Goal: Task Accomplishment & Management: Manage account settings

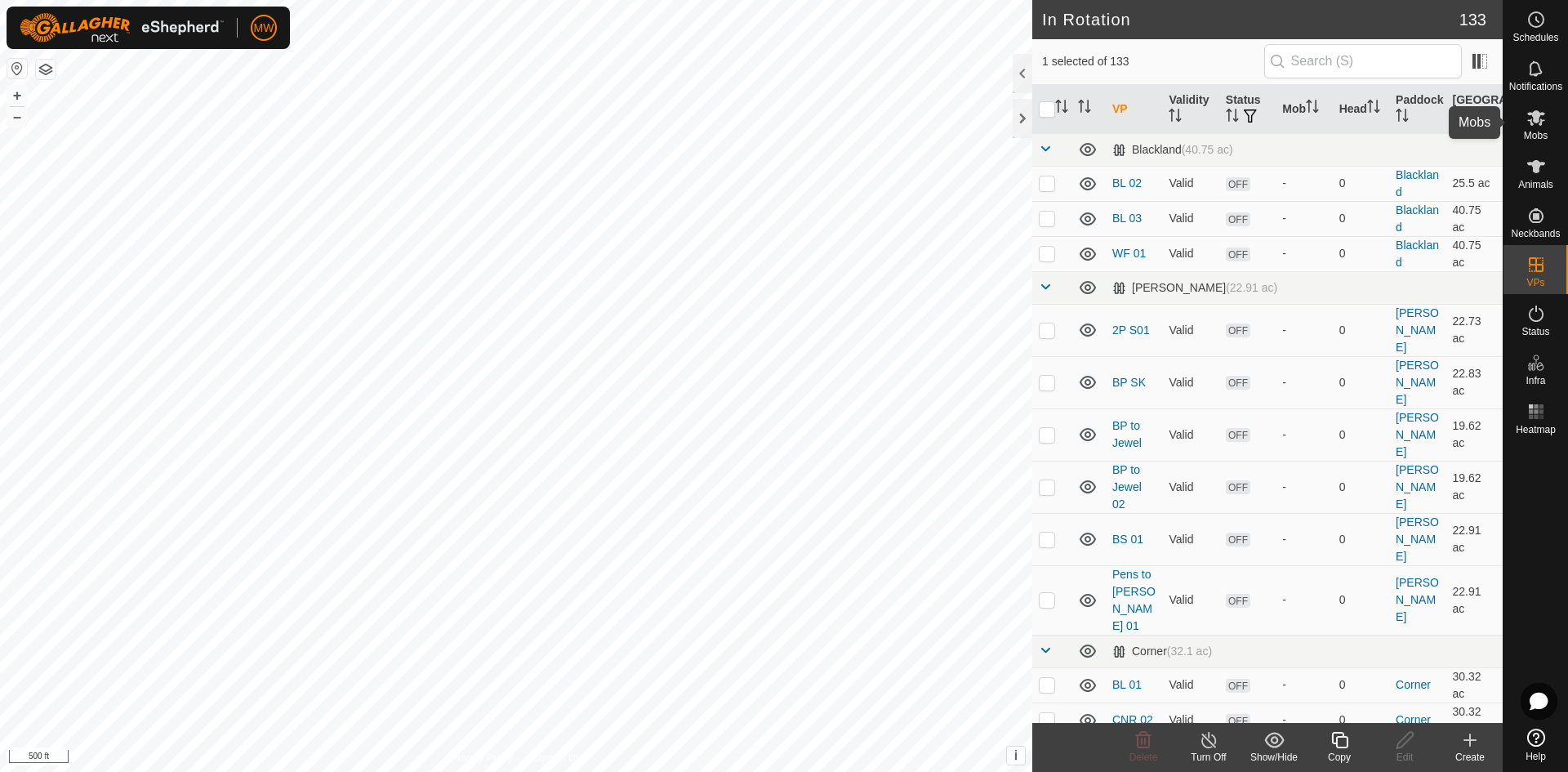
click at [1543, 118] on icon at bounding box center [1536, 118] width 20 height 20
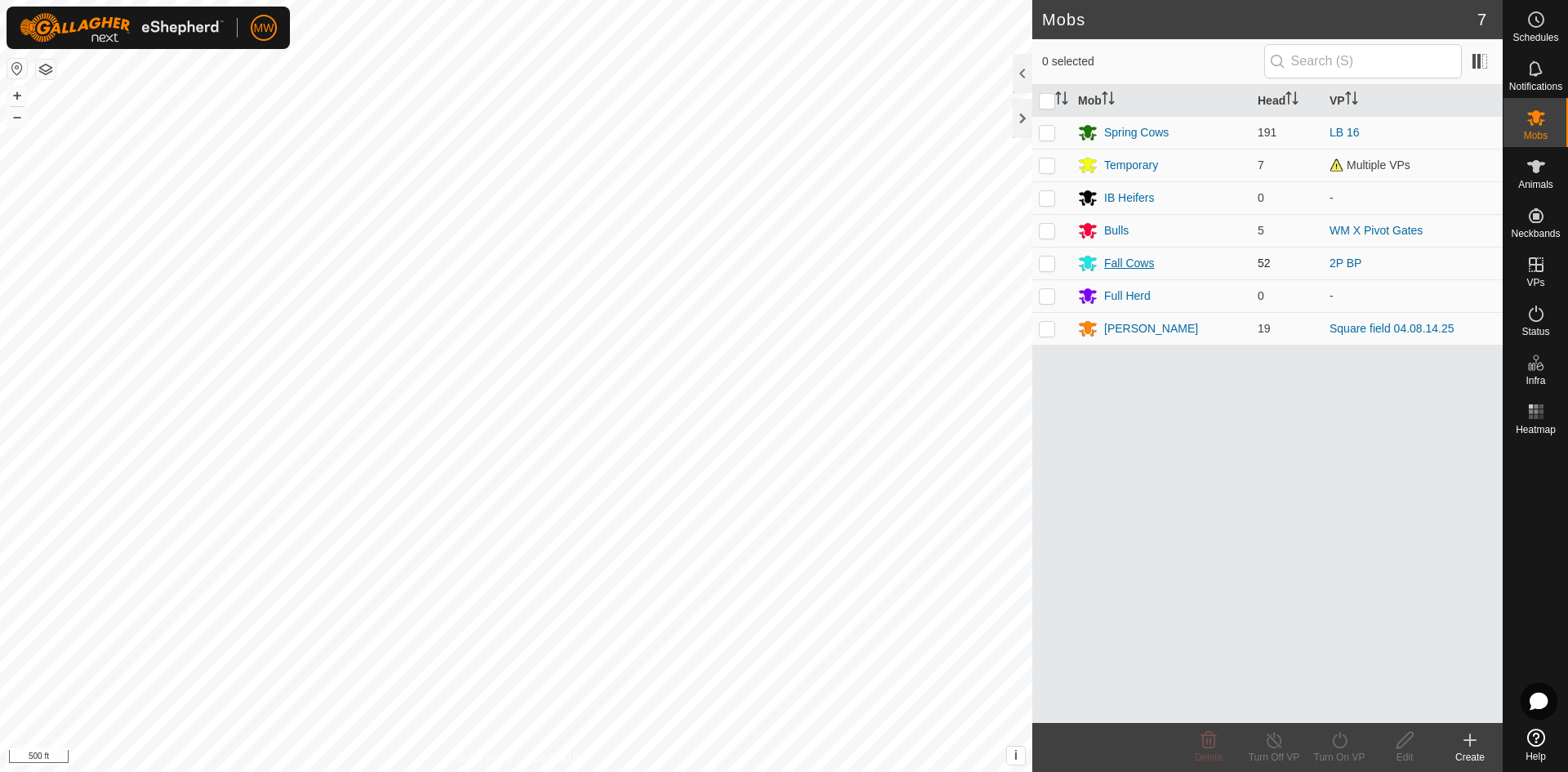
click at [1127, 264] on div "Fall Cows" at bounding box center [1129, 262] width 50 height 17
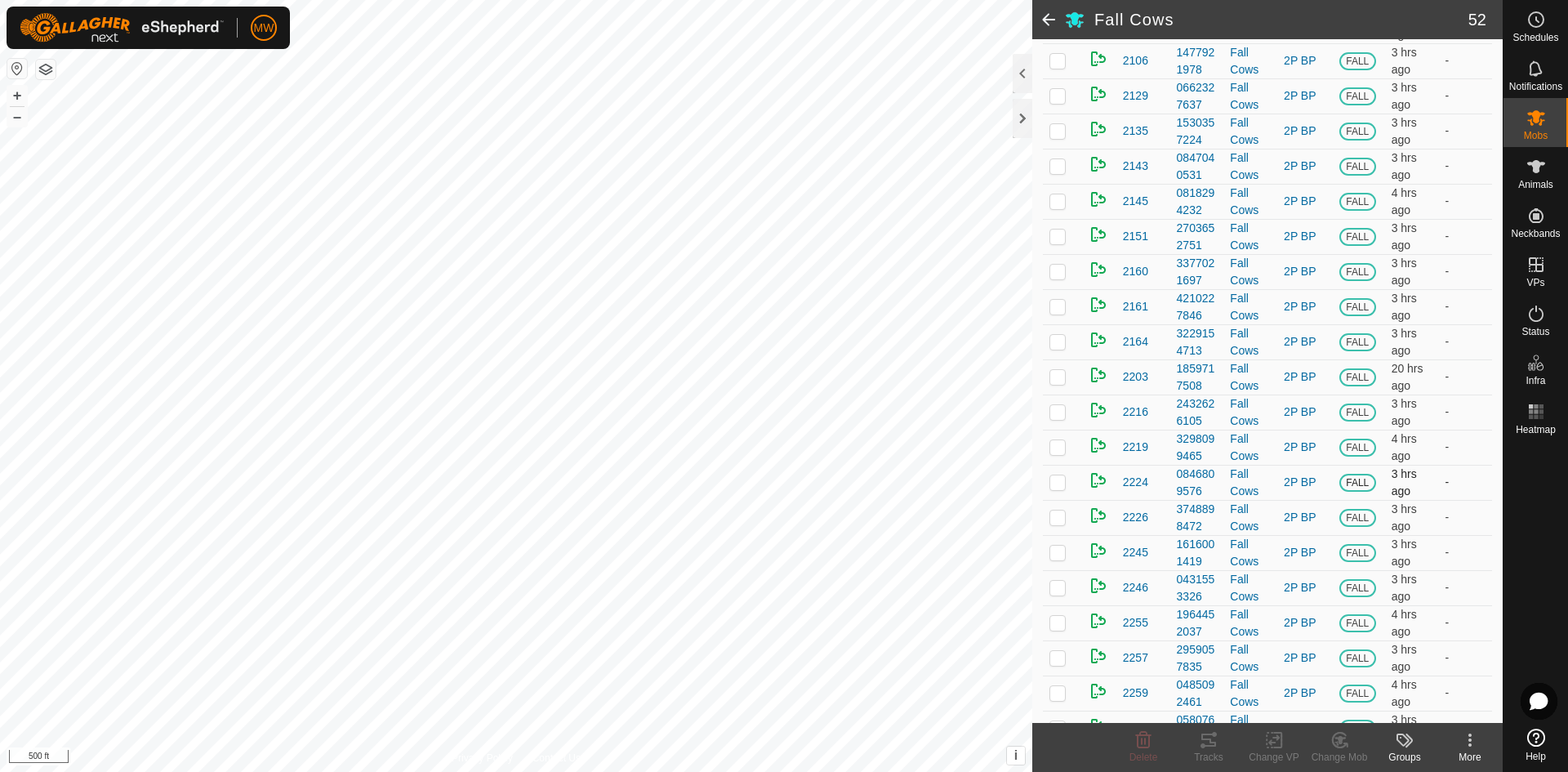
scroll to position [1383, 0]
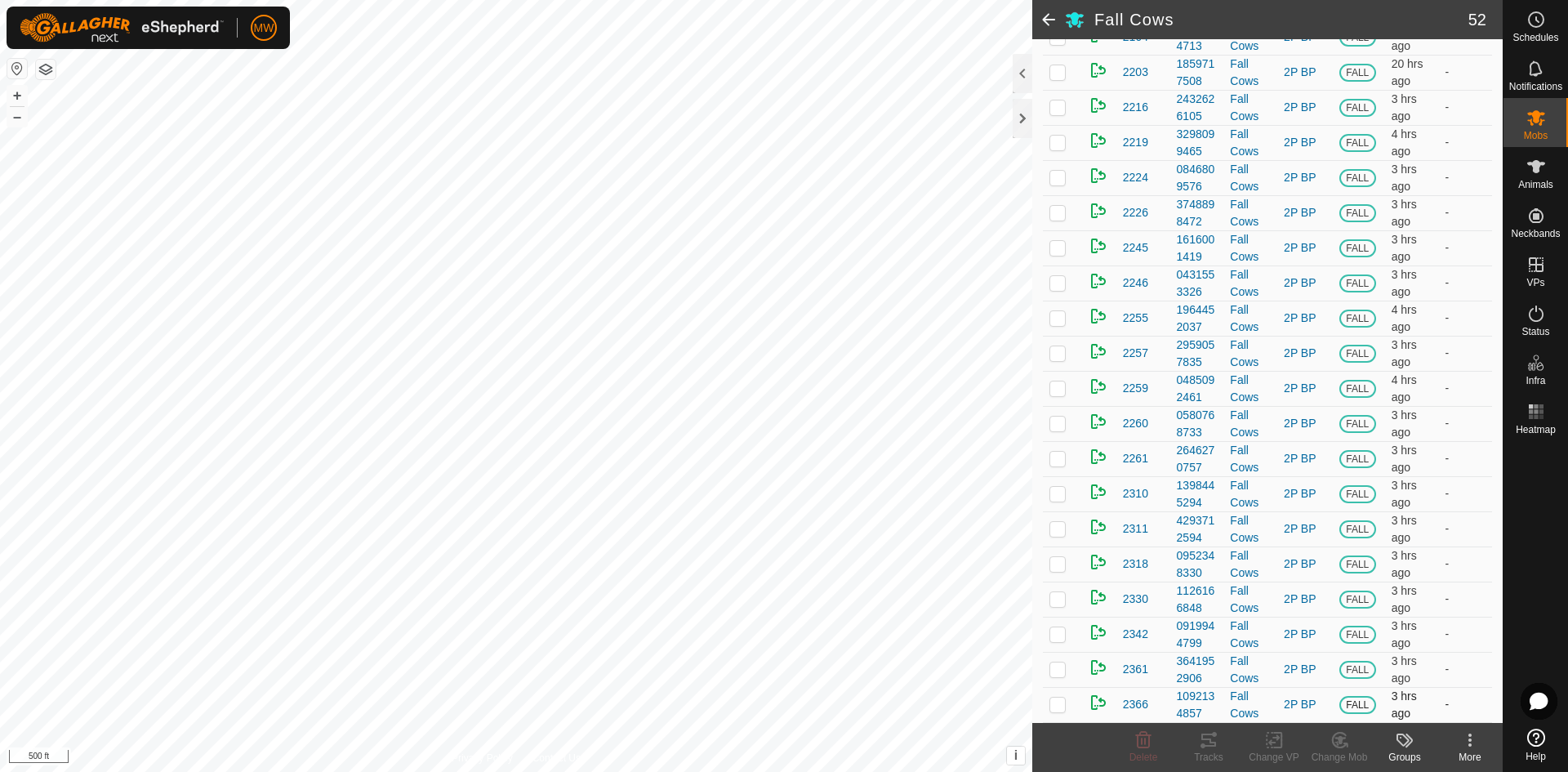
click at [1056, 695] on td at bounding box center [1062, 703] width 39 height 35
checkbox input "true"
drag, startPoint x: 1056, startPoint y: 675, endPoint x: 1056, endPoint y: 658, distance: 17.0
click at [1056, 672] on p-checkbox at bounding box center [1057, 668] width 16 height 13
checkbox input "true"
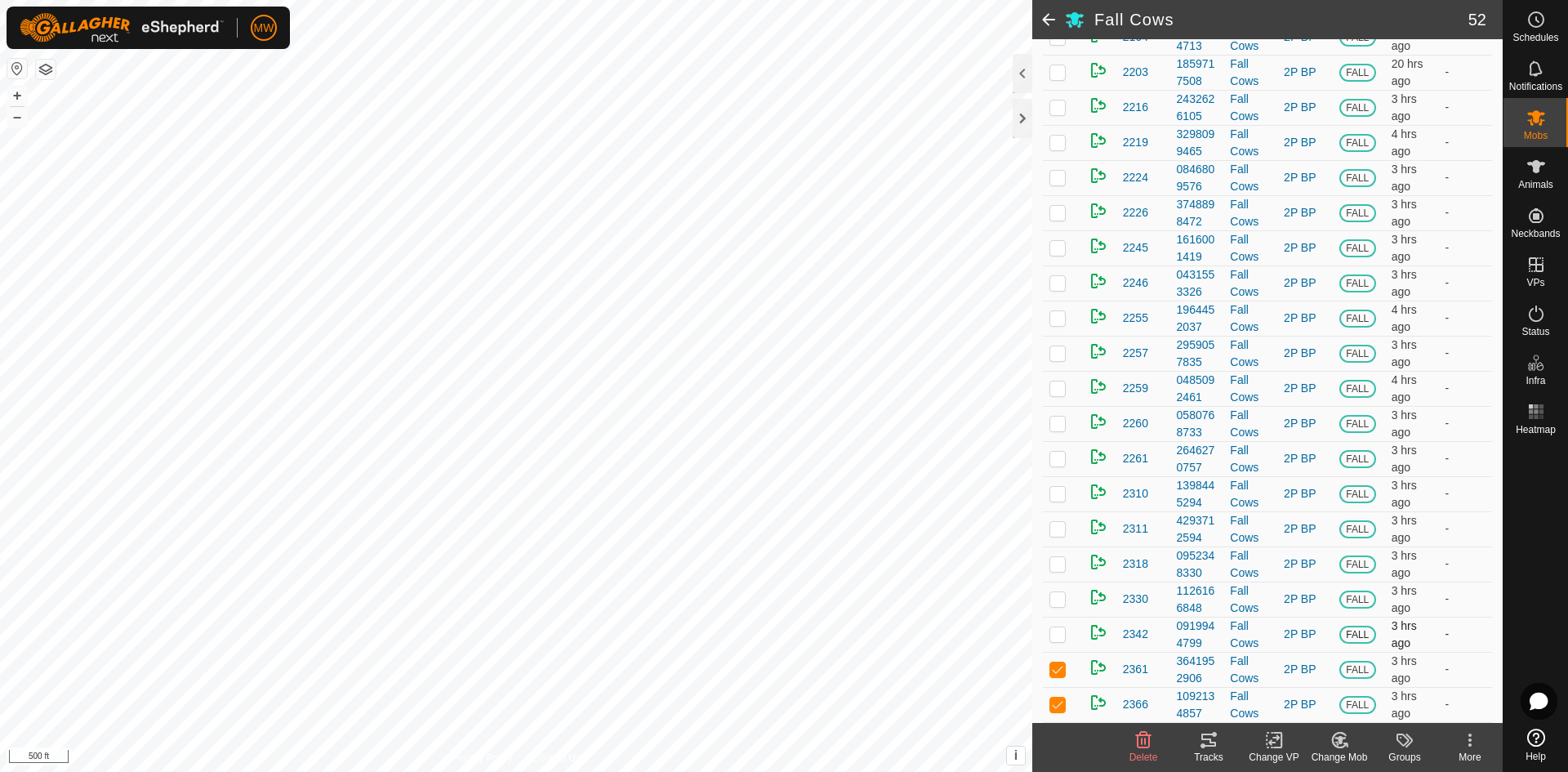
drag, startPoint x: 1057, startPoint y: 642, endPoint x: 1053, endPoint y: 620, distance: 22.4
click at [1057, 640] on td at bounding box center [1062, 634] width 39 height 35
checkbox input "true"
click at [1057, 600] on p-checkbox at bounding box center [1057, 598] width 16 height 13
checkbox input "true"
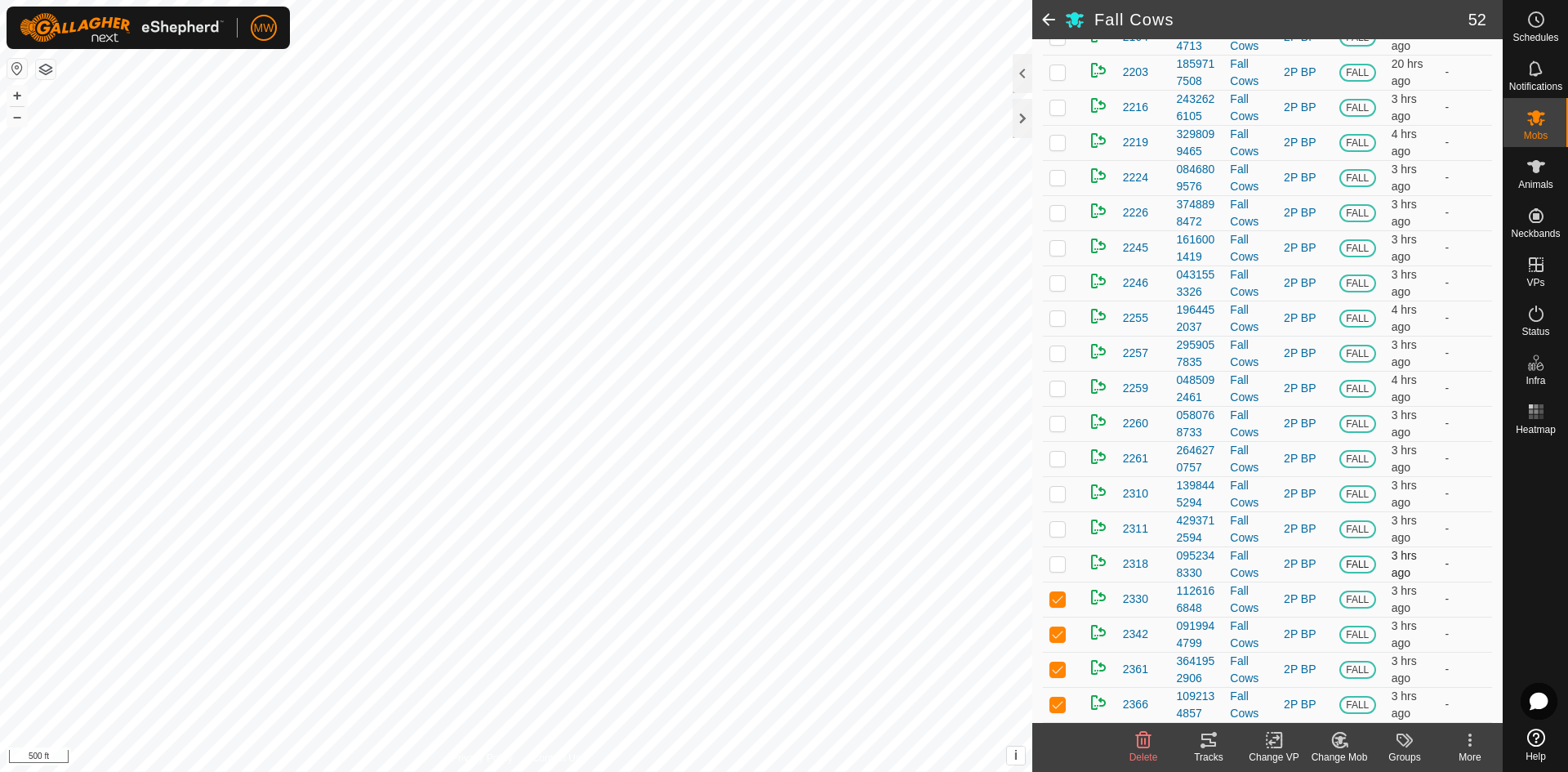
click at [1057, 569] on p-checkbox at bounding box center [1057, 563] width 16 height 13
checkbox input "true"
click at [1063, 530] on p-checkbox at bounding box center [1057, 528] width 16 height 13
checkbox input "true"
click at [1059, 494] on p-checkbox at bounding box center [1057, 493] width 16 height 13
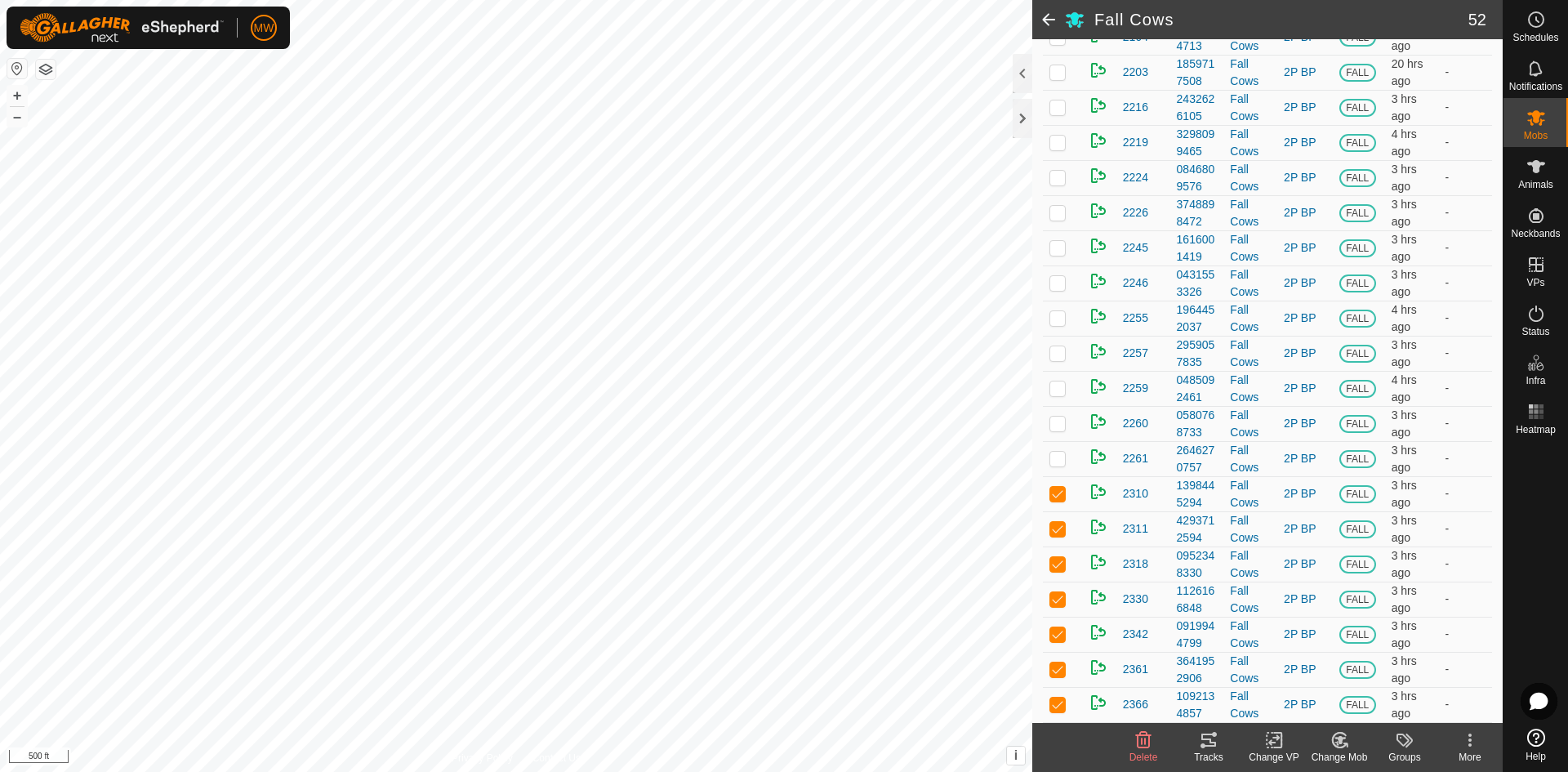
click at [1342, 737] on icon at bounding box center [1340, 740] width 12 height 8
click at [1359, 672] on link "Choose Mob..." at bounding box center [1388, 669] width 161 height 32
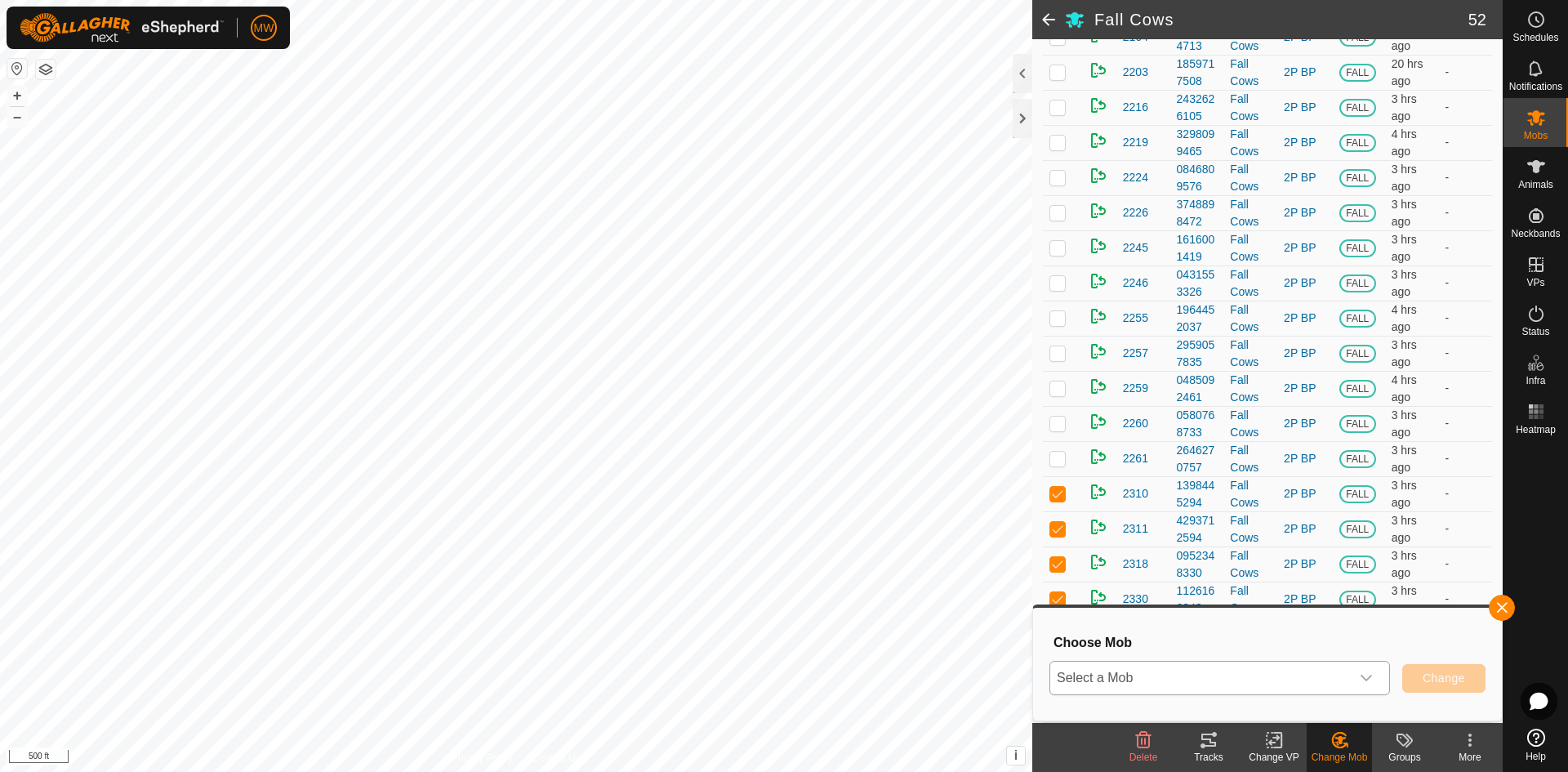
click at [1370, 677] on icon "dropdown trigger" at bounding box center [1366, 677] width 12 height 6
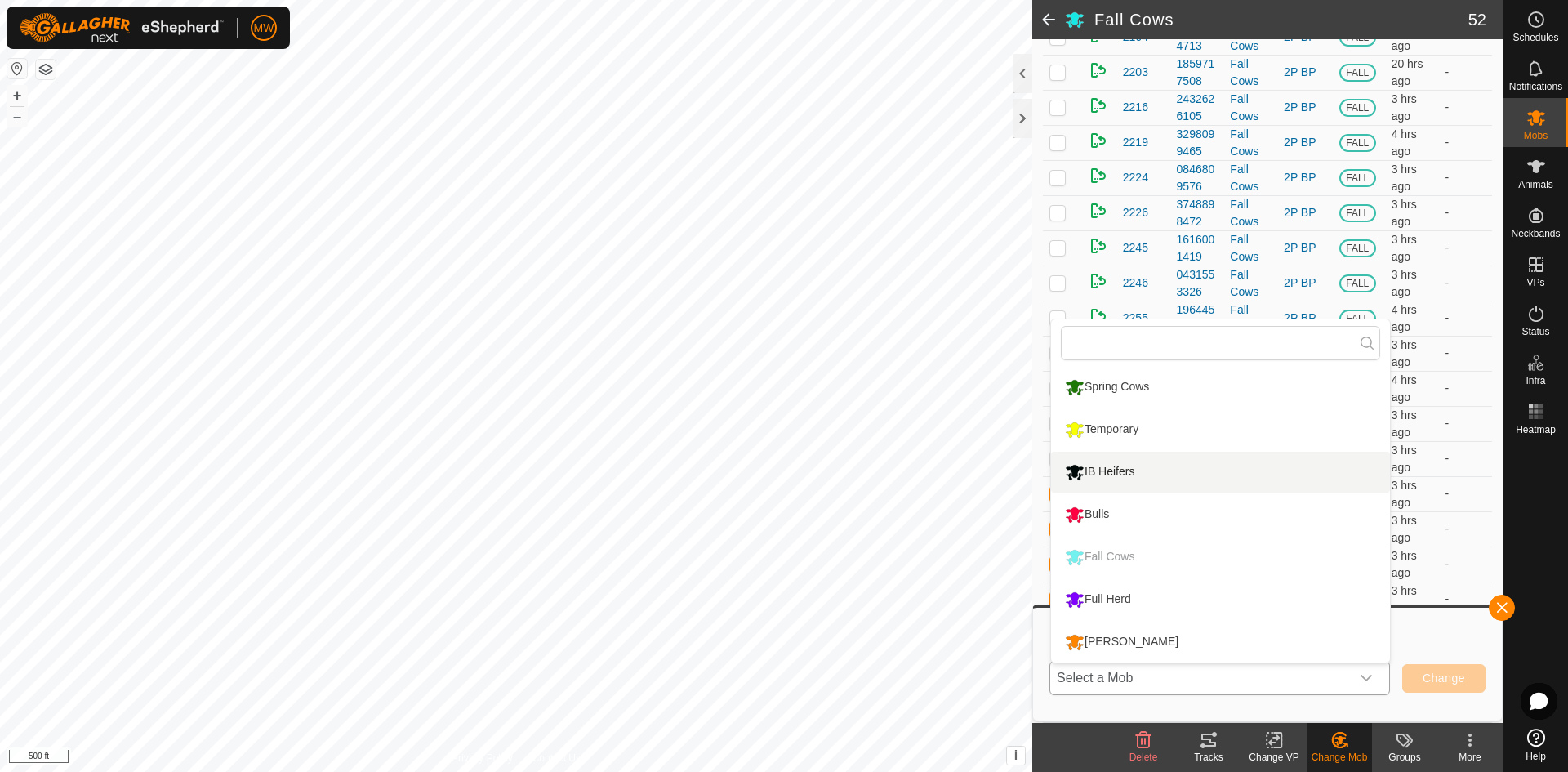
click at [1106, 470] on li "IB Heifers" at bounding box center [1221, 472] width 339 height 41
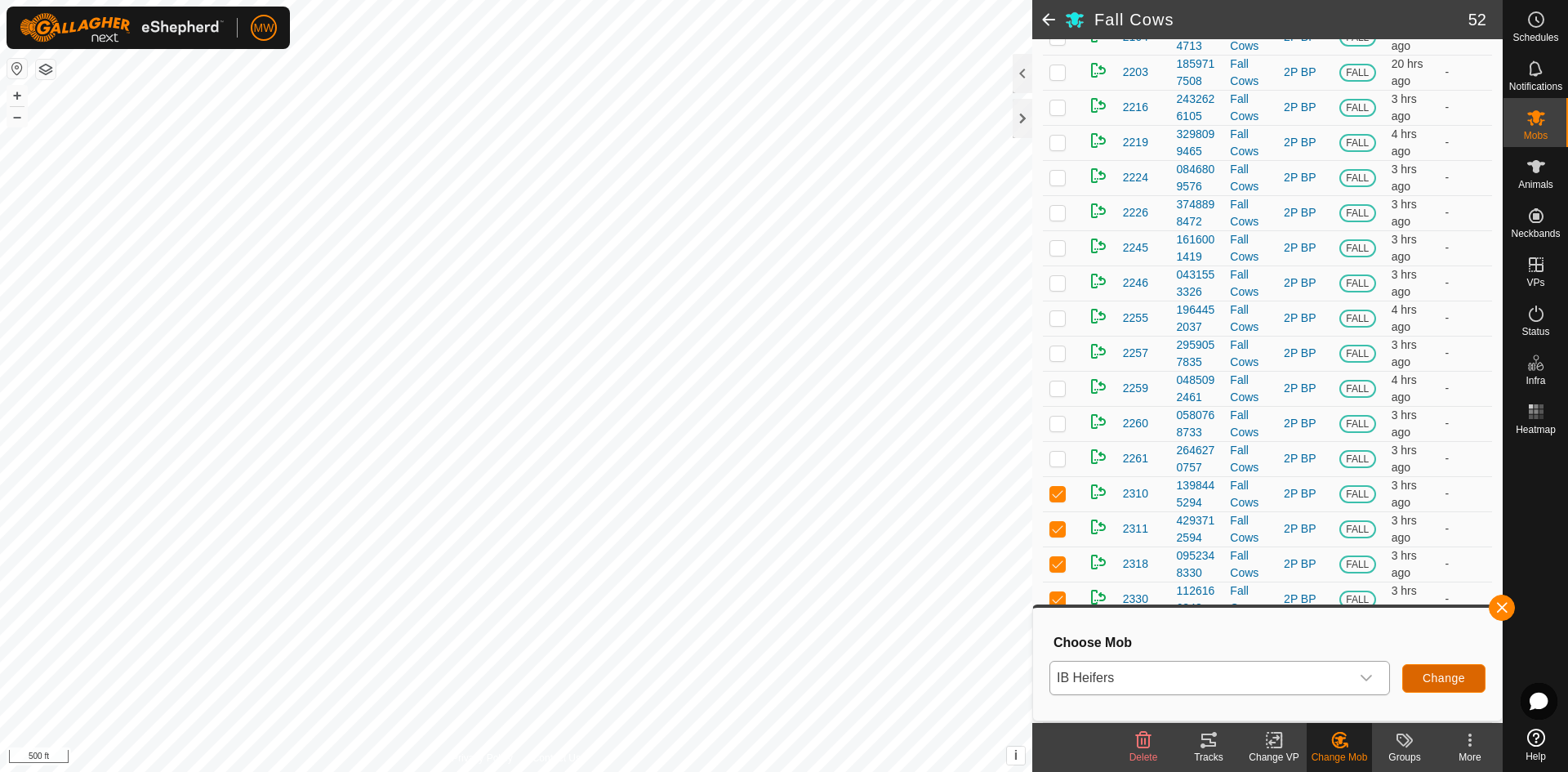
click at [1459, 679] on span "Change" at bounding box center [1443, 677] width 42 height 13
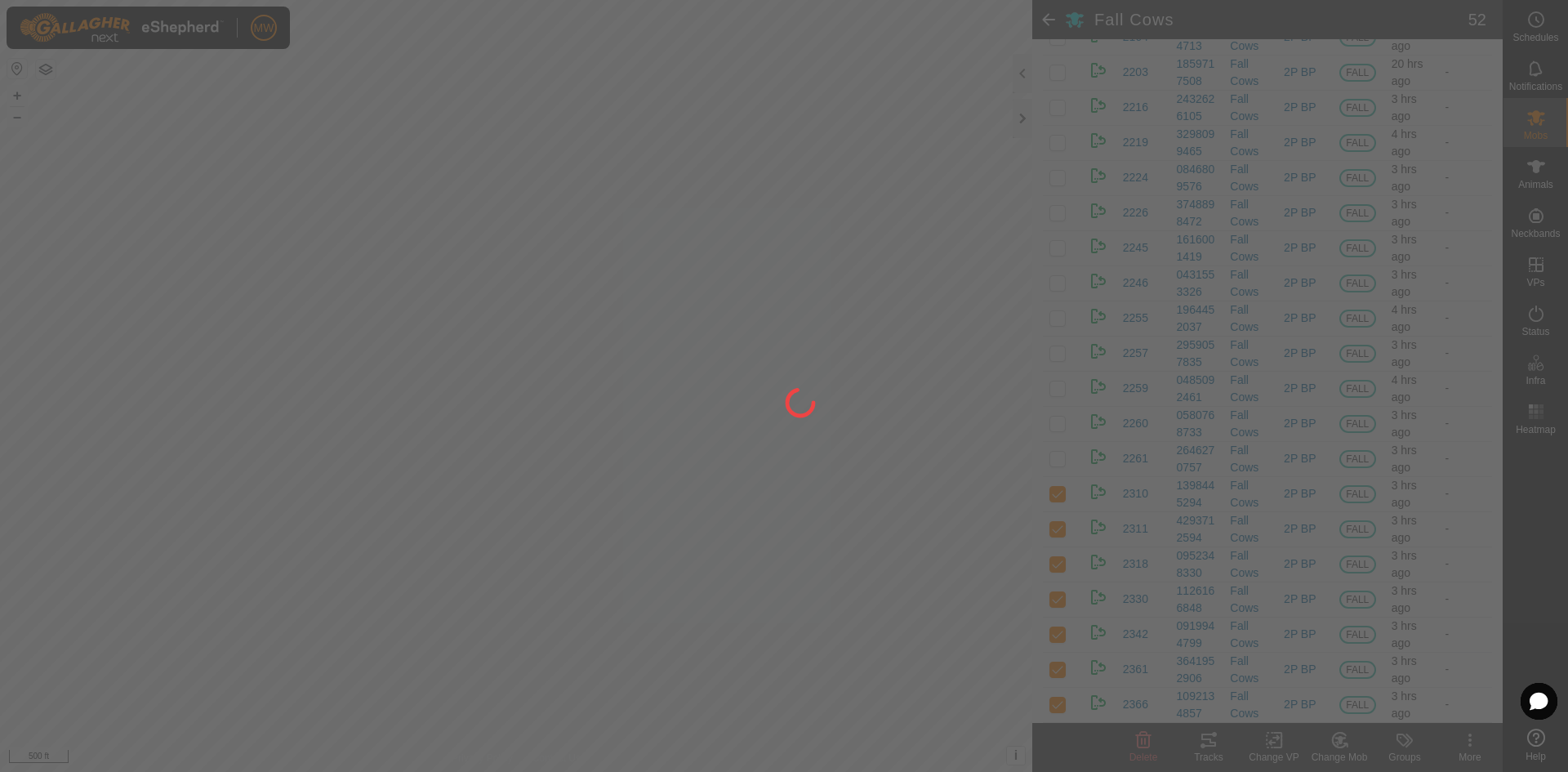
checkbox input "false"
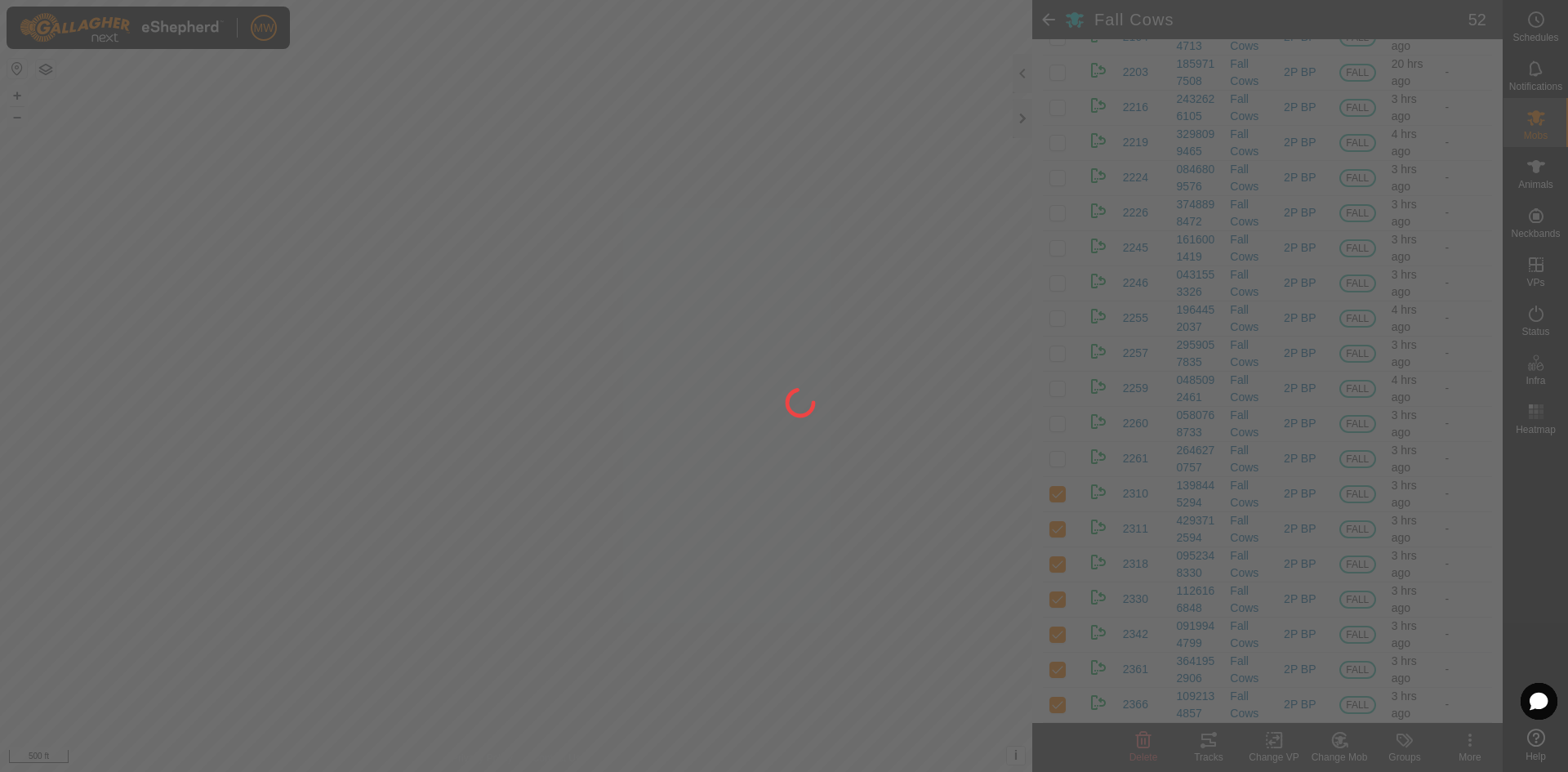
checkbox input "false"
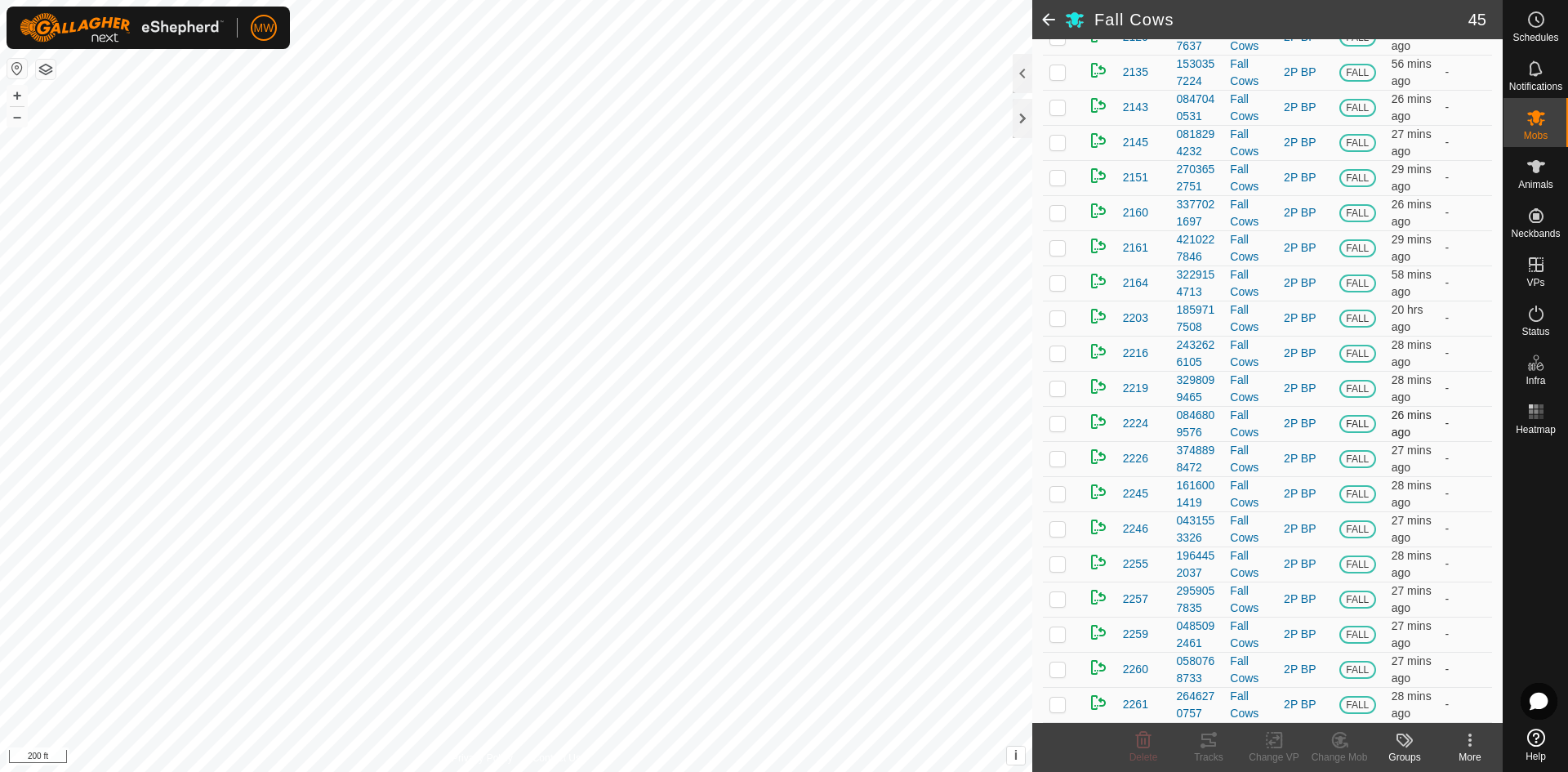
scroll to position [1892, 0]
click at [1535, 132] on span "Mobs" at bounding box center [1536, 135] width 23 height 10
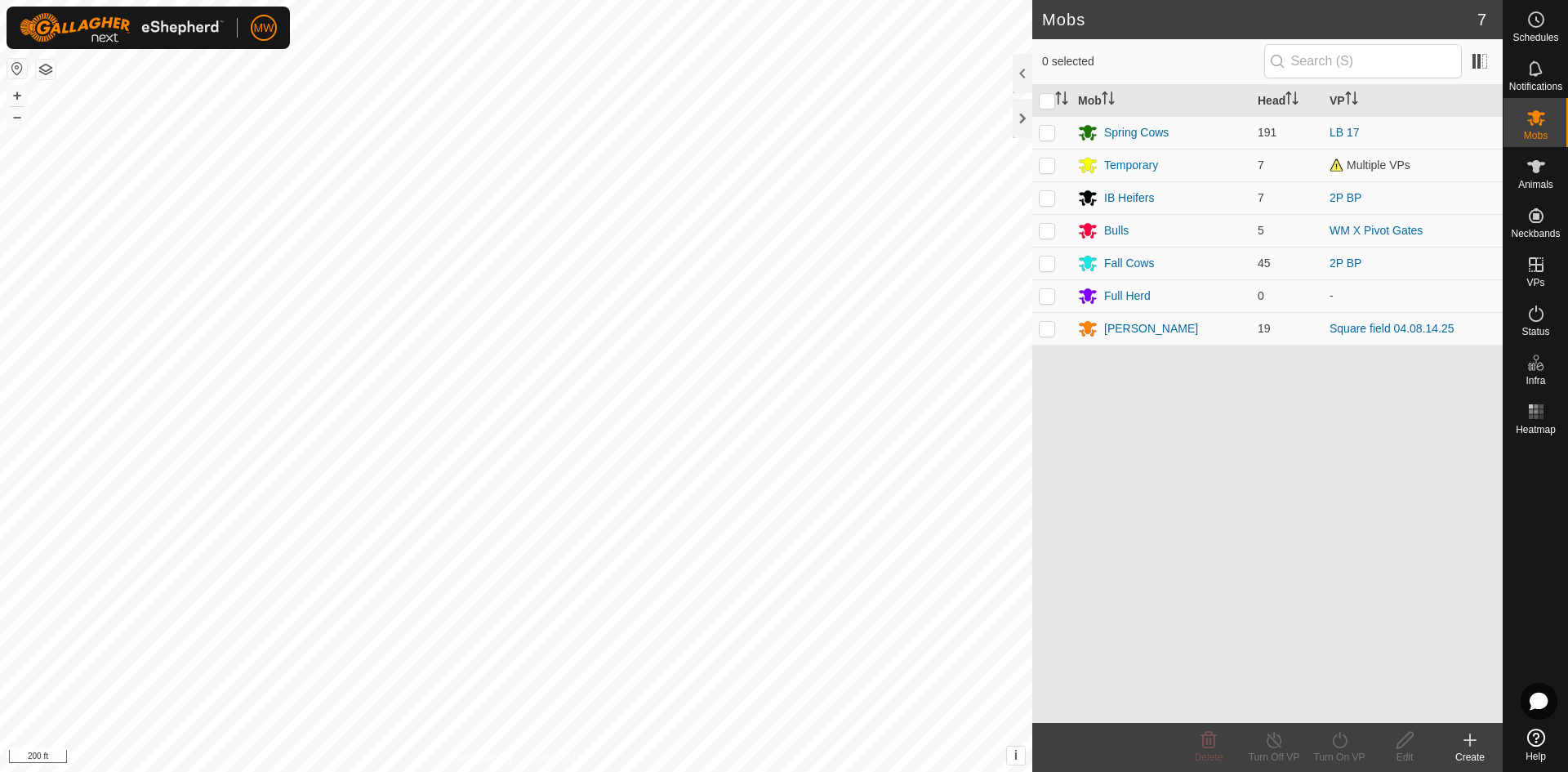
click at [1120, 201] on div "IB Heifers" at bounding box center [1129, 198] width 50 height 17
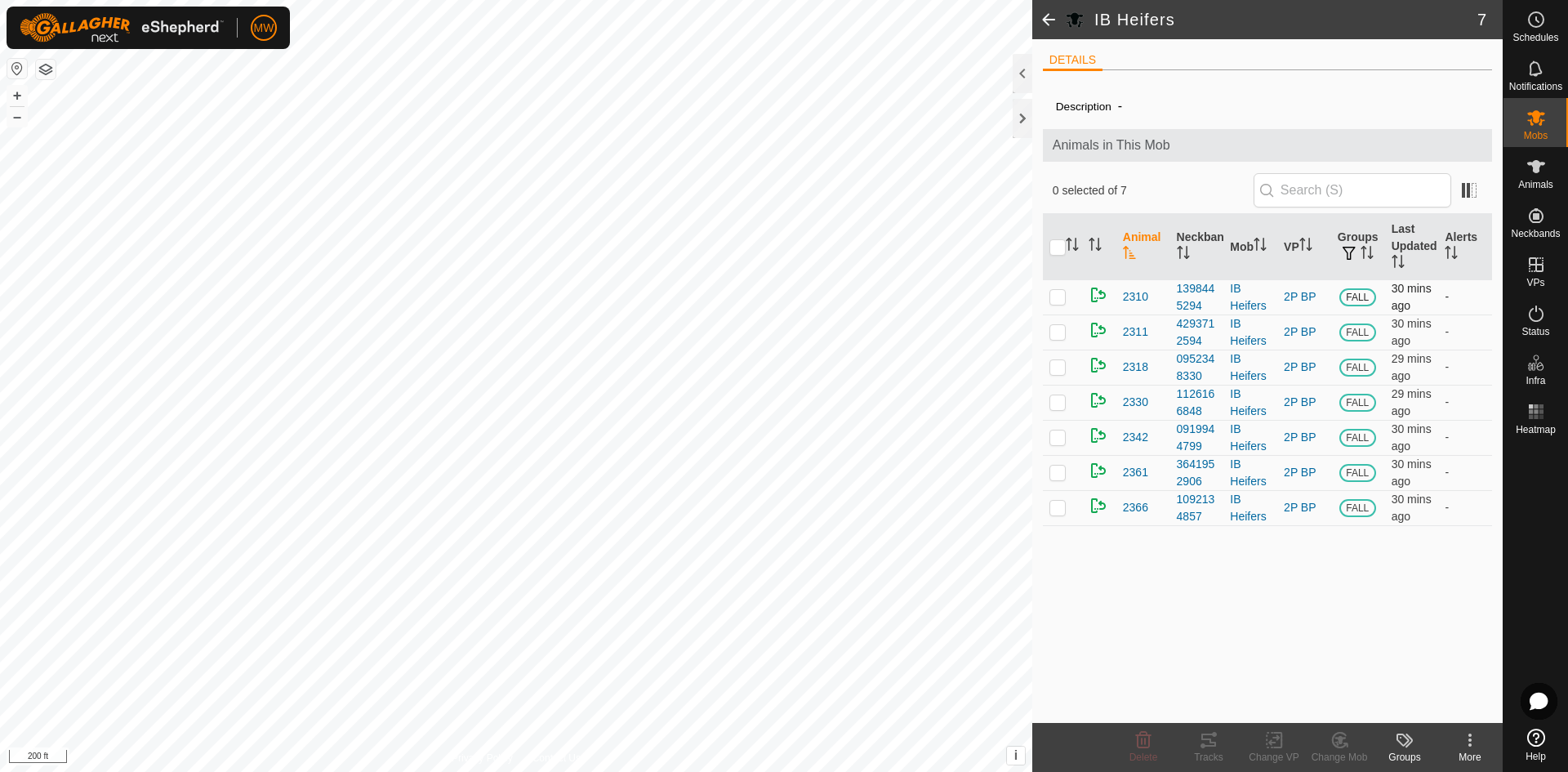
drag, startPoint x: 1065, startPoint y: 294, endPoint x: 1065, endPoint y: 316, distance: 22.0
click at [1065, 294] on p-checkbox at bounding box center [1057, 296] width 16 height 13
checkbox input "true"
click at [1065, 326] on p-checkbox at bounding box center [1057, 331] width 16 height 13
checkbox input "true"
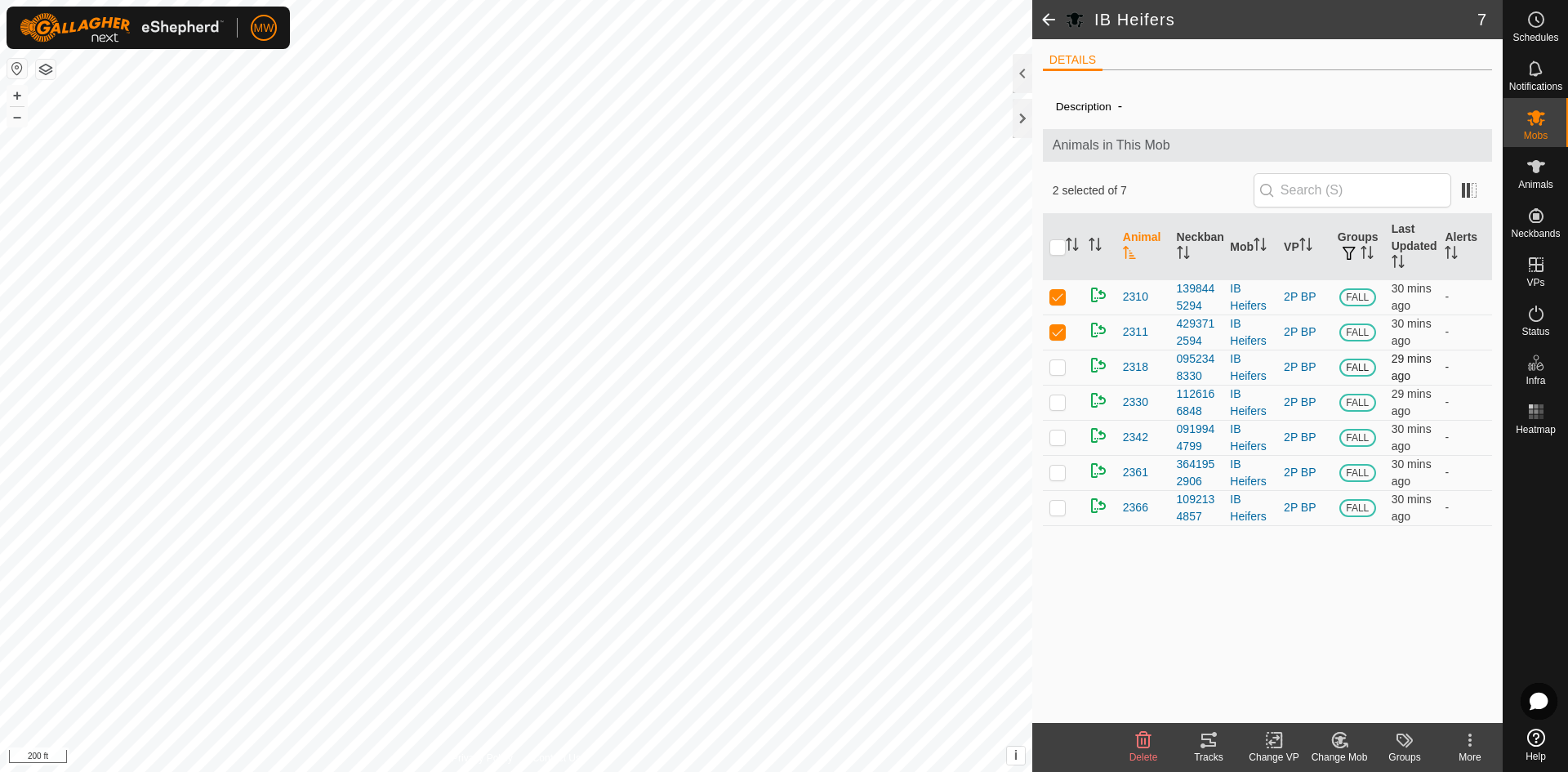
click at [1057, 363] on p-checkbox at bounding box center [1057, 366] width 16 height 13
checkbox input "true"
click at [1058, 395] on p-checkbox at bounding box center [1057, 401] width 16 height 13
checkbox input "true"
click at [1057, 431] on p-checkbox at bounding box center [1057, 437] width 16 height 13
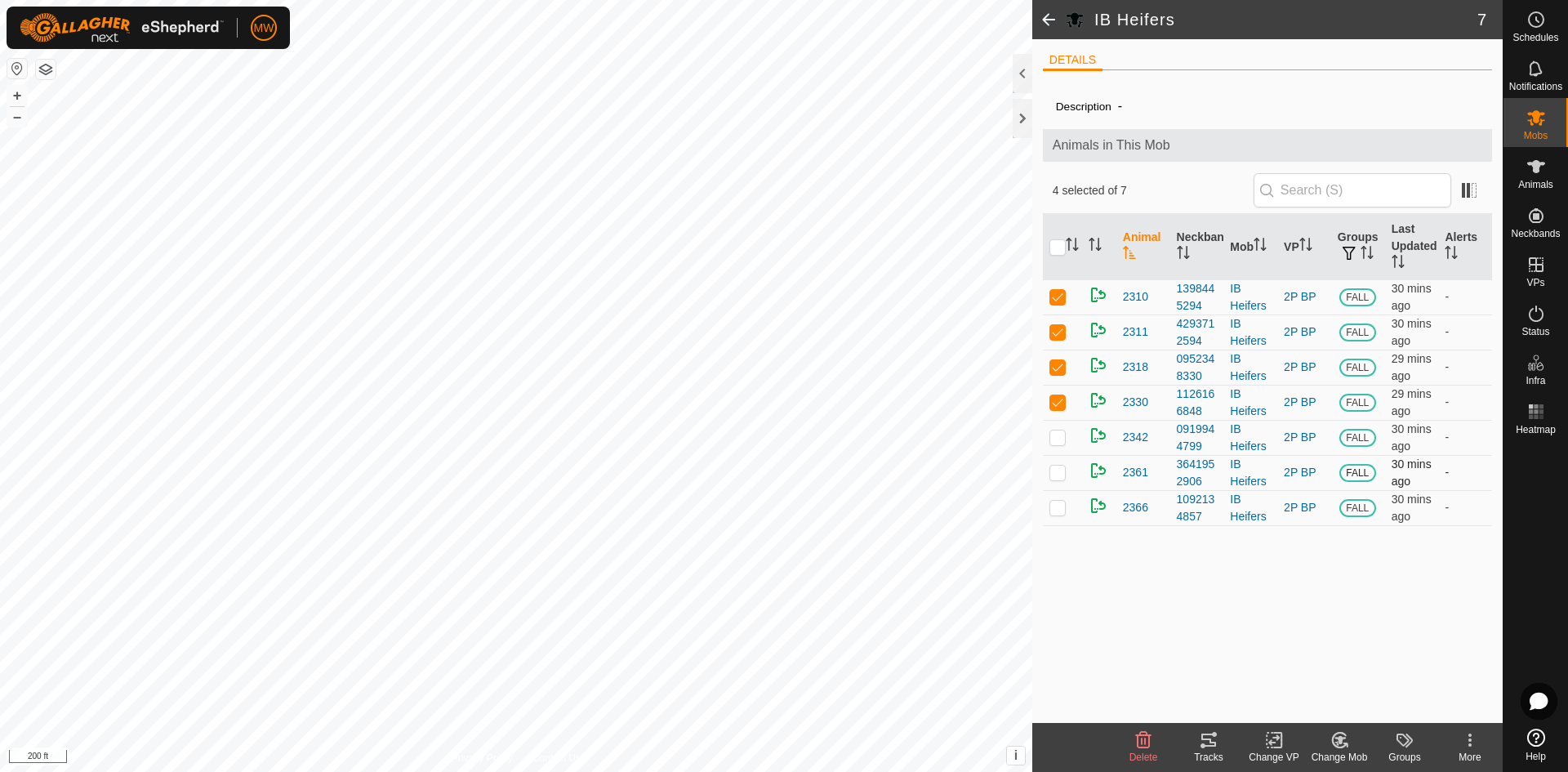
checkbox input "true"
drag, startPoint x: 1060, startPoint y: 464, endPoint x: 1059, endPoint y: 515, distance: 51.0
click at [1060, 466] on td at bounding box center [1062, 472] width 39 height 35
checkbox input "true"
click at [1056, 507] on p-checkbox at bounding box center [1057, 507] width 16 height 13
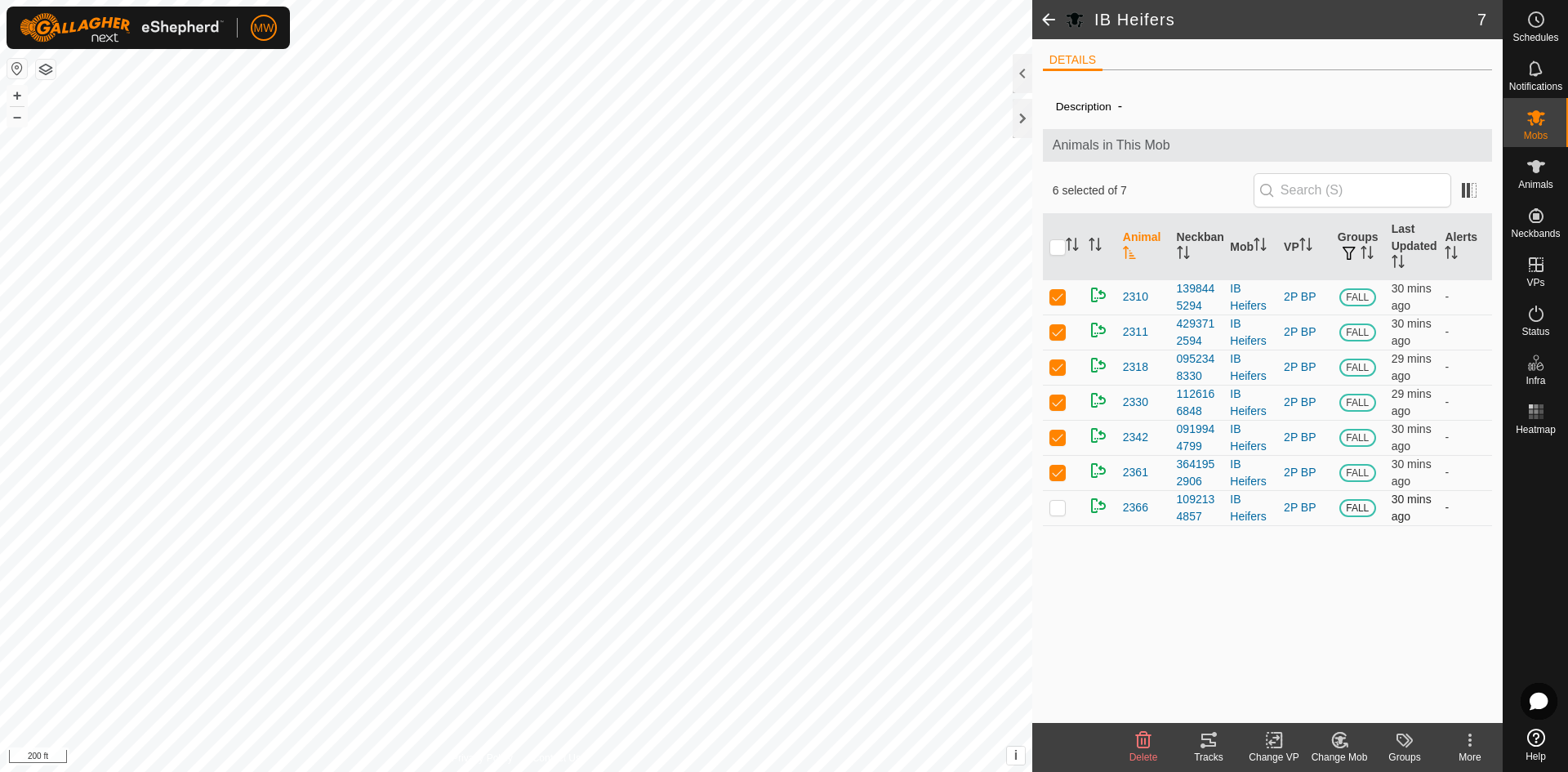
checkbox input "true"
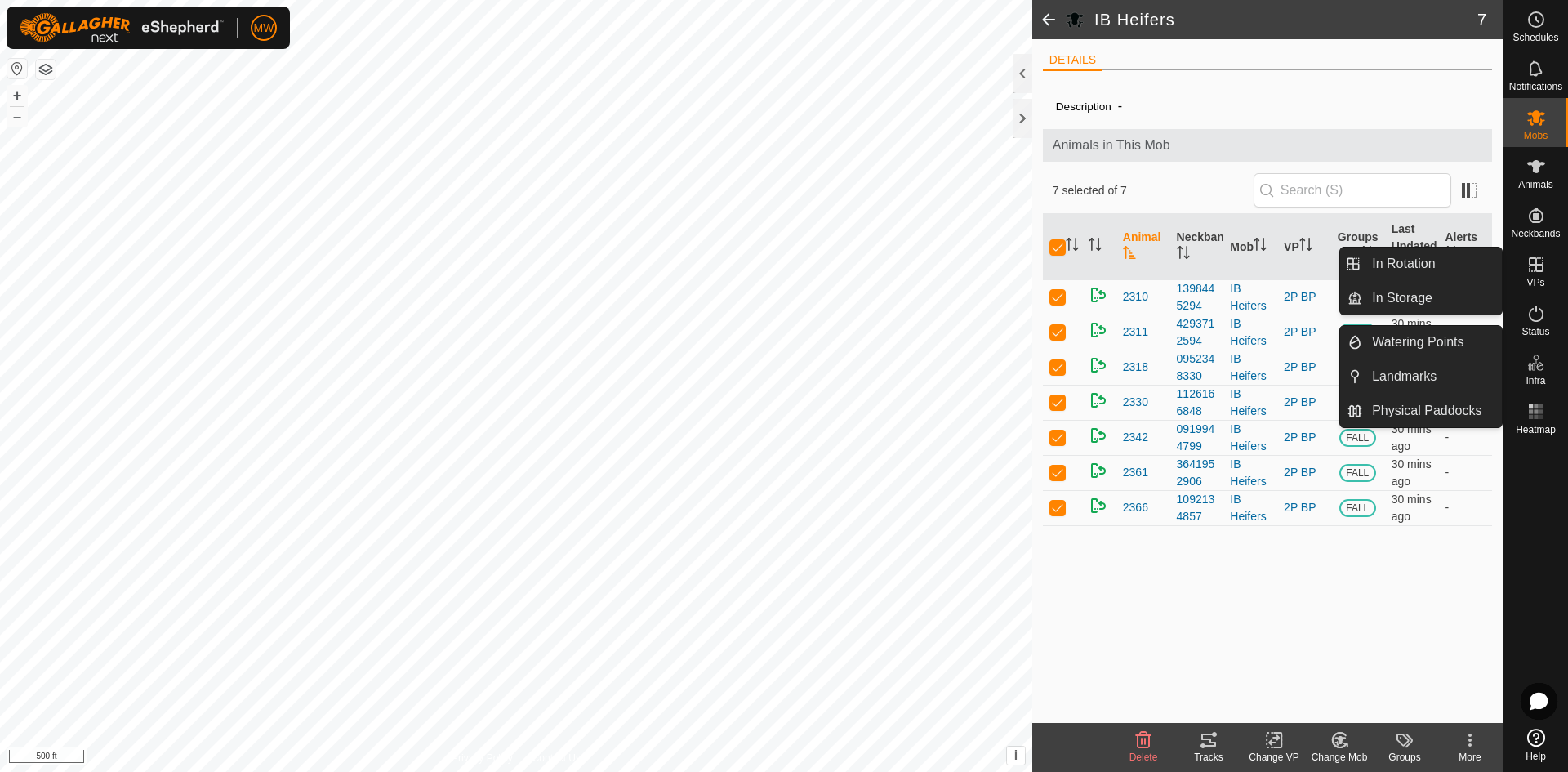
click at [1540, 266] on icon at bounding box center [1536, 264] width 20 height 20
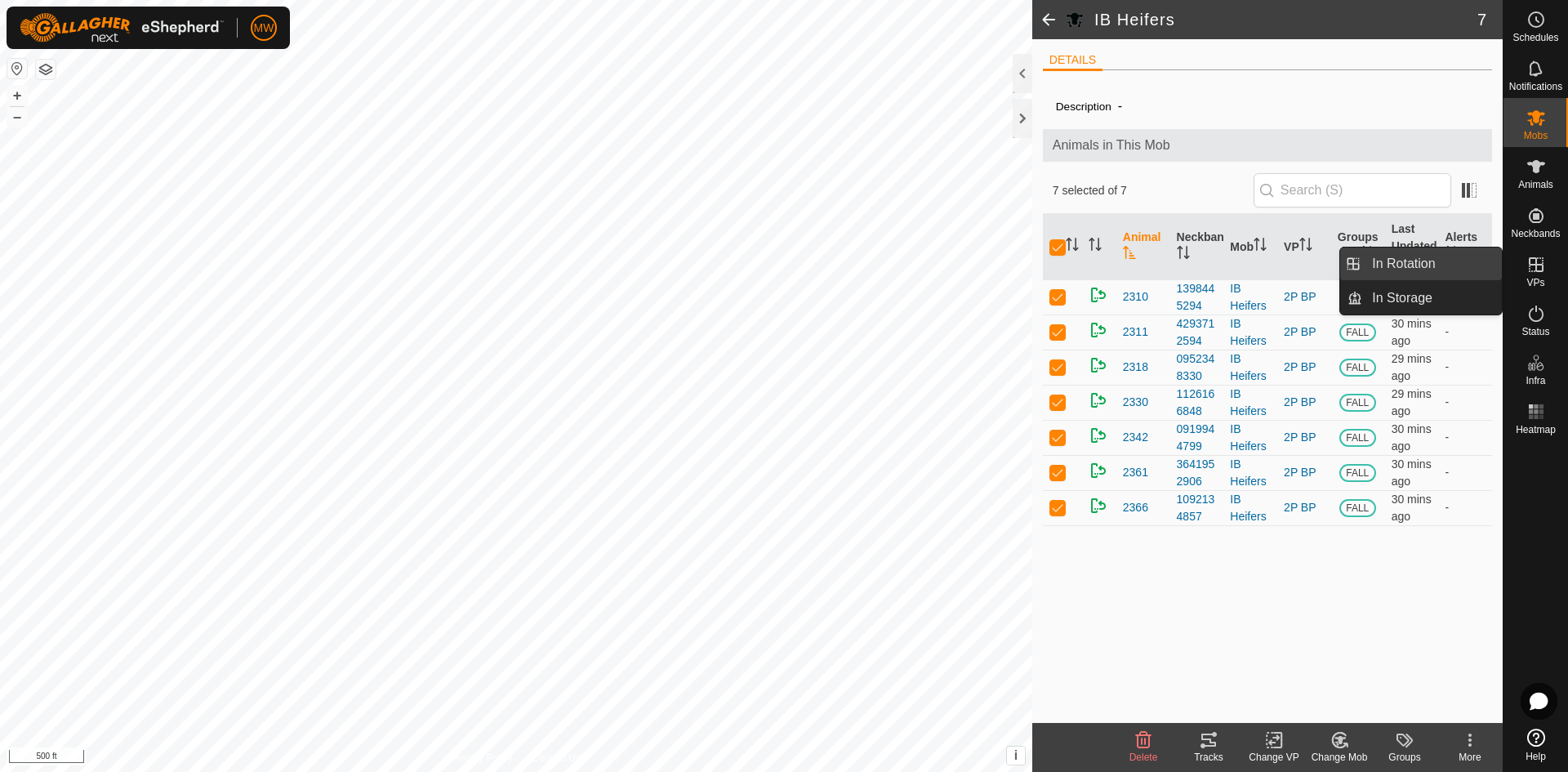
click at [1420, 263] on link "In Rotation" at bounding box center [1432, 263] width 140 height 32
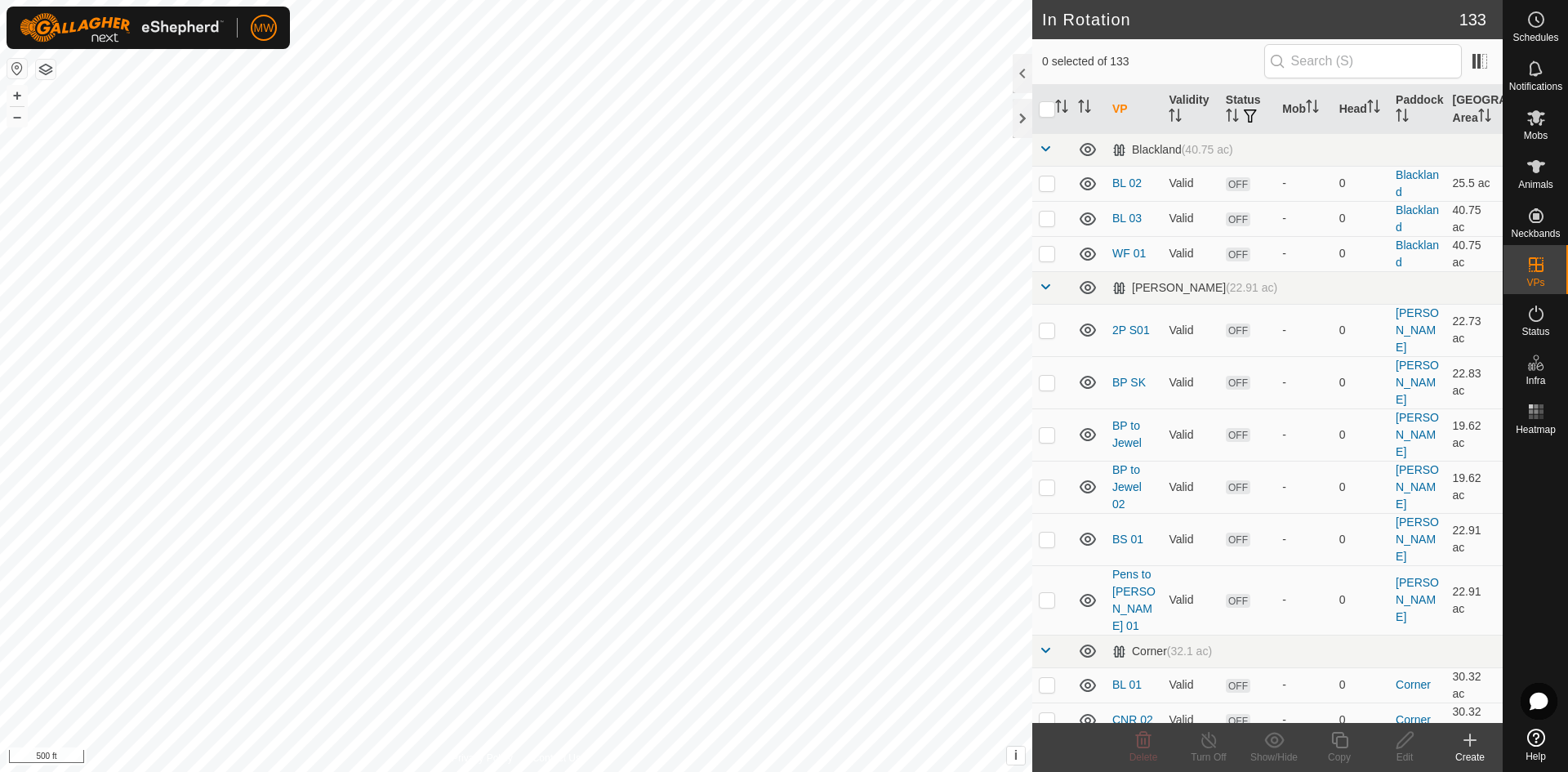
click at [1471, 744] on icon at bounding box center [1471, 740] width 0 height 12
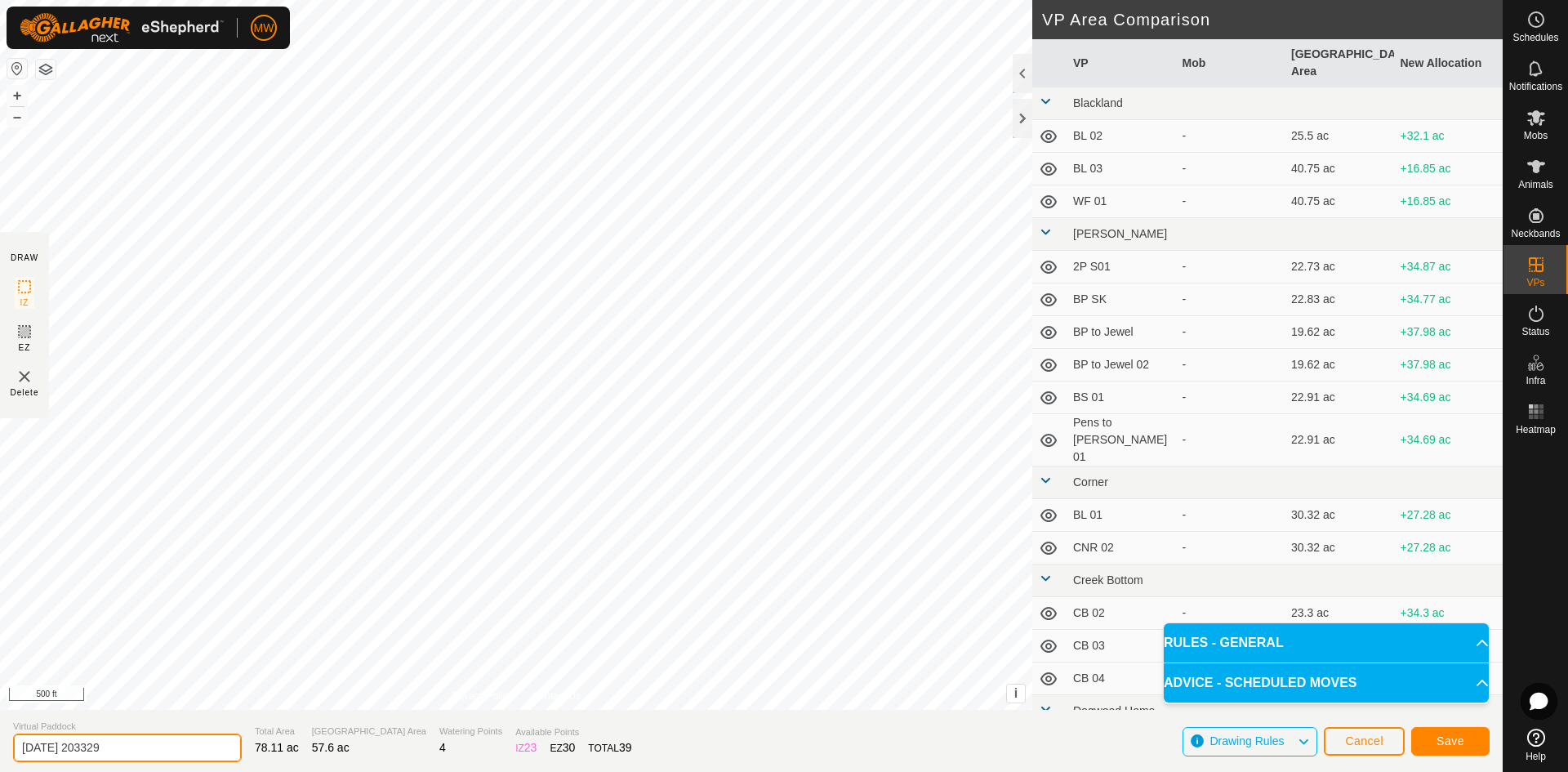
drag, startPoint x: 150, startPoint y: 751, endPoint x: 0, endPoint y: 749, distance: 150.0
click at [0, 749] on section "Virtual Paddock [DATE] 203329 Total Area 78.11 ac Grazing Area 57.6 ac Watering…" at bounding box center [752, 740] width 1503 height 62
type input "2P Dryland to lot"
click at [1444, 742] on span "Save" at bounding box center [1451, 740] width 28 height 13
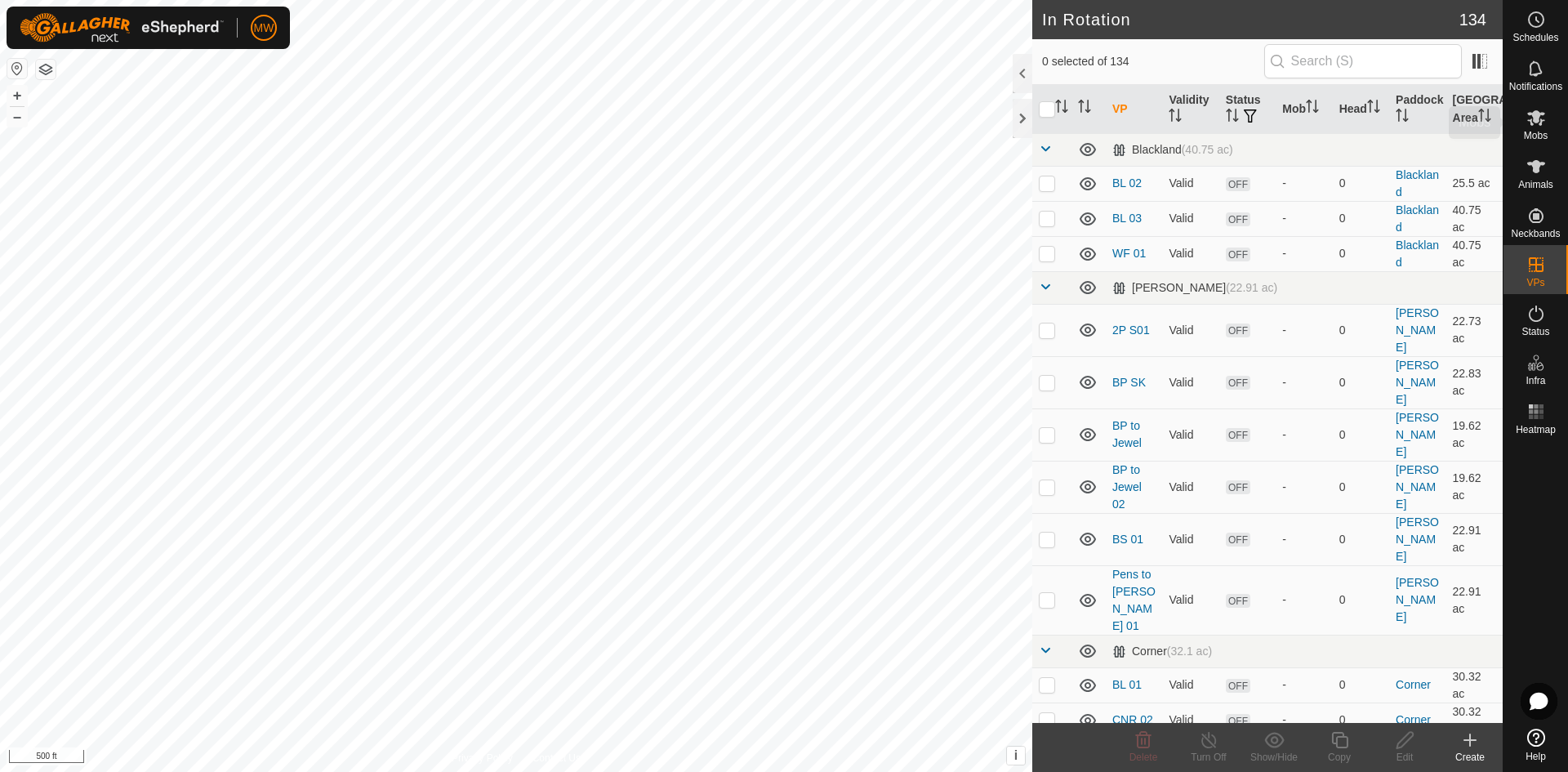
click at [1541, 116] on icon at bounding box center [1536, 118] width 20 height 20
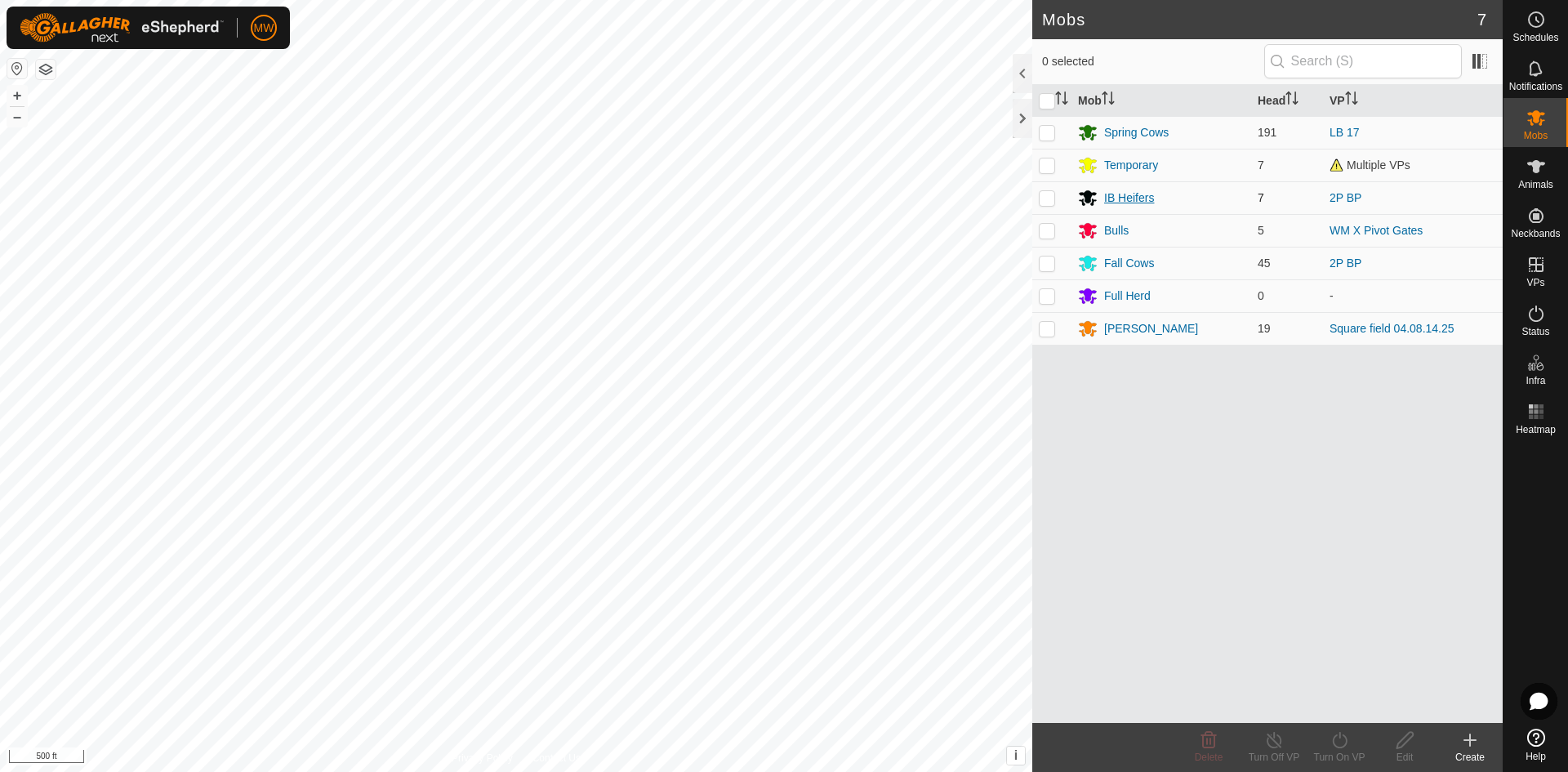
click at [1131, 199] on div "IB Heifers" at bounding box center [1129, 198] width 50 height 17
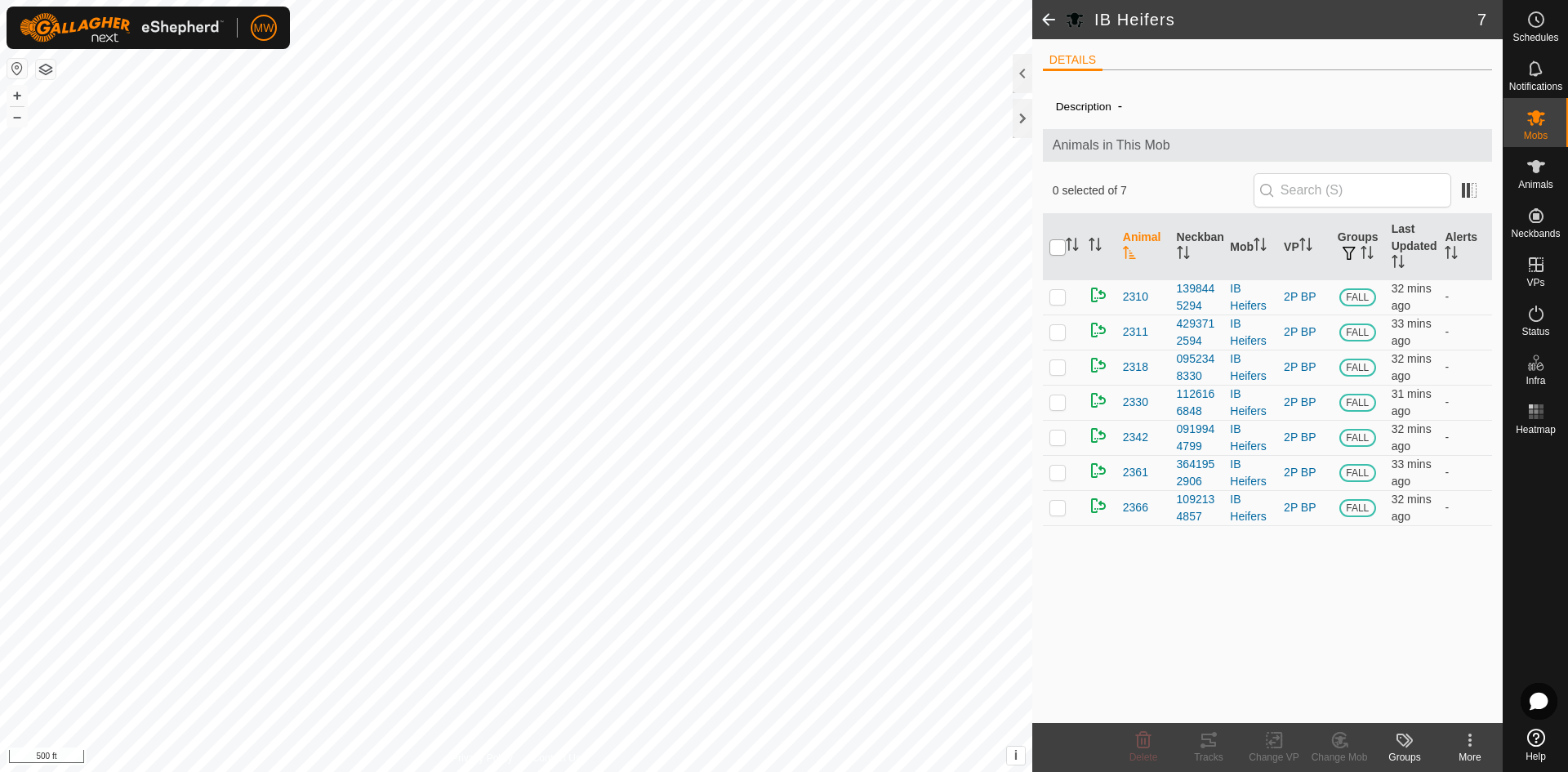
click at [1056, 246] on input "checkbox" at bounding box center [1057, 247] width 16 height 16
checkbox input "true"
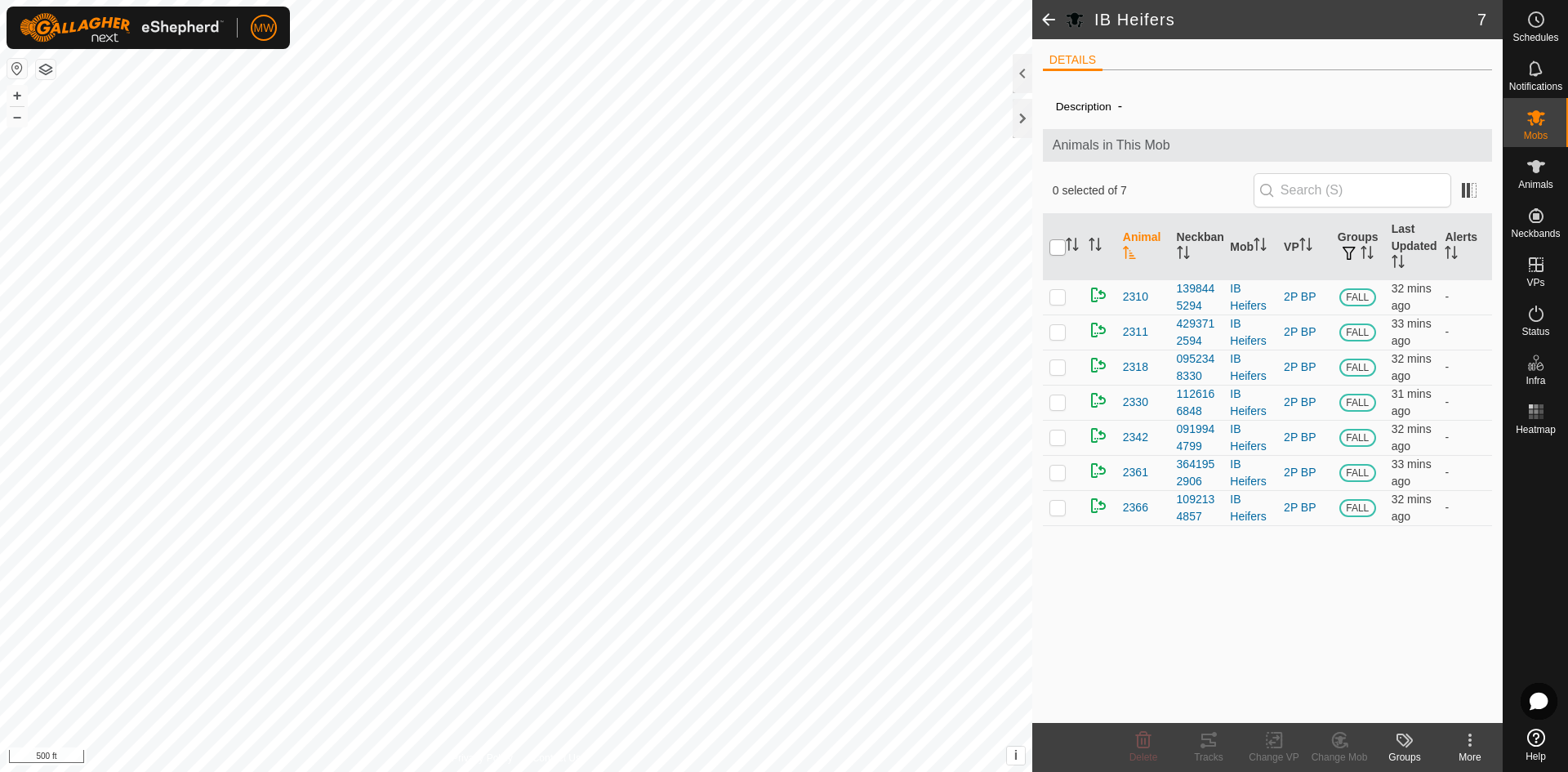
checkbox input "true"
click at [1264, 746] on icon at bounding box center [1274, 740] width 21 height 20
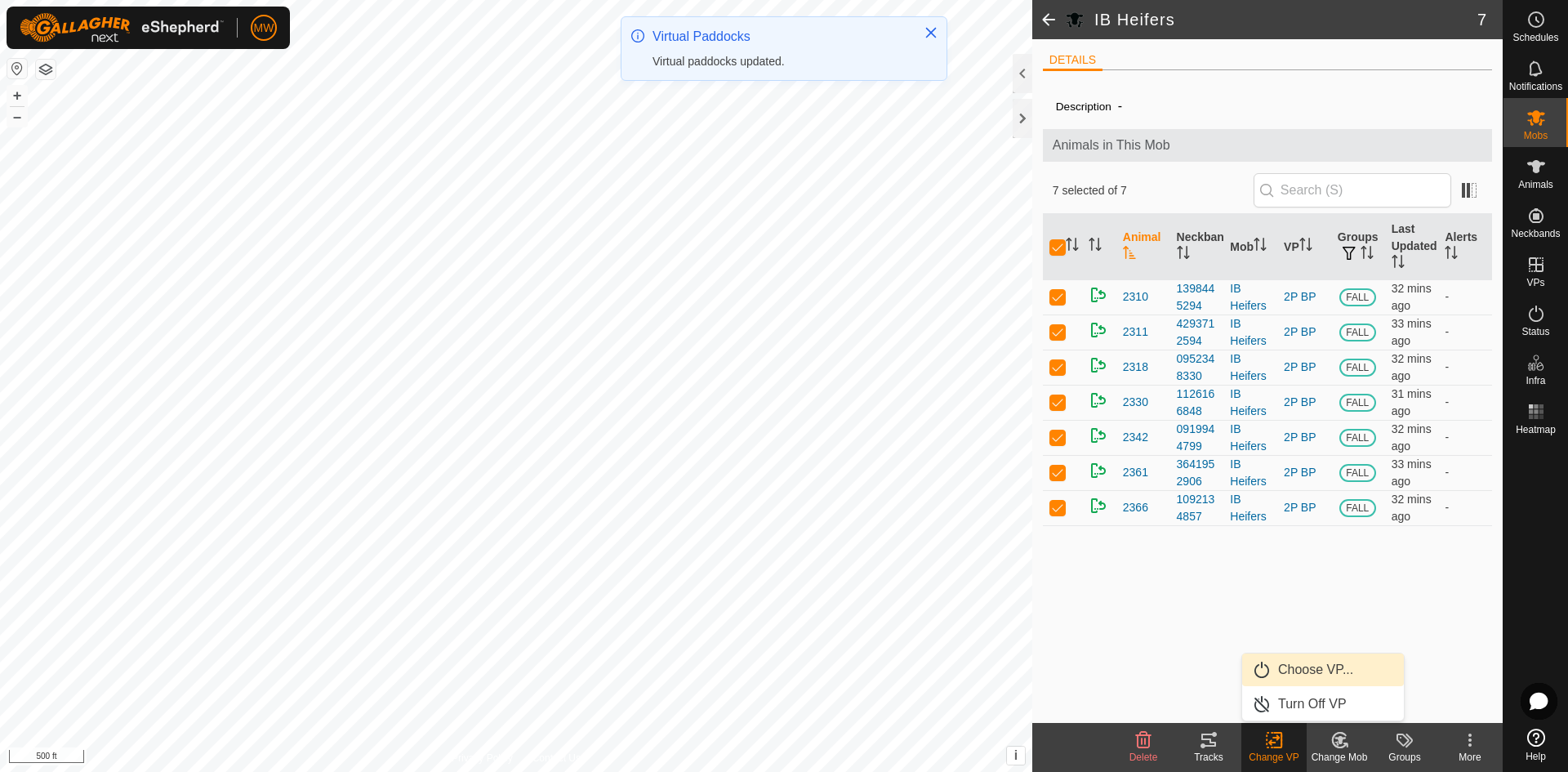
click at [1298, 668] on link "Choose VP..." at bounding box center [1323, 669] width 161 height 32
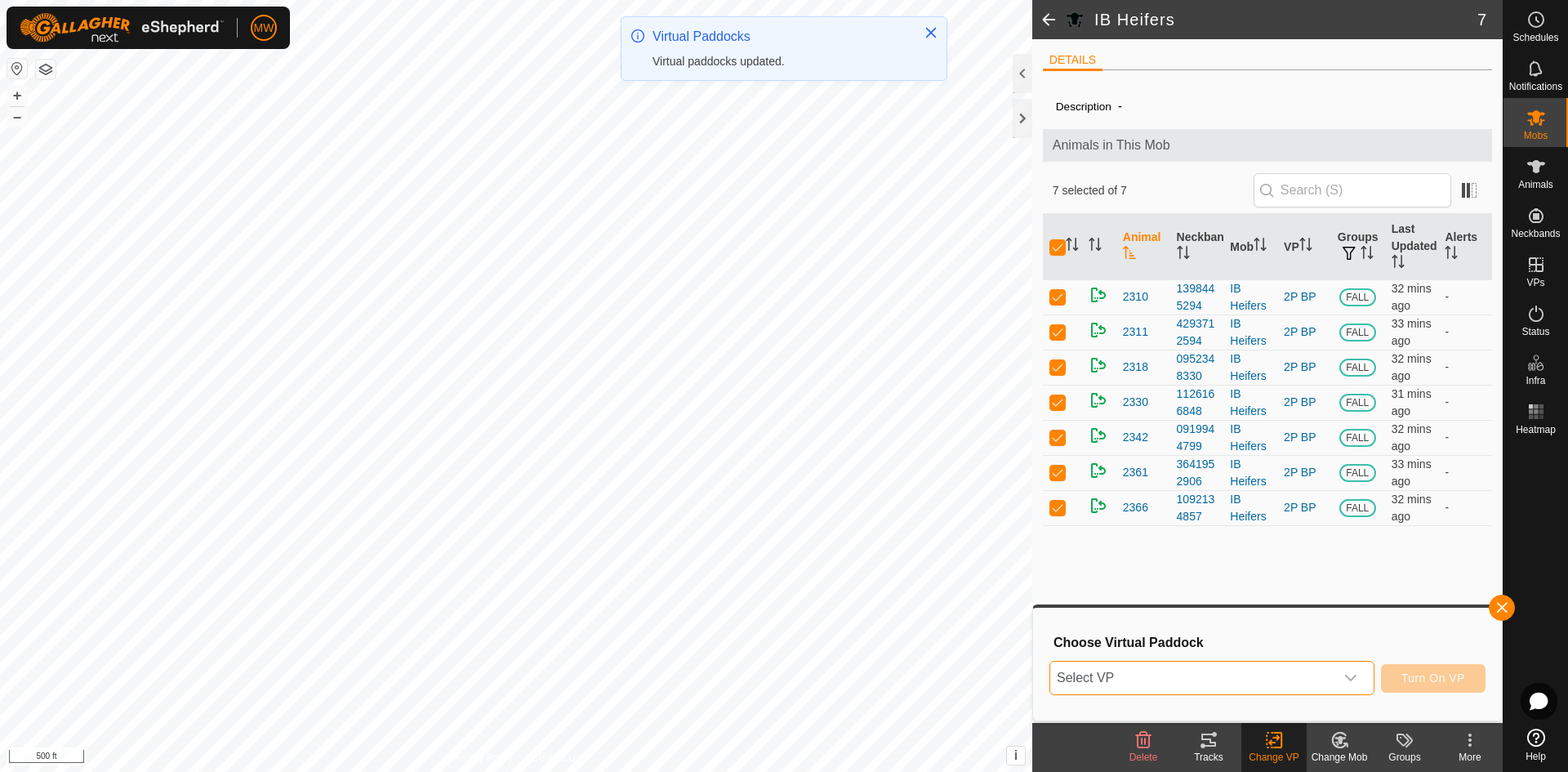
click at [1214, 669] on span "Select VP" at bounding box center [1192, 677] width 284 height 32
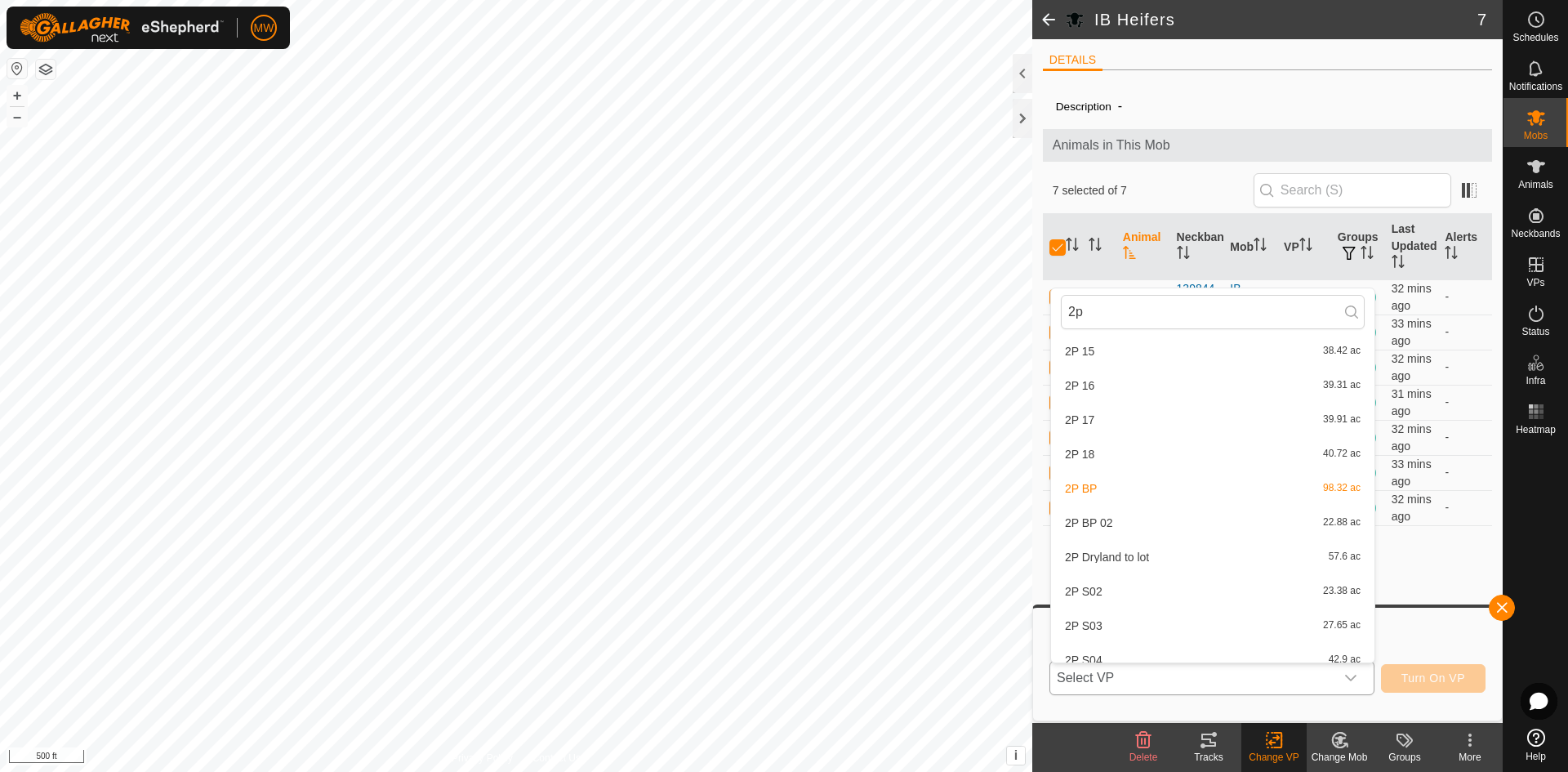
scroll to position [593, 0]
type input "2p"
click at [1113, 556] on li "2P Dryland to lot 57.6 ac" at bounding box center [1213, 555] width 324 height 32
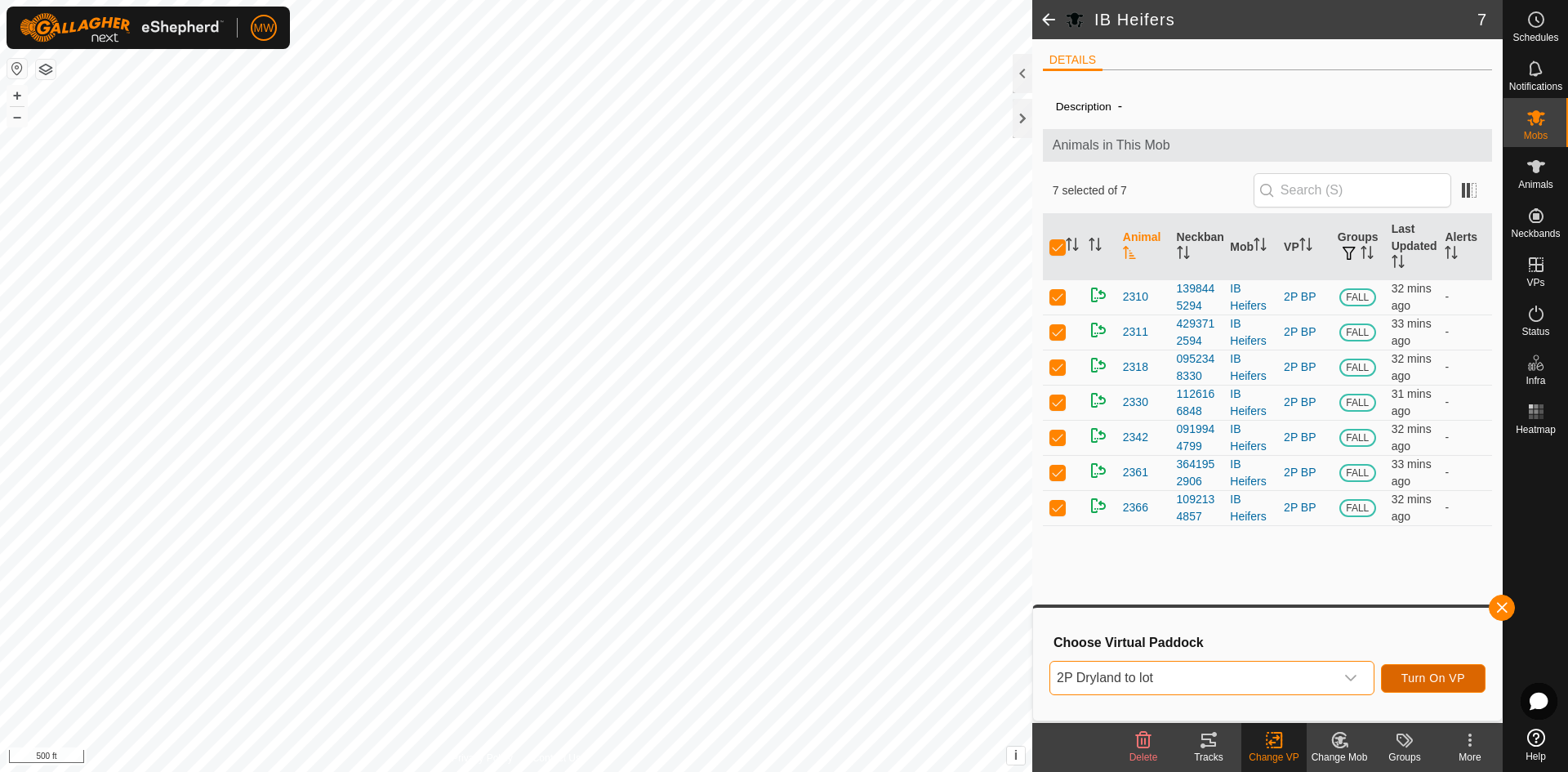
click at [1425, 678] on span "Turn On VP" at bounding box center [1434, 677] width 64 height 13
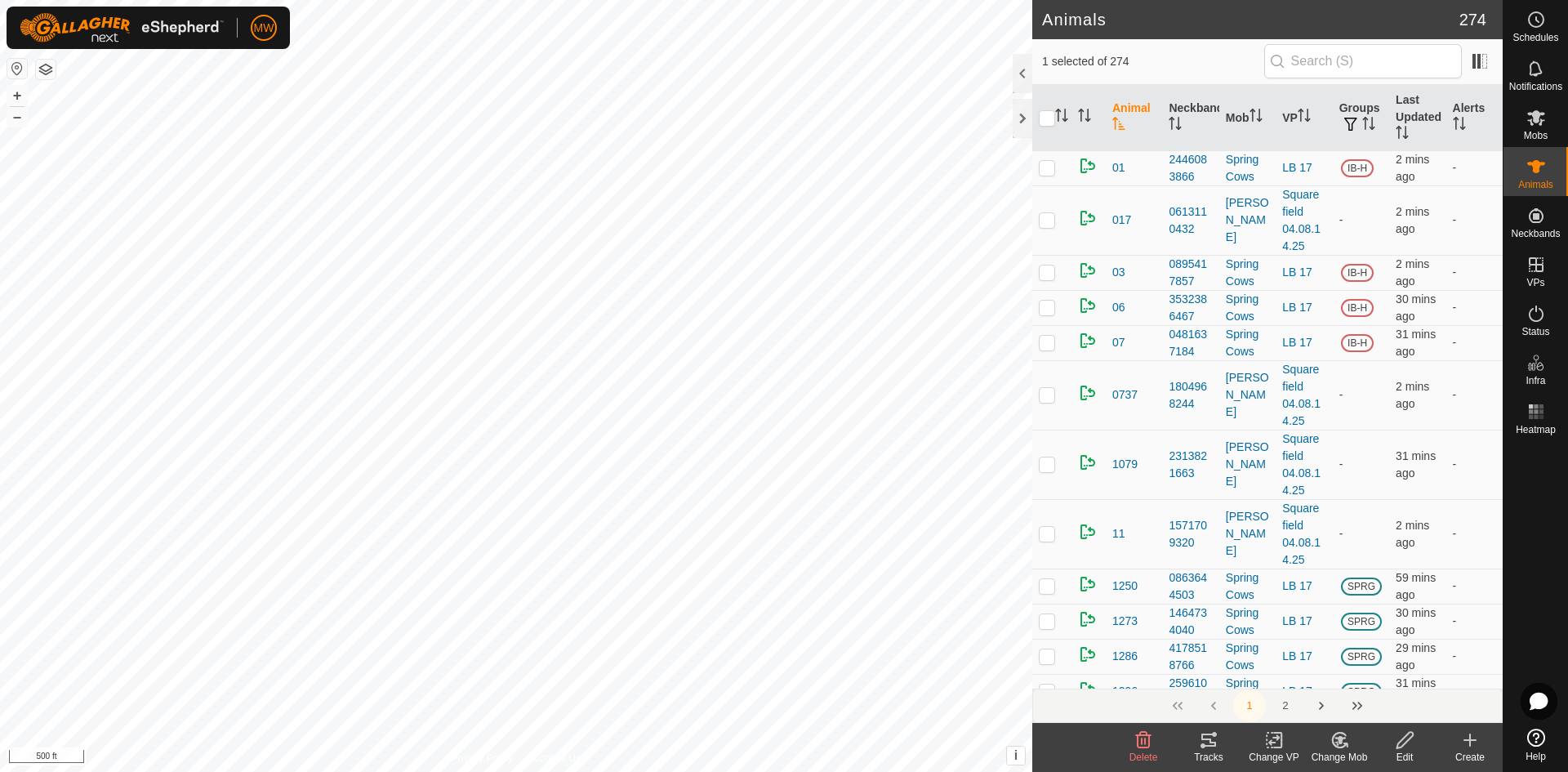
click at [1211, 746] on icon at bounding box center [1209, 740] width 14 height 13
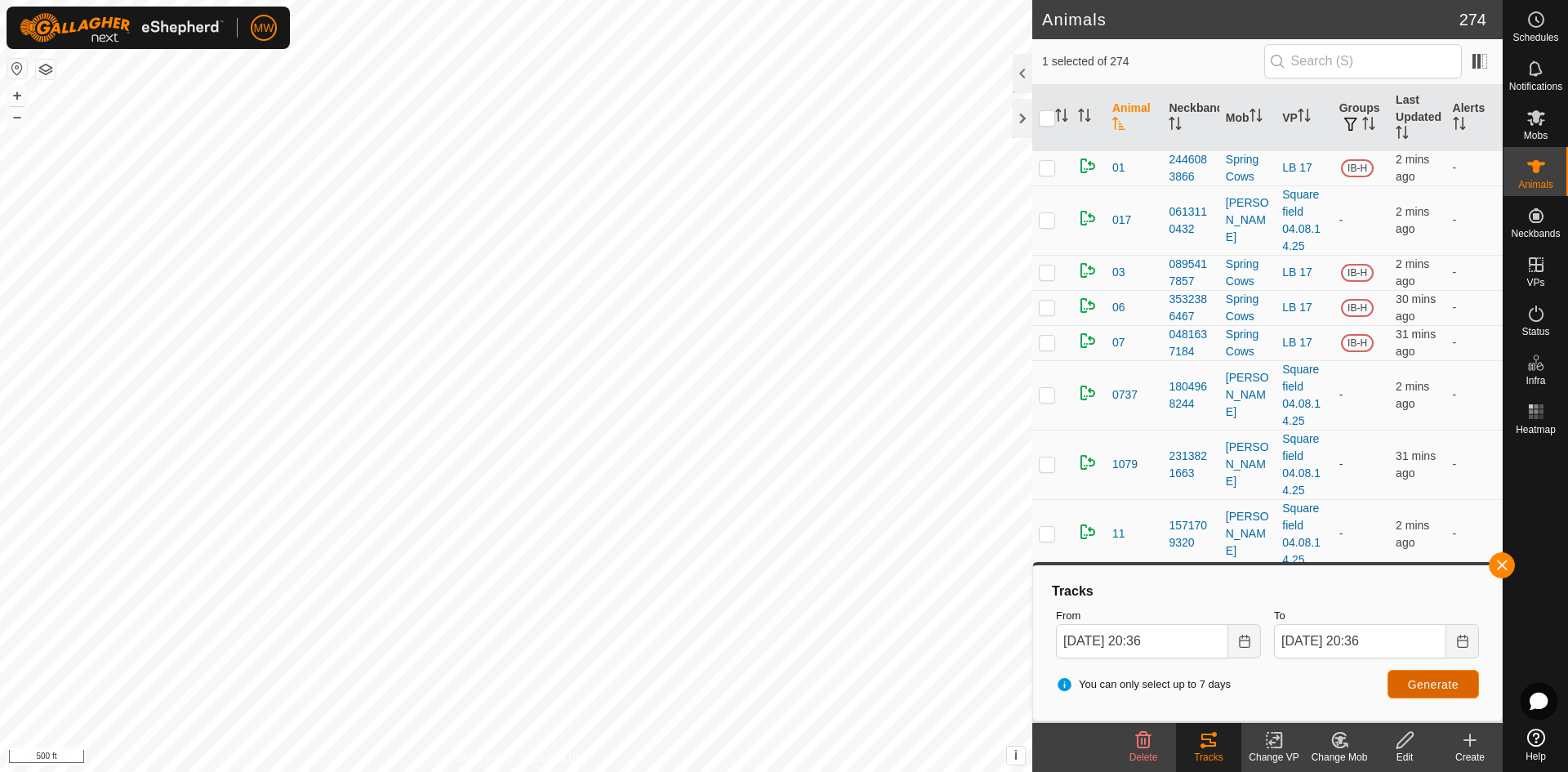
click at [1415, 691] on button "Generate" at bounding box center [1433, 684] width 91 height 29
click at [1506, 566] on button "button" at bounding box center [1501, 565] width 26 height 26
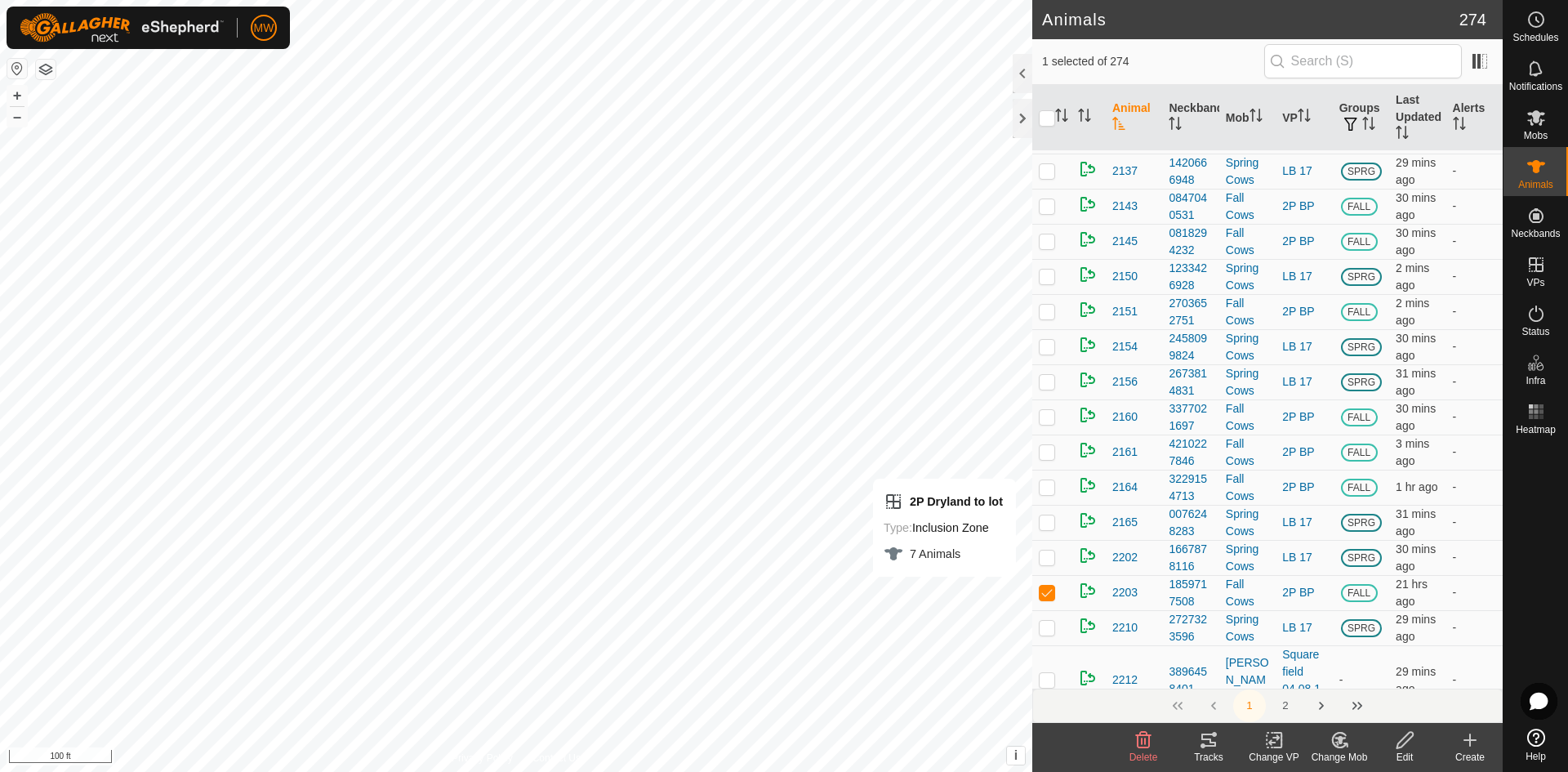
scroll to position [6124, 0]
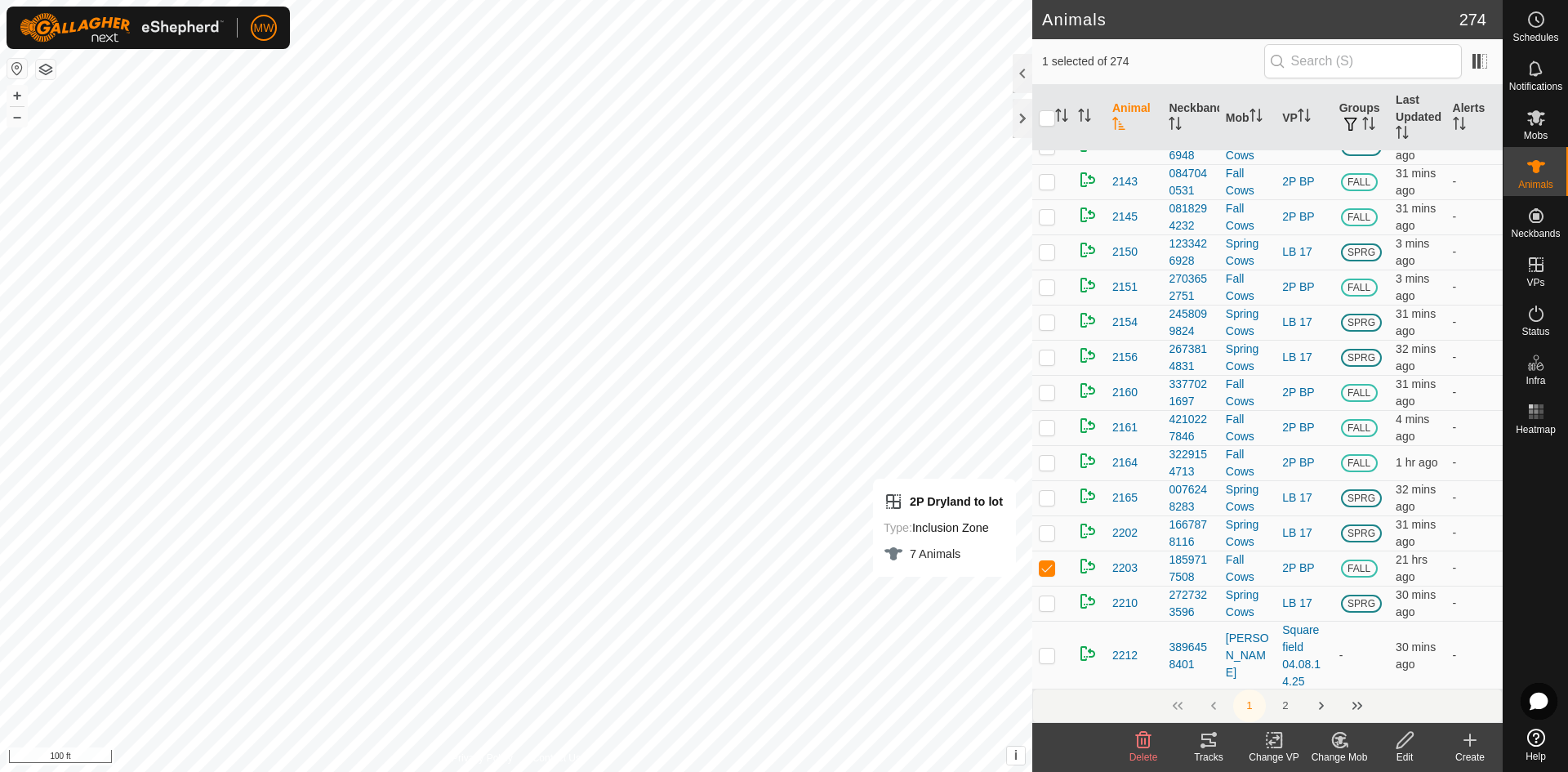
click at [1204, 742] on icon at bounding box center [1209, 740] width 20 height 20
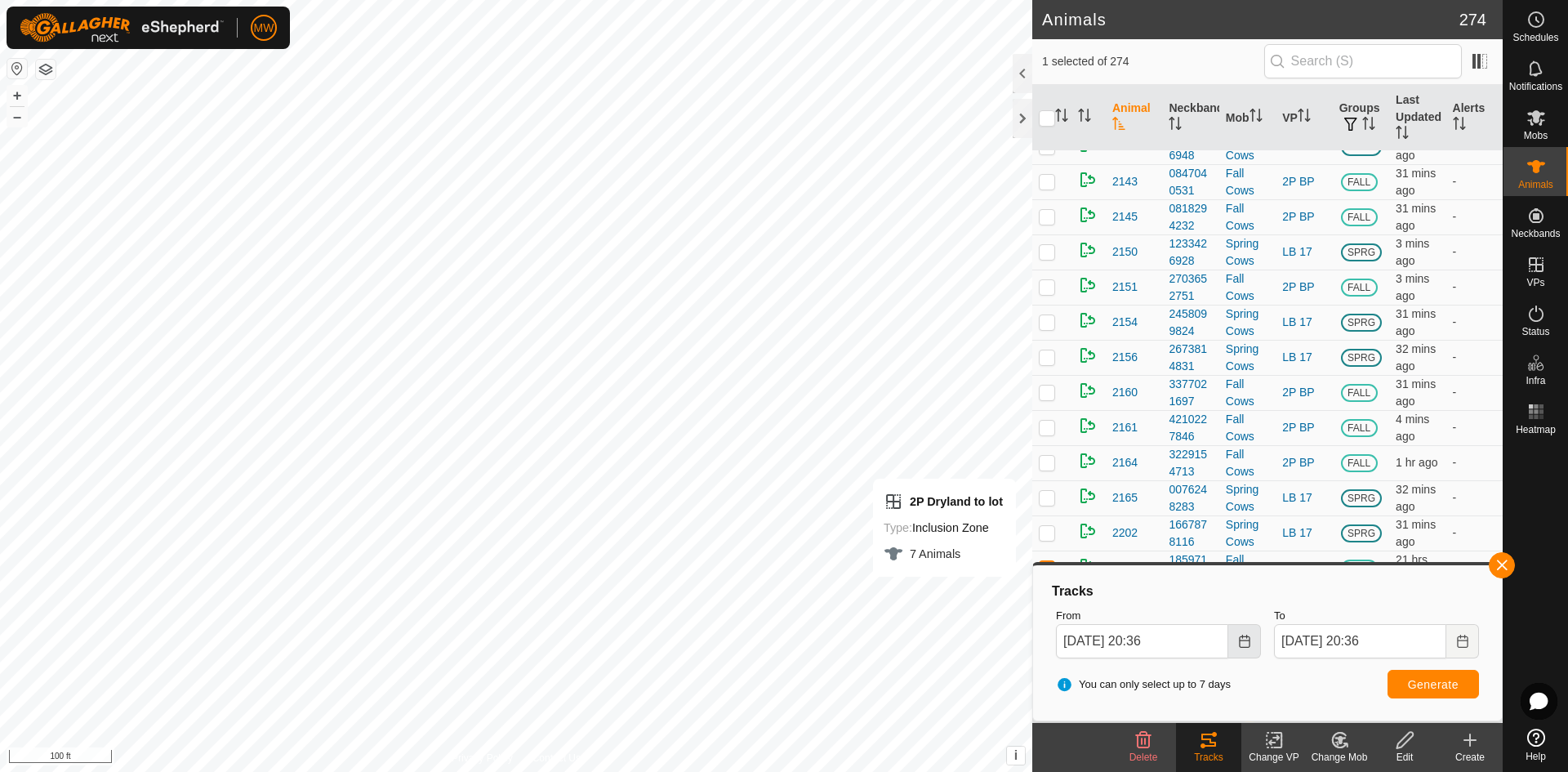
click at [1246, 645] on icon "Choose Date" at bounding box center [1245, 640] width 13 height 13
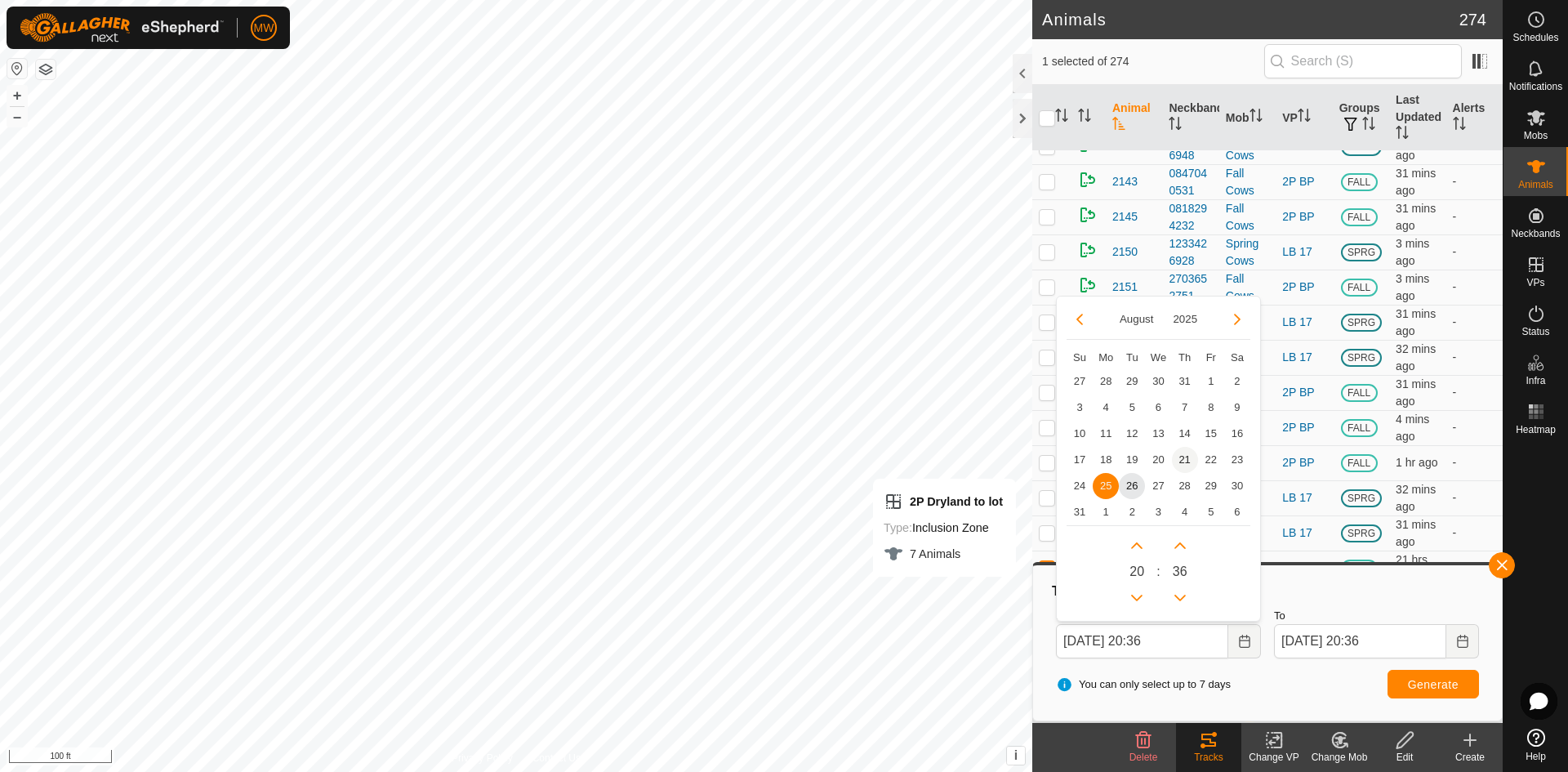
click at [1185, 460] on span "21" at bounding box center [1185, 459] width 26 height 26
type input "[DATE] 20:36"
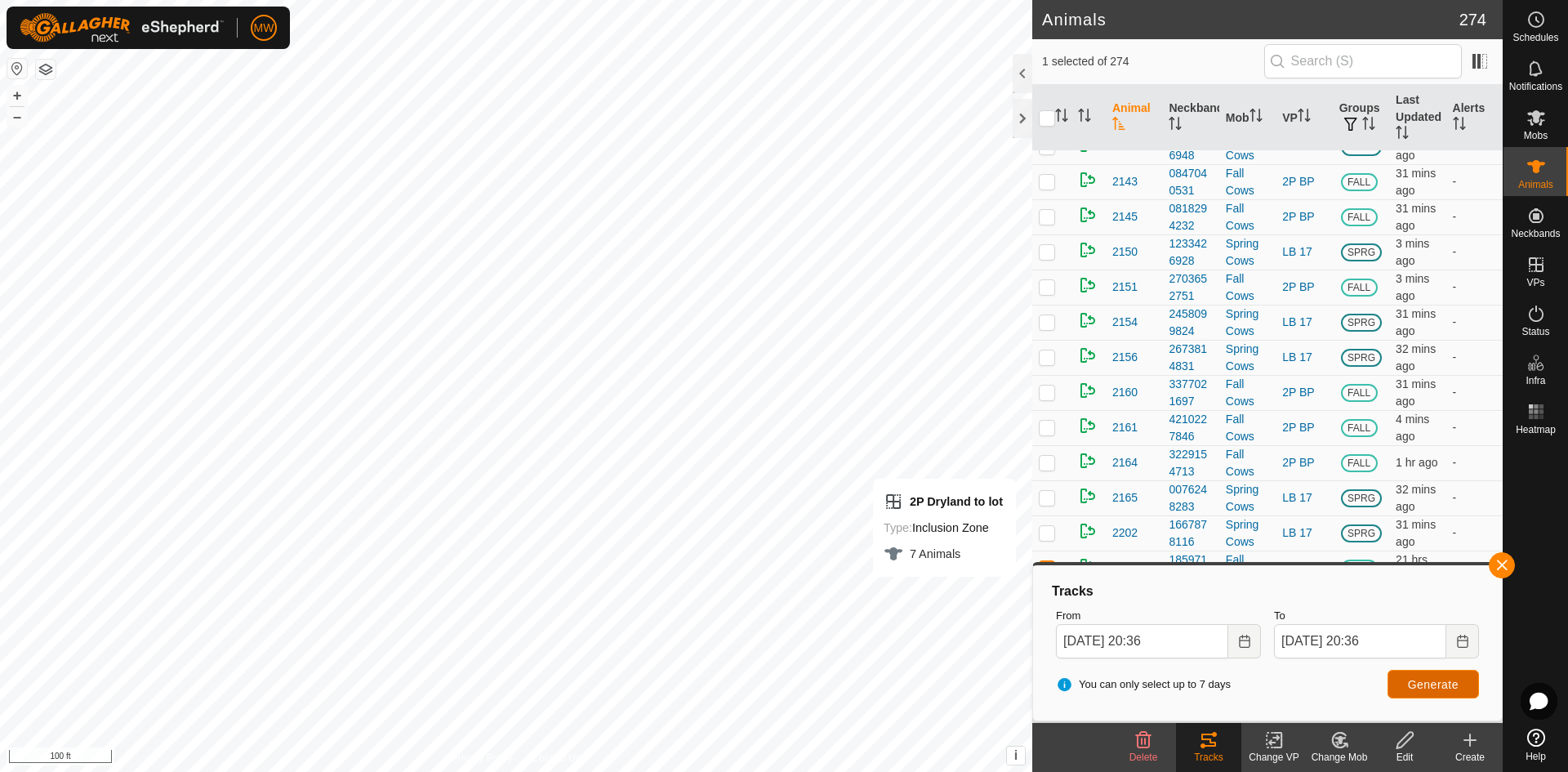
click at [1406, 690] on button "Generate" at bounding box center [1433, 684] width 91 height 29
click at [1052, 535] on div "Animals 274 1 selected of 274 Animal Neckband Mob VP Groups Last Updated Alerts…" at bounding box center [752, 386] width 1503 height 772
click at [1502, 565] on button "button" at bounding box center [1501, 565] width 26 height 26
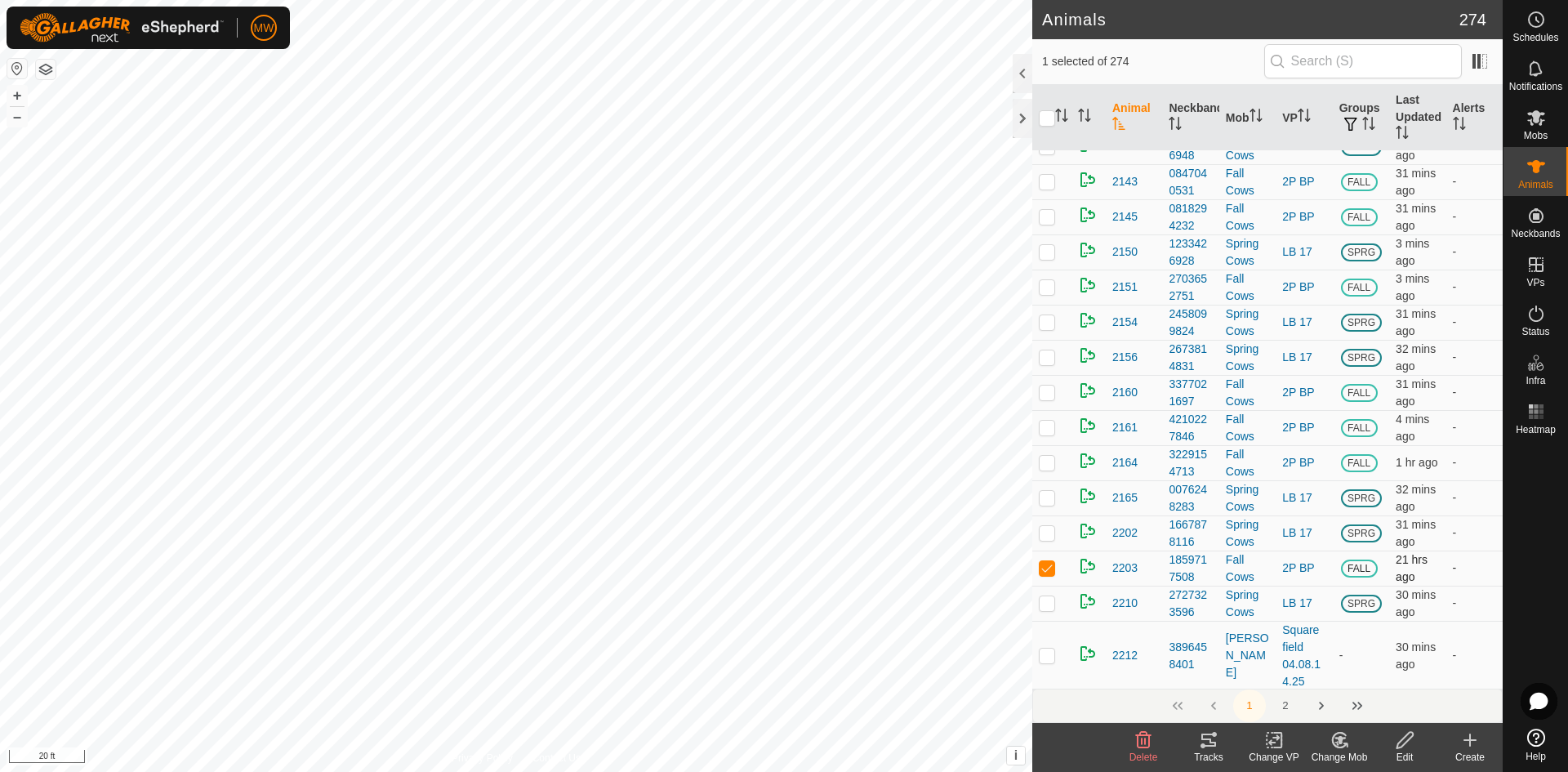
click at [1050, 574] on p-checkbox at bounding box center [1047, 567] width 16 height 13
checkbox input "false"
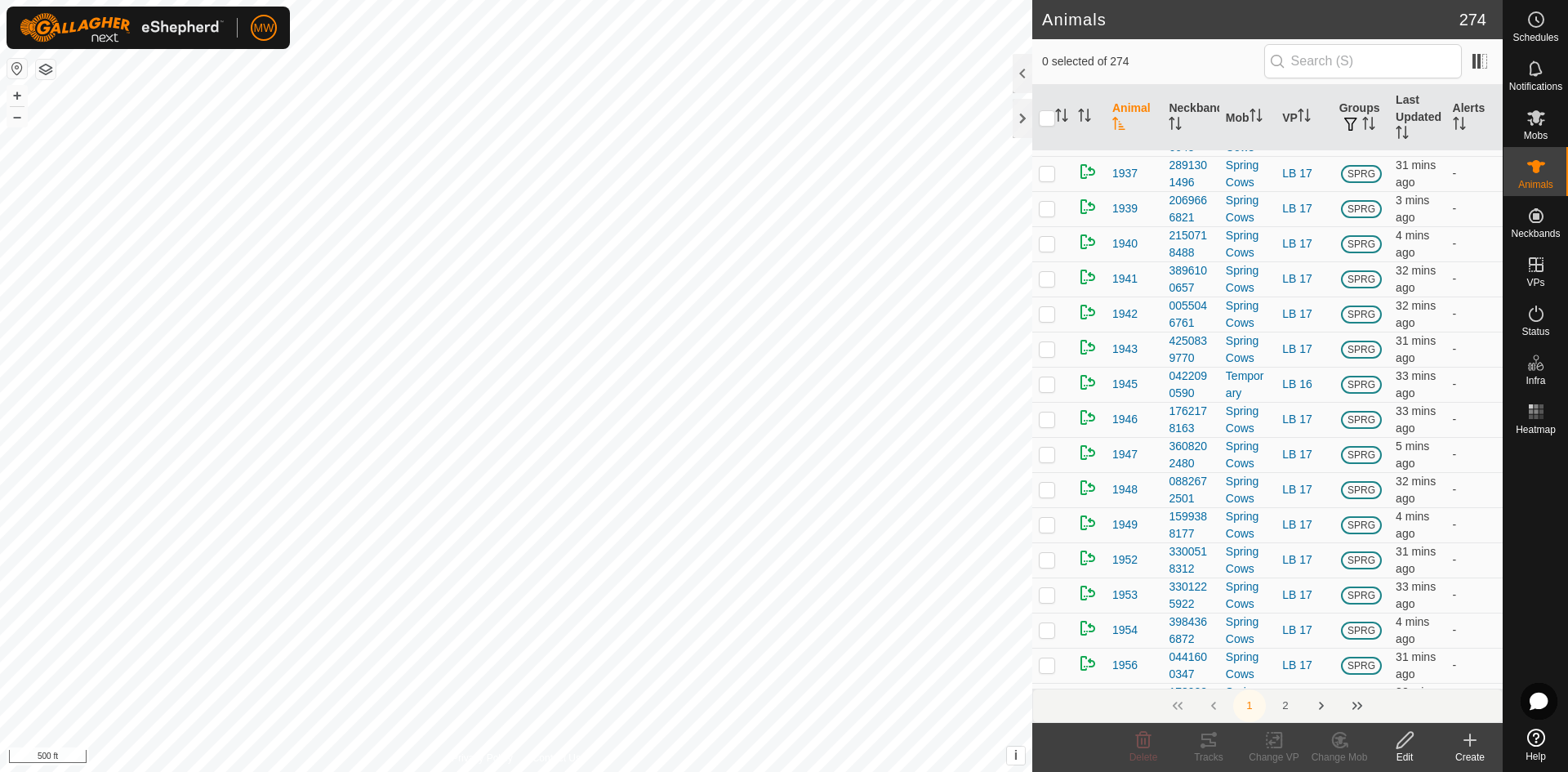
scroll to position [4818, 0]
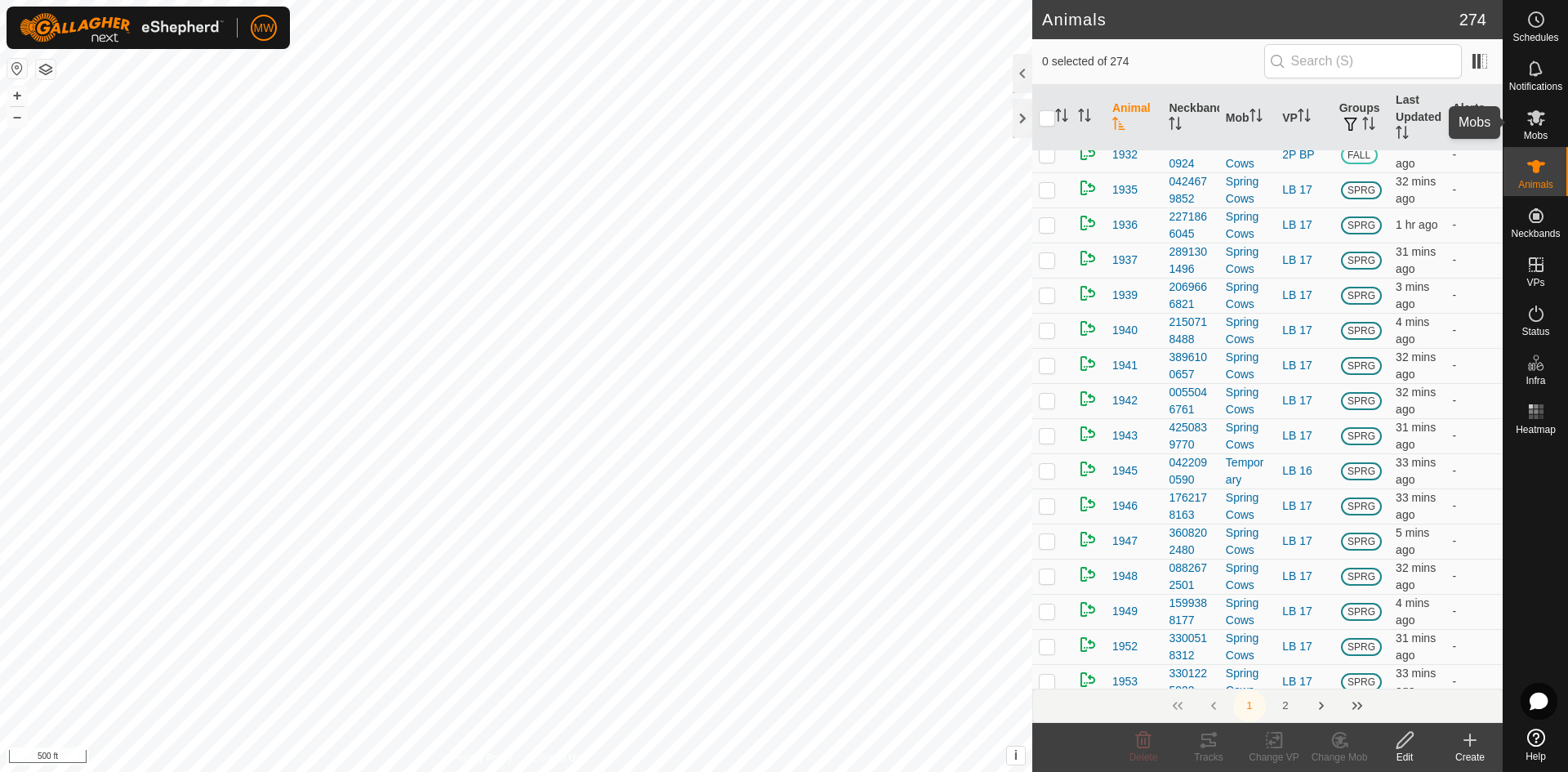
click at [1534, 117] on icon at bounding box center [1536, 117] width 18 height 15
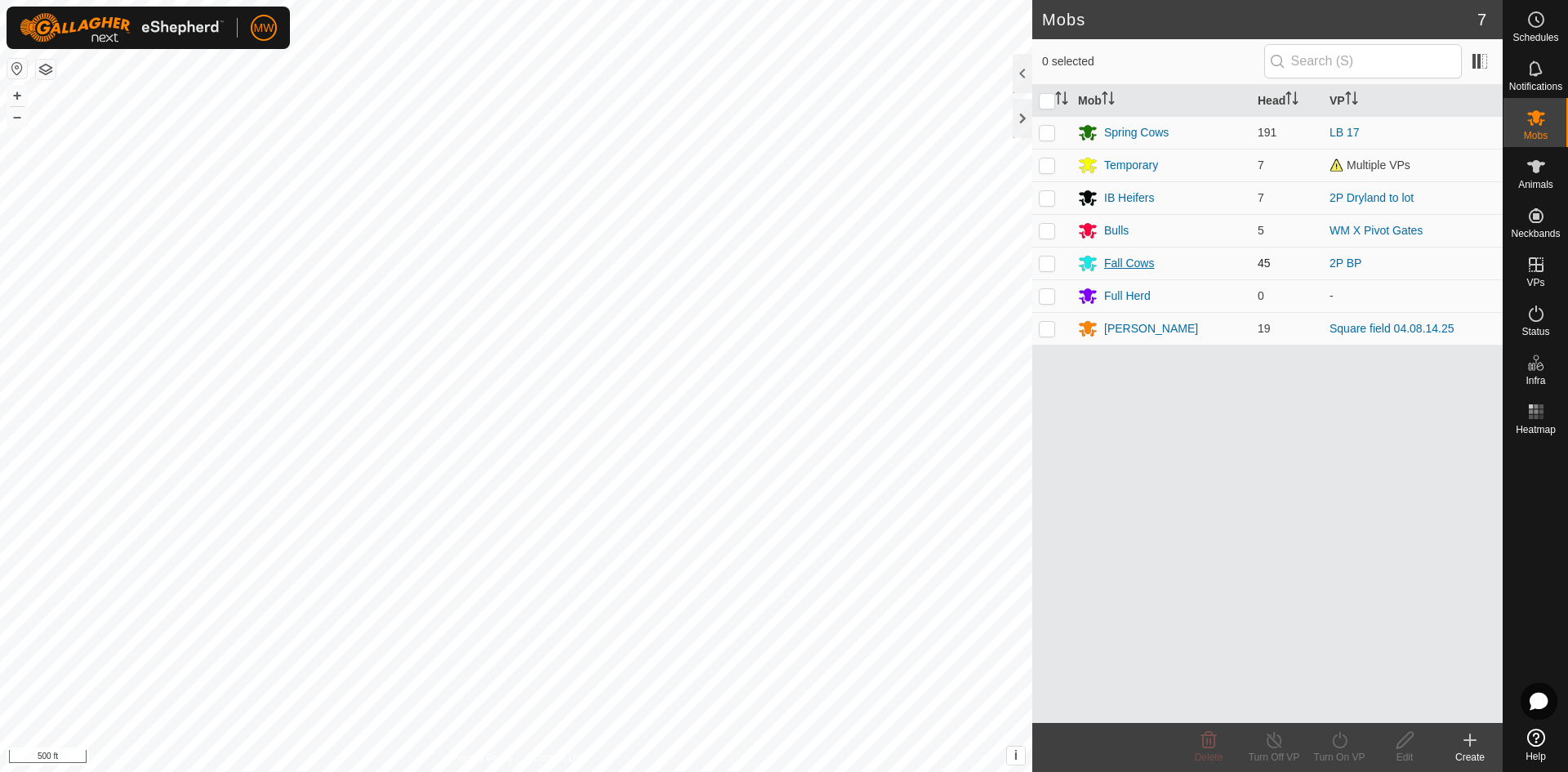
click at [1115, 261] on div "Fall Cows" at bounding box center [1129, 262] width 50 height 17
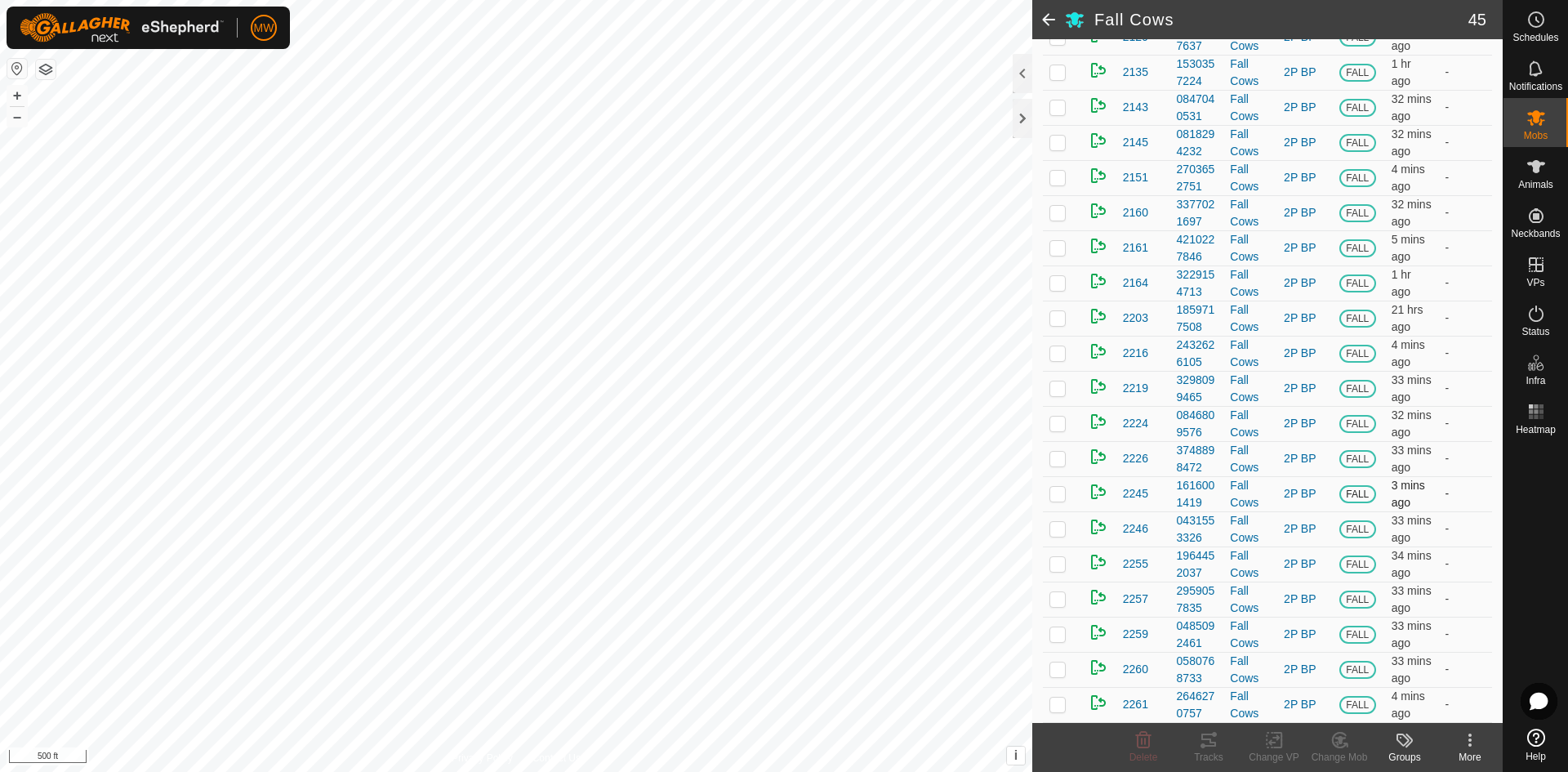
scroll to position [1437, 0]
click at [1549, 126] on es-mob-svg-icon at bounding box center [1536, 117] width 30 height 26
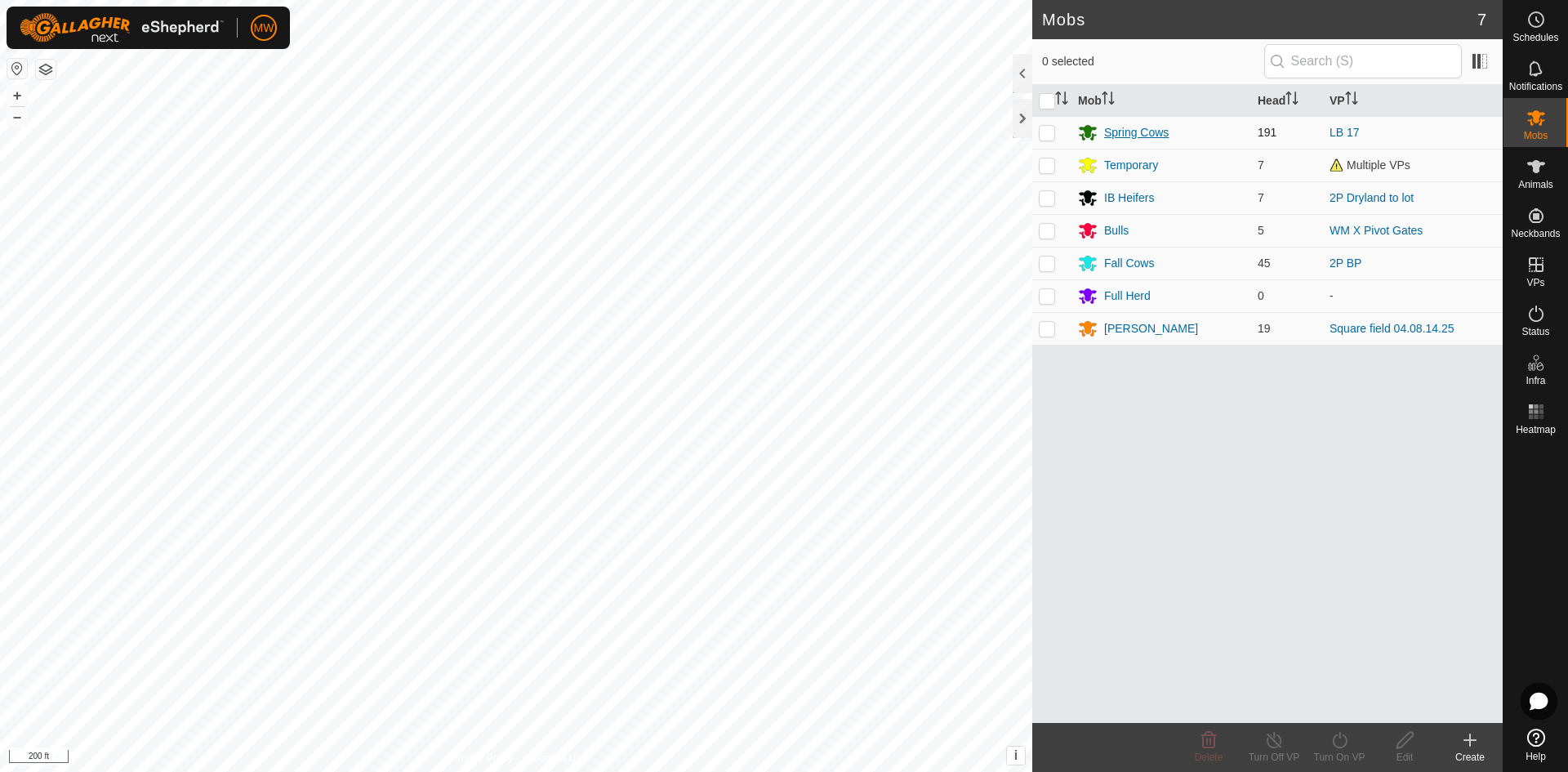
click at [1138, 128] on div "Spring Cows" at bounding box center [1137, 133] width 65 height 17
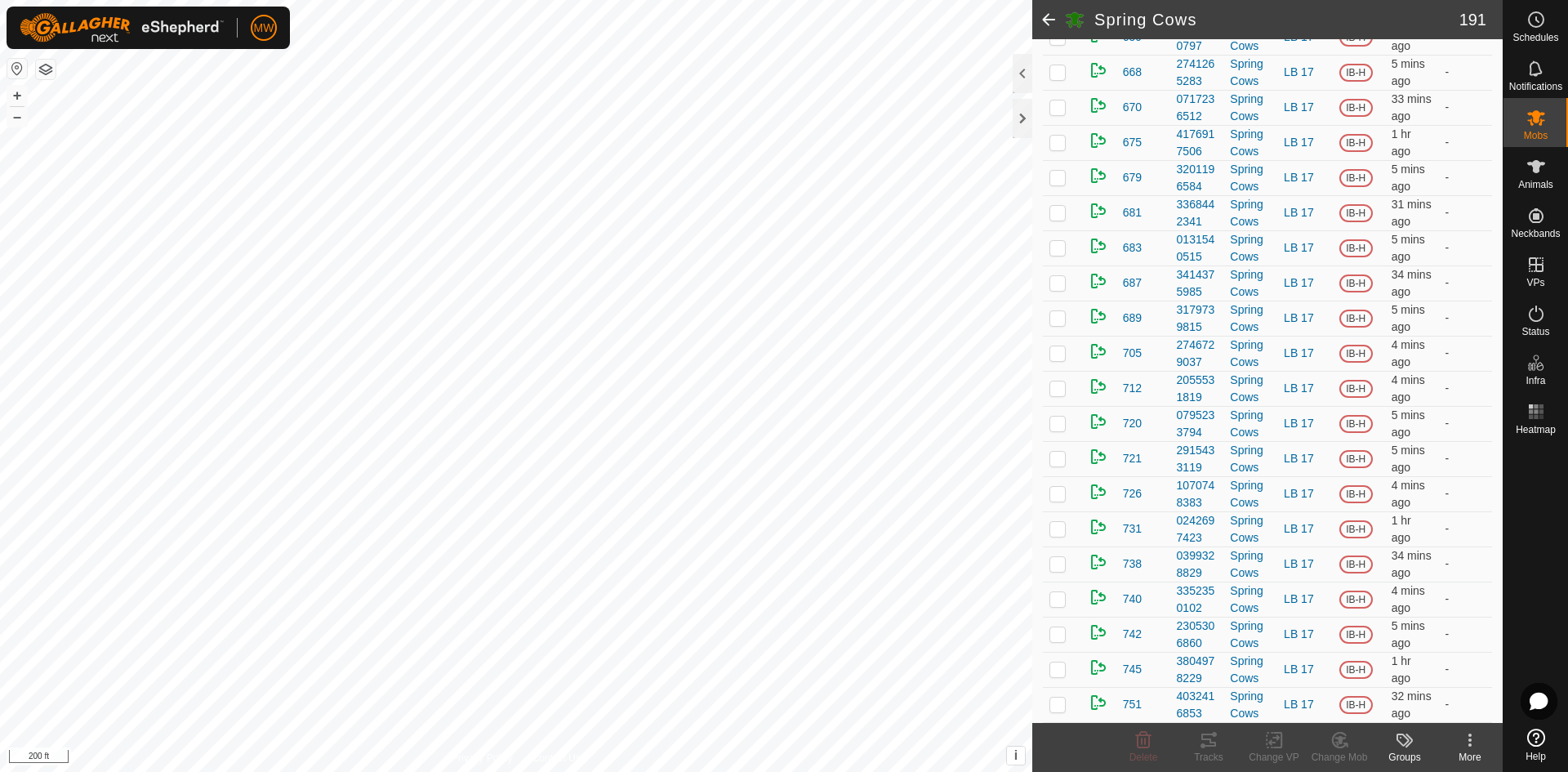
scroll to position [6916, 0]
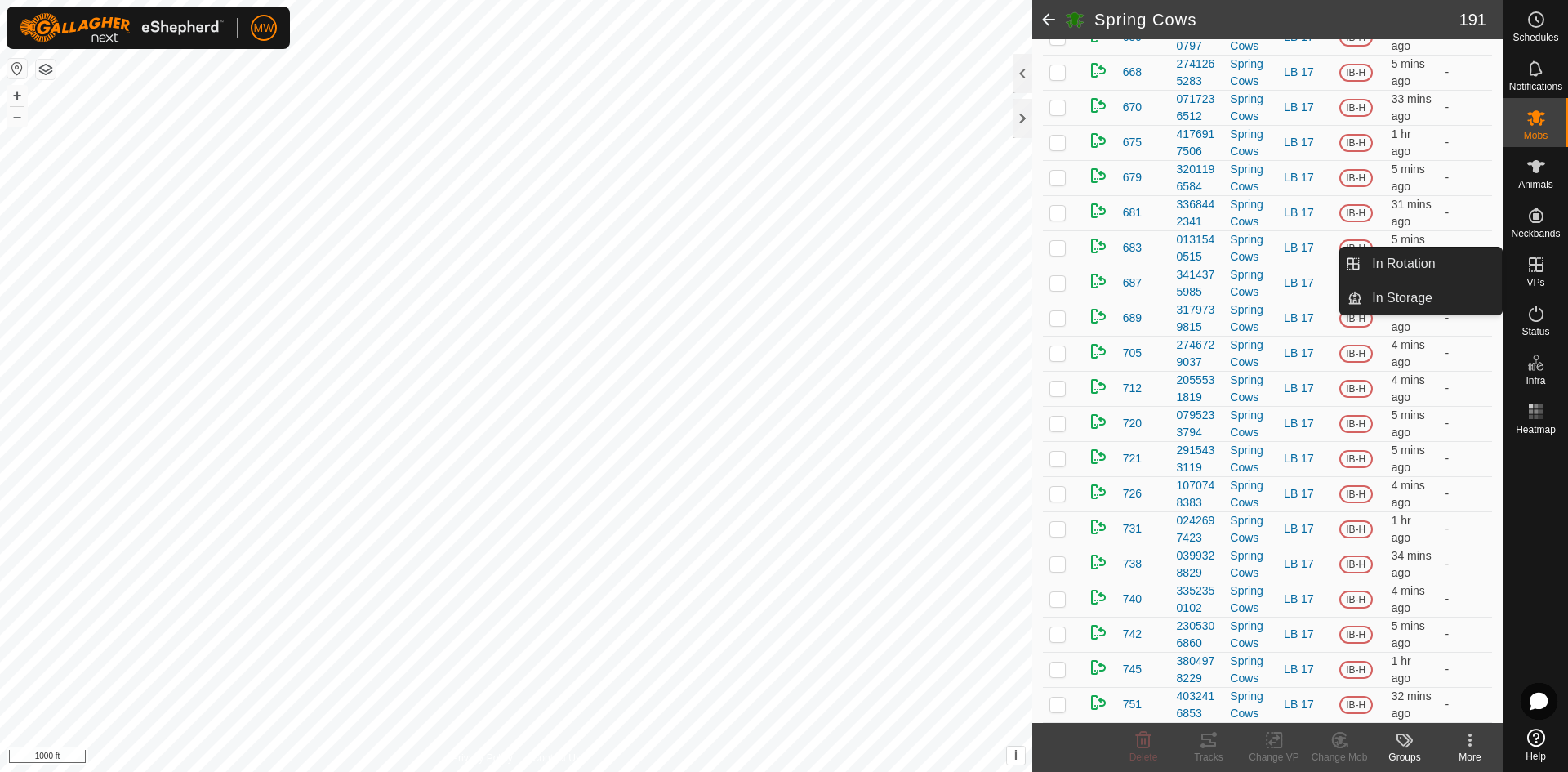
click at [1540, 271] on icon at bounding box center [1536, 264] width 14 height 14
click at [1434, 260] on link "In Rotation" at bounding box center [1432, 263] width 140 height 32
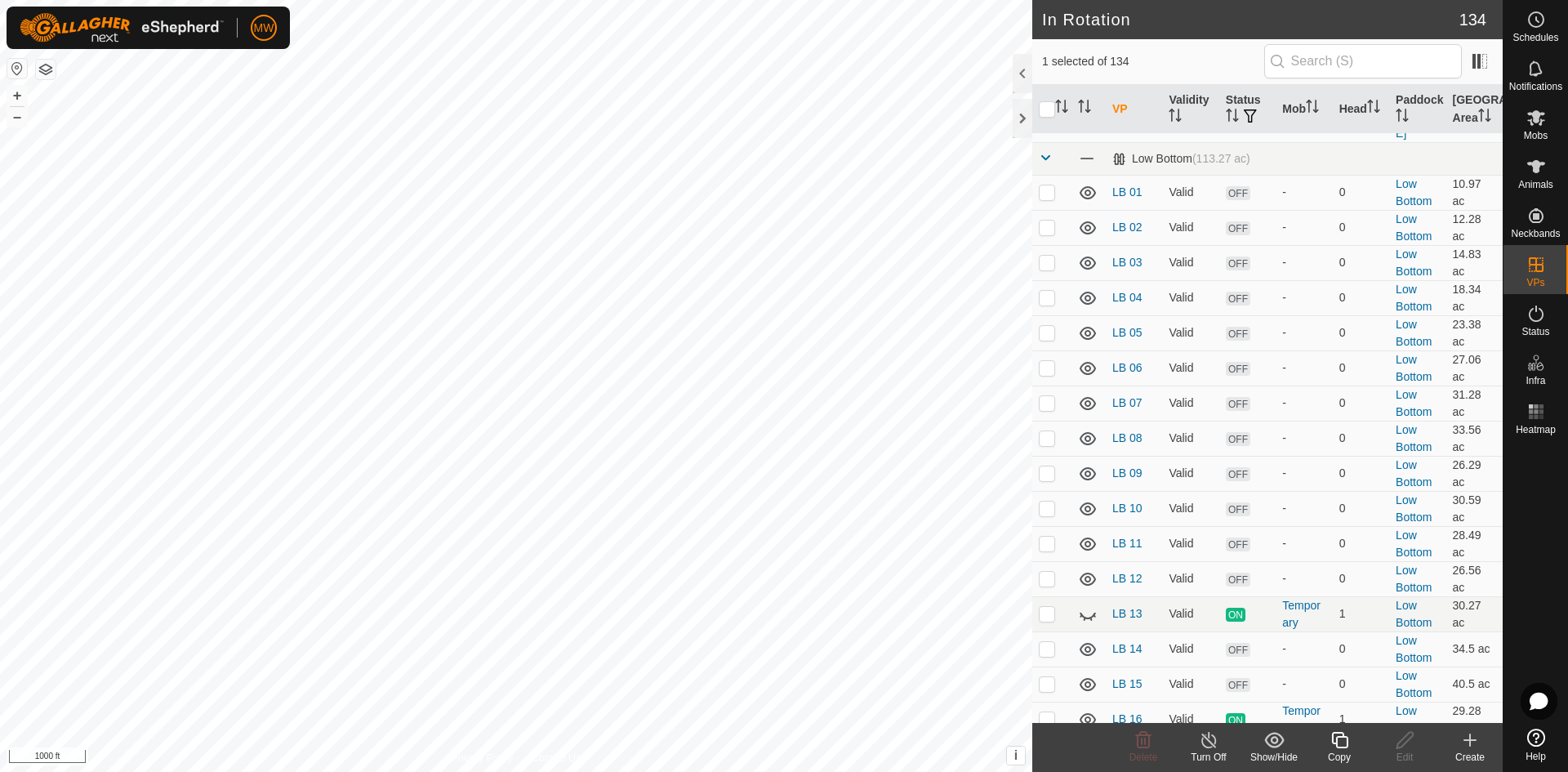
scroll to position [2449, 0]
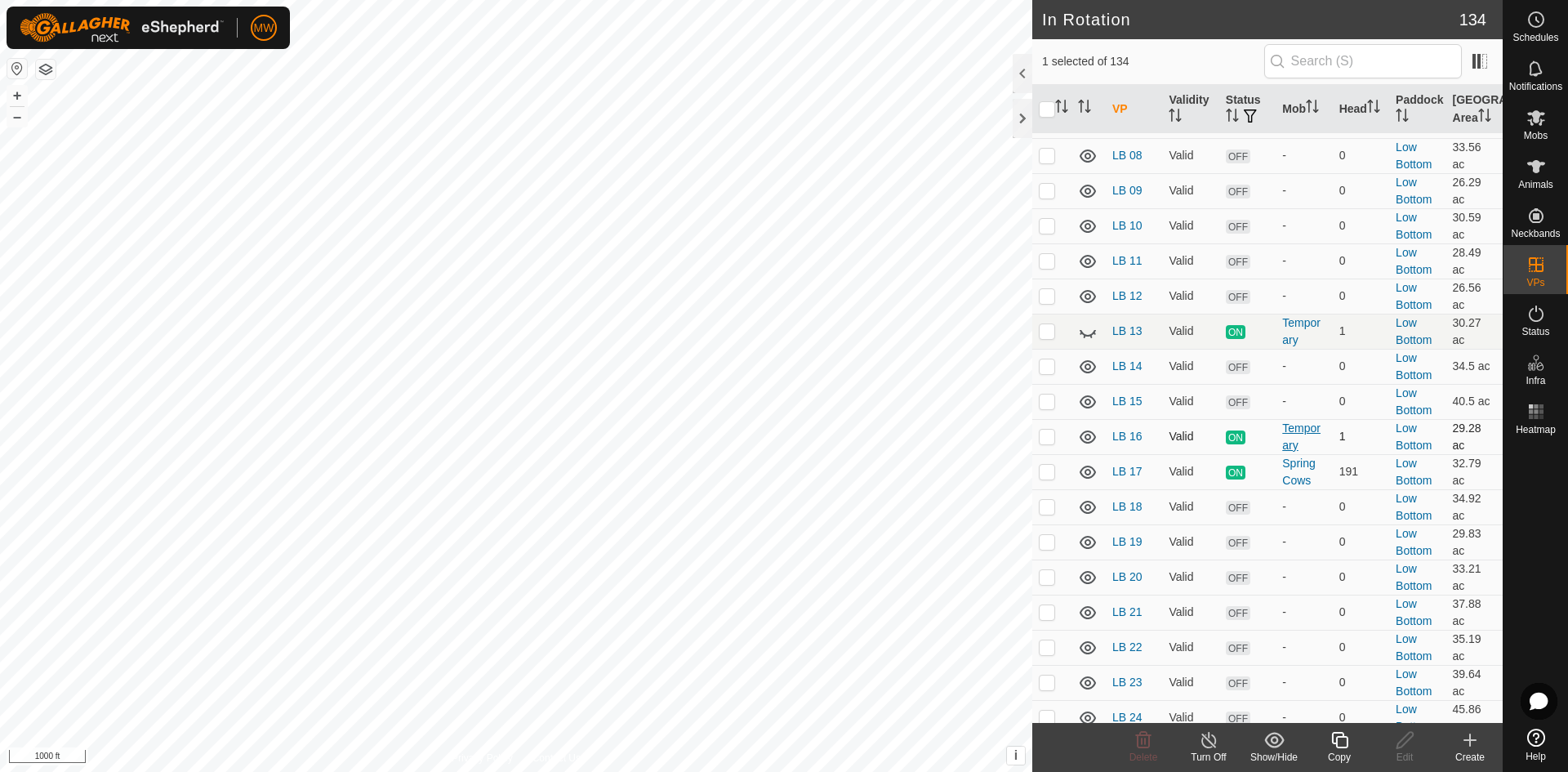
click at [1294, 419] on div "Temporary" at bounding box center [1304, 437] width 43 height 34
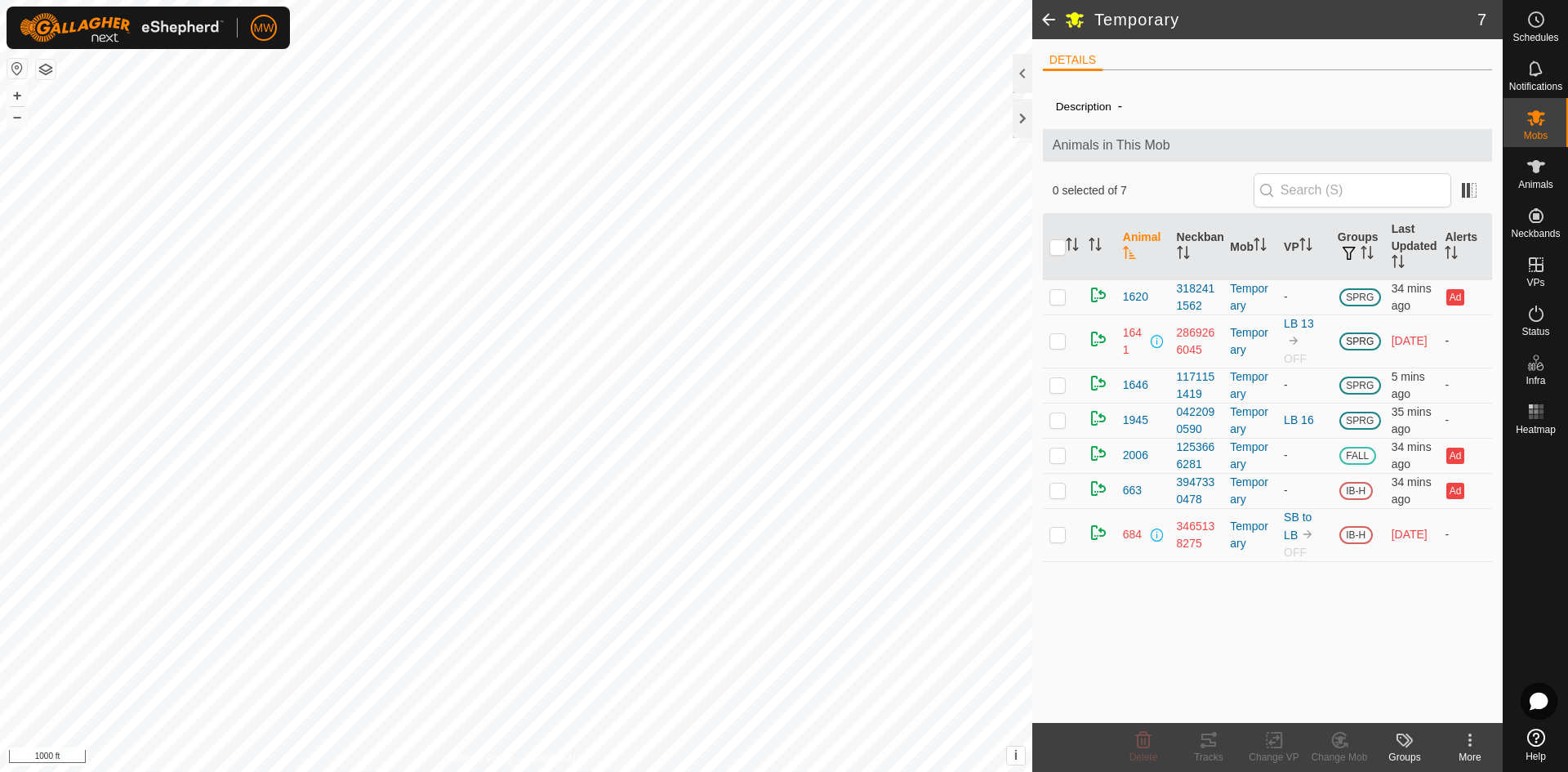
click at [1056, 334] on p-checkbox at bounding box center [1057, 340] width 16 height 13
checkbox input "true"
click at [1059, 418] on p-checkbox at bounding box center [1057, 419] width 16 height 13
checkbox input "true"
click at [1049, 530] on p-tablecheckbox at bounding box center [1057, 534] width 16 height 13
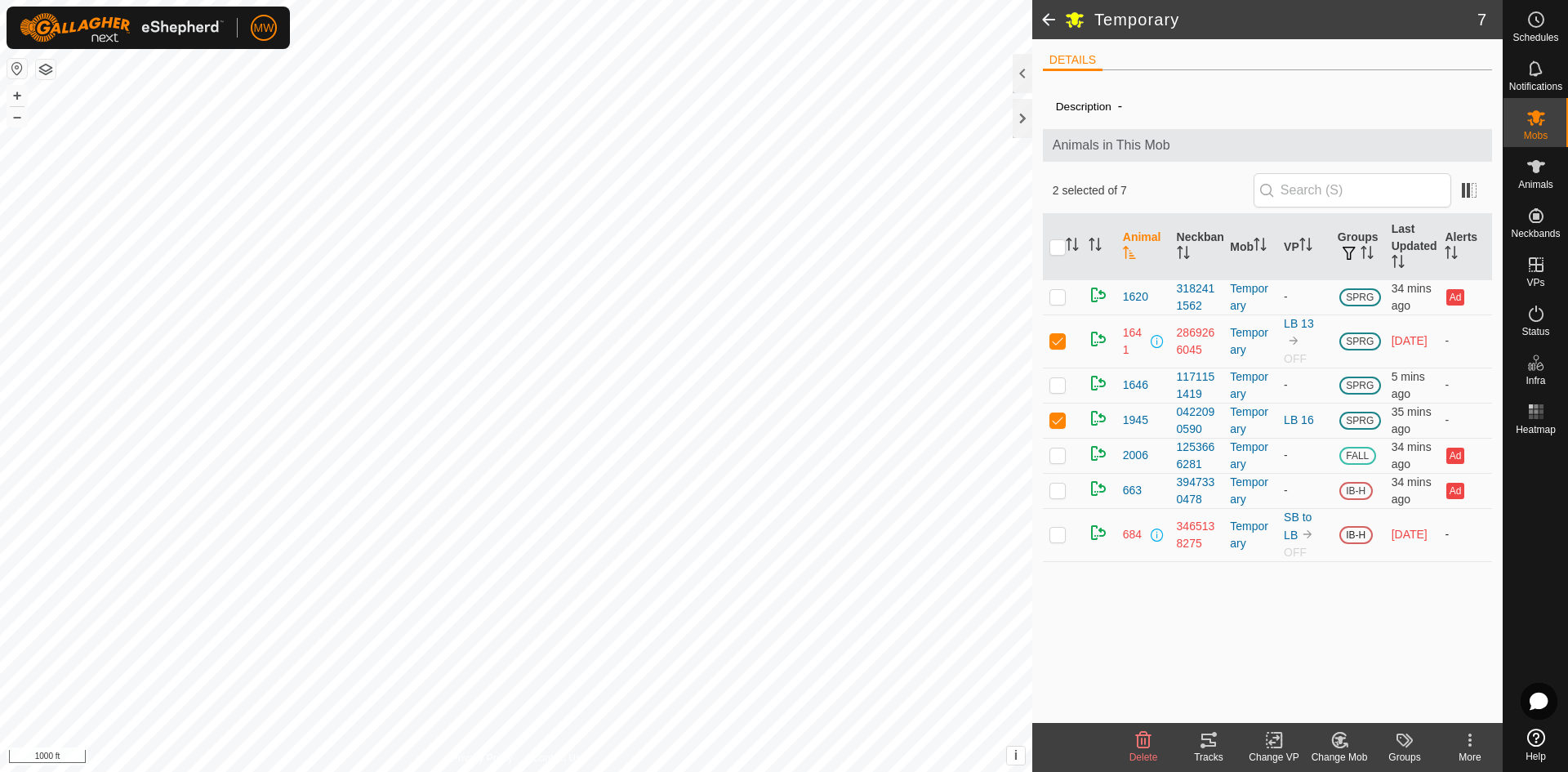
checkbox input "true"
click at [1273, 740] on icon at bounding box center [1274, 740] width 21 height 20
click at [1293, 705] on link "Turn Off VP" at bounding box center [1323, 703] width 161 height 32
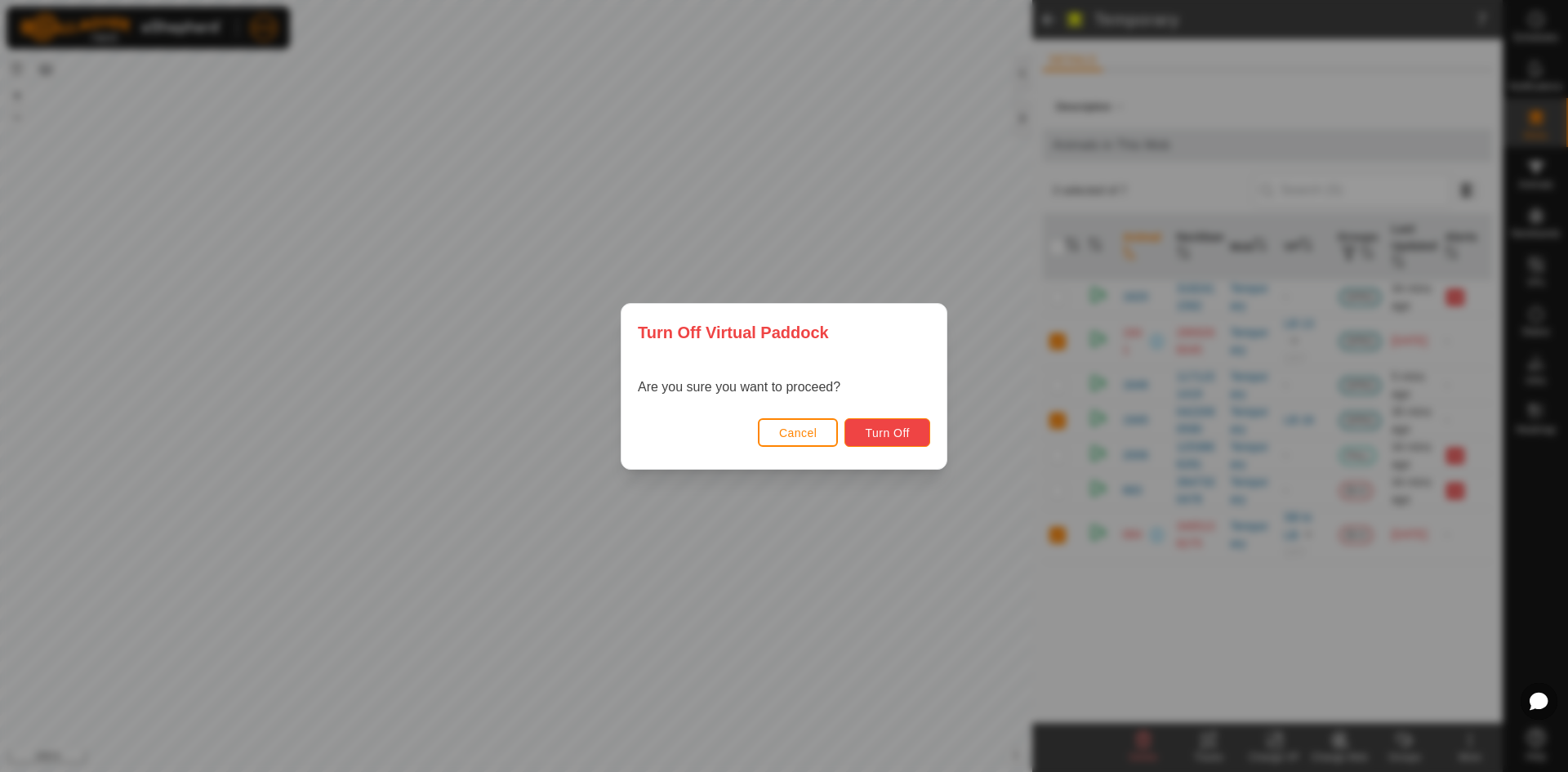
click at [892, 435] on span "Turn Off" at bounding box center [888, 433] width 45 height 13
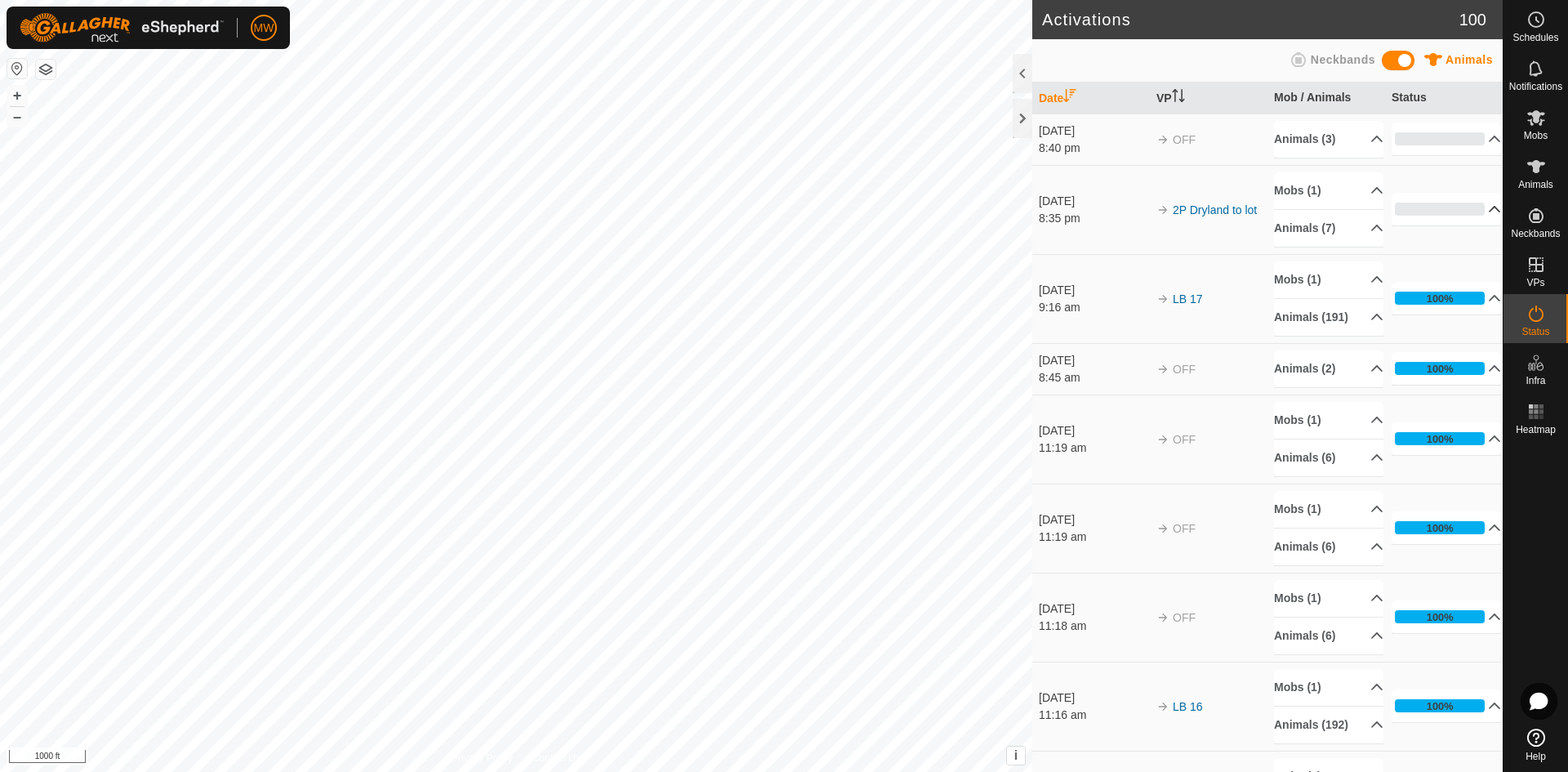
click at [1477, 210] on p-accordion-header "0%" at bounding box center [1446, 209] width 109 height 32
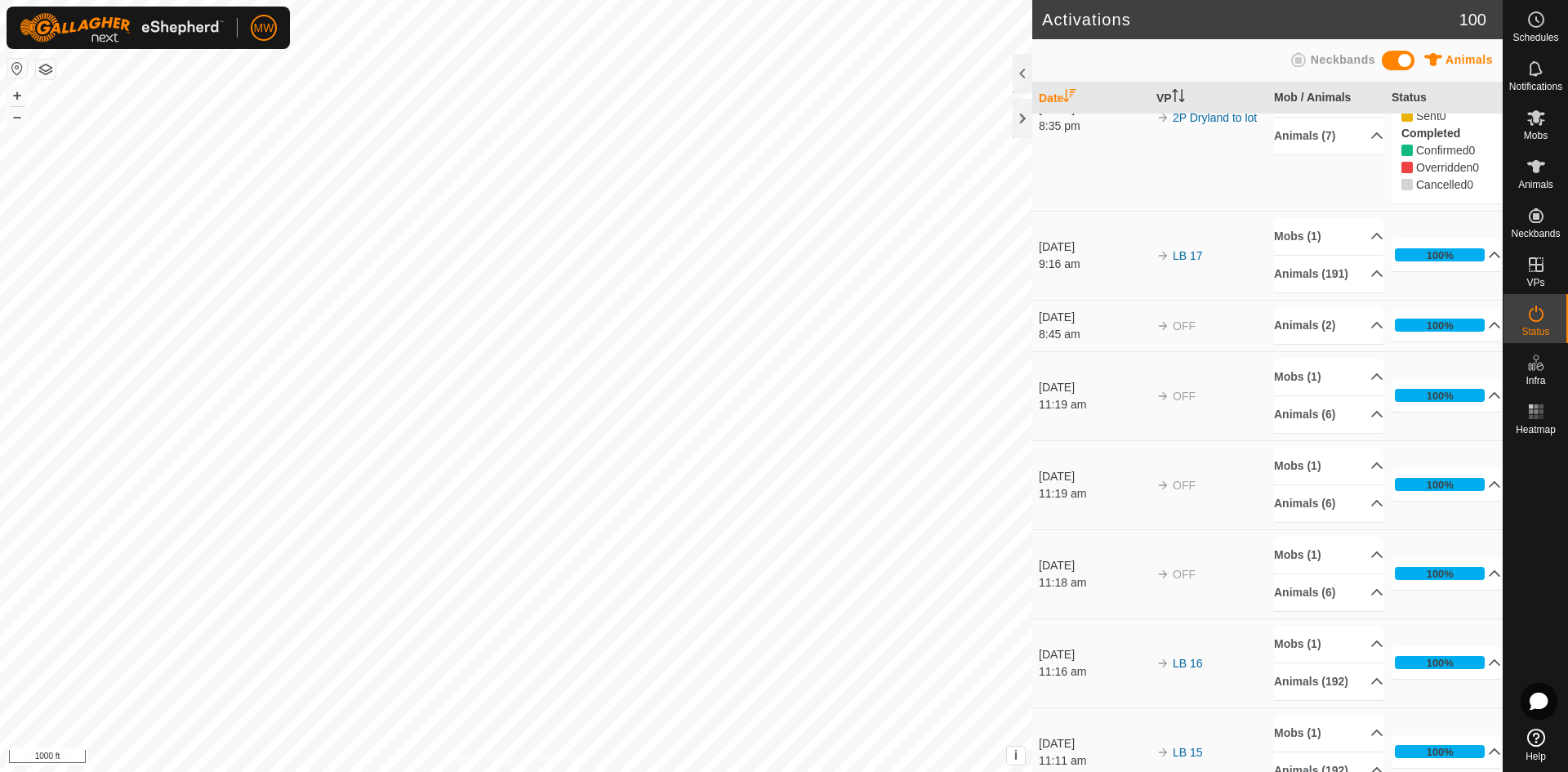
scroll to position [163, 0]
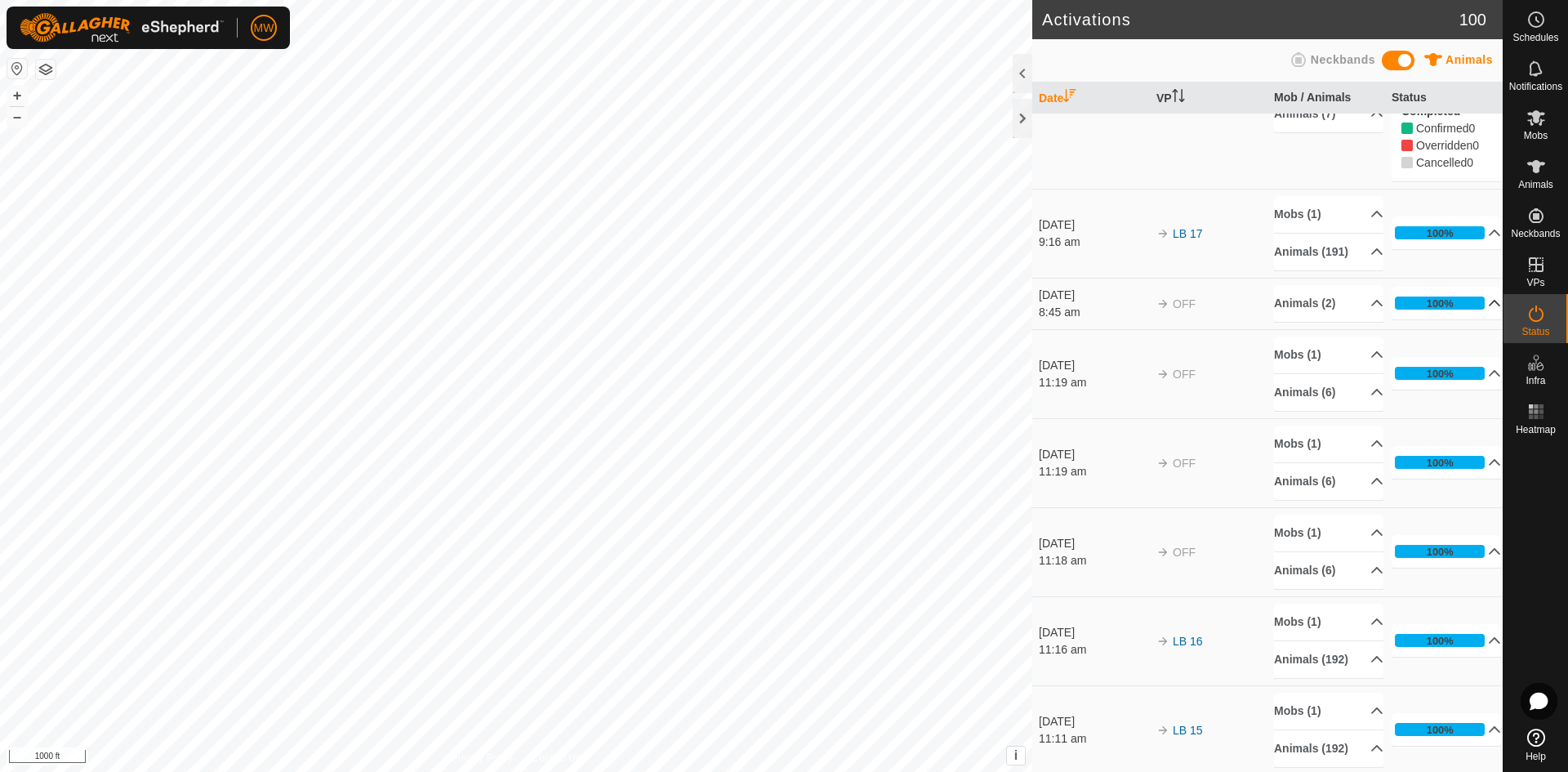
click at [1476, 318] on p-accordion-header "100%" at bounding box center [1446, 303] width 109 height 32
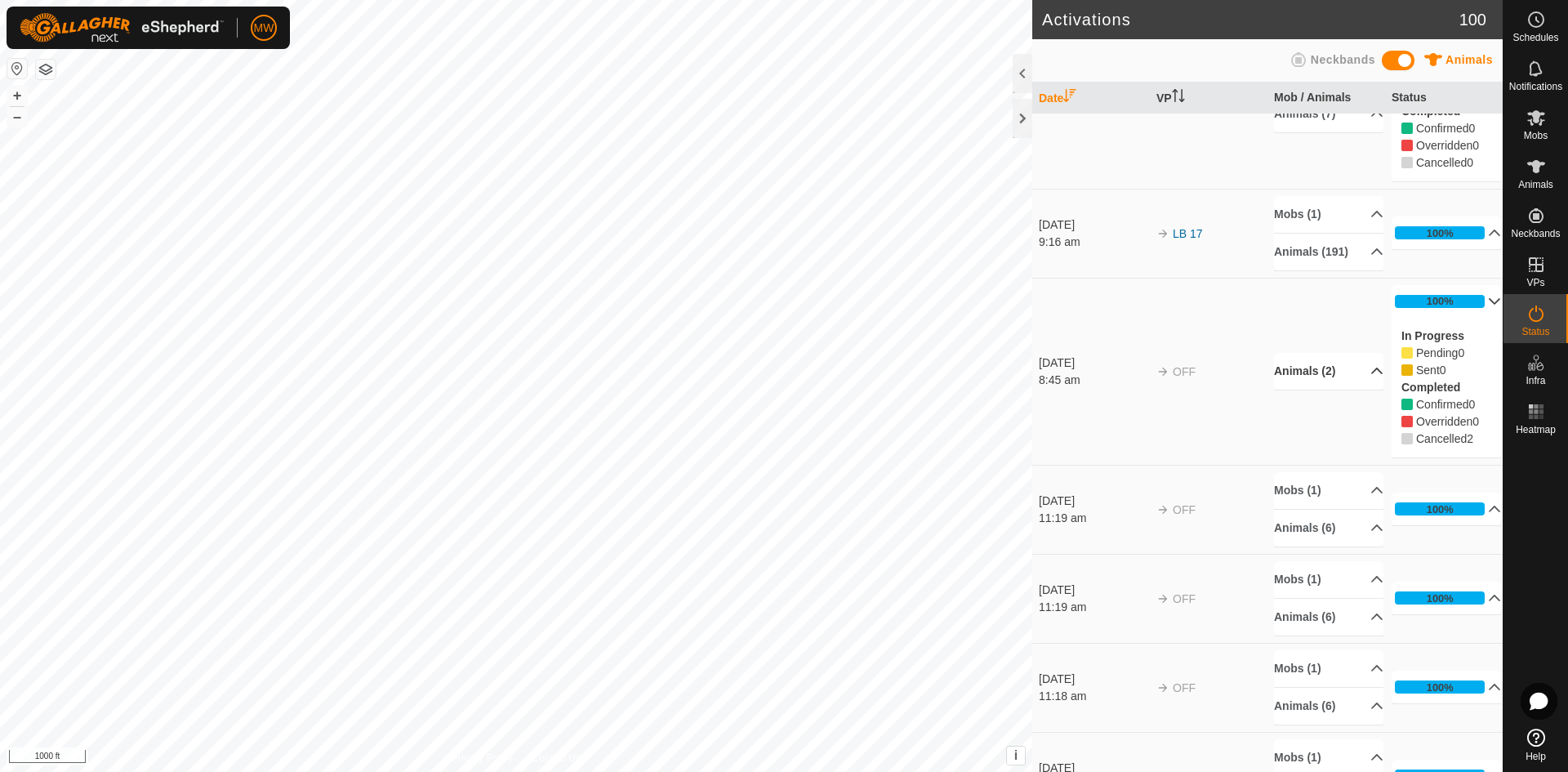
click at [1357, 387] on p-accordion-header "Animals (2)" at bounding box center [1328, 371] width 109 height 37
click at [1475, 317] on p-accordion-header "100%" at bounding box center [1446, 301] width 109 height 32
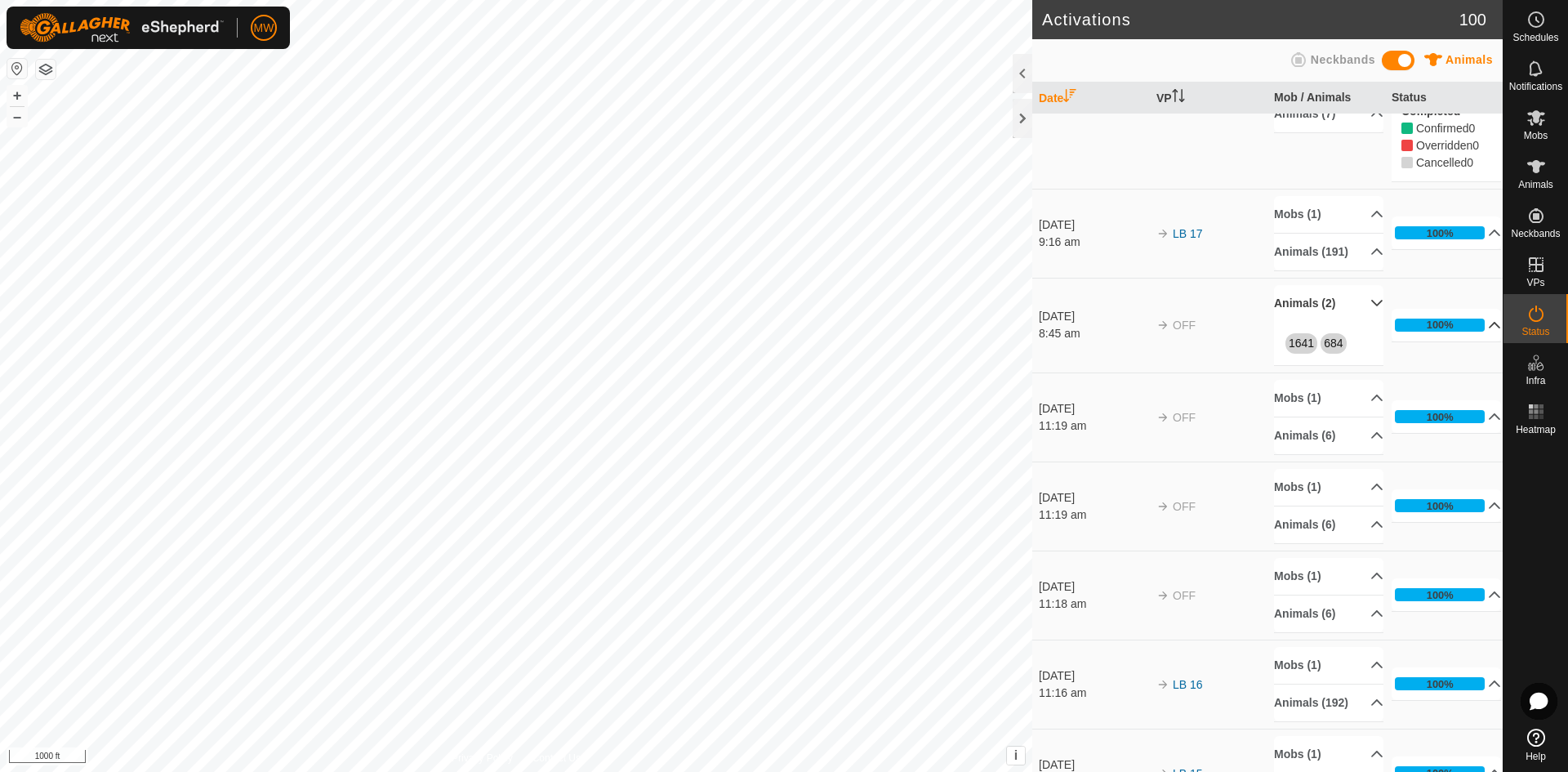
scroll to position [0, 0]
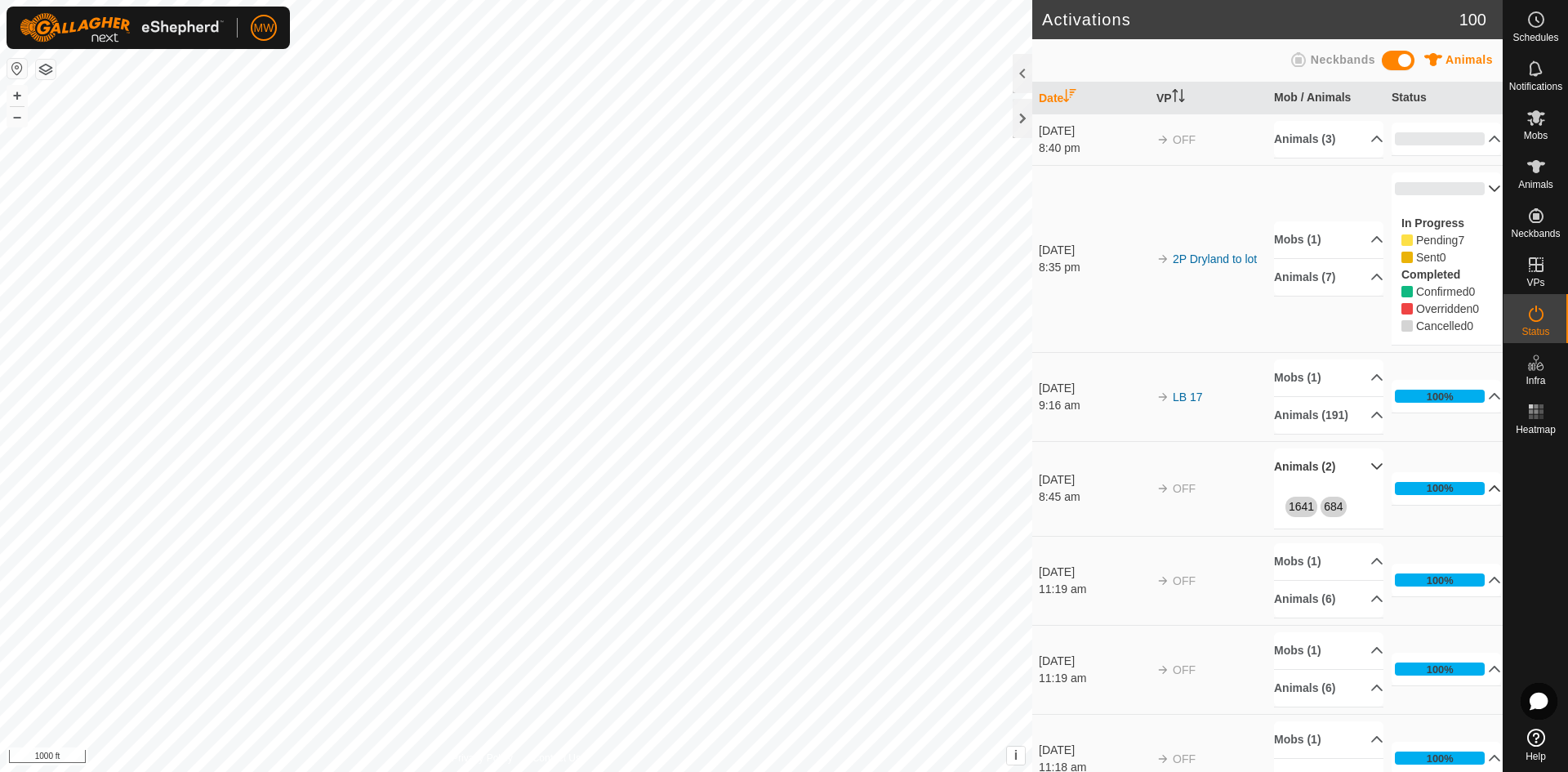
click at [1490, 188] on icon at bounding box center [1495, 188] width 12 height 6
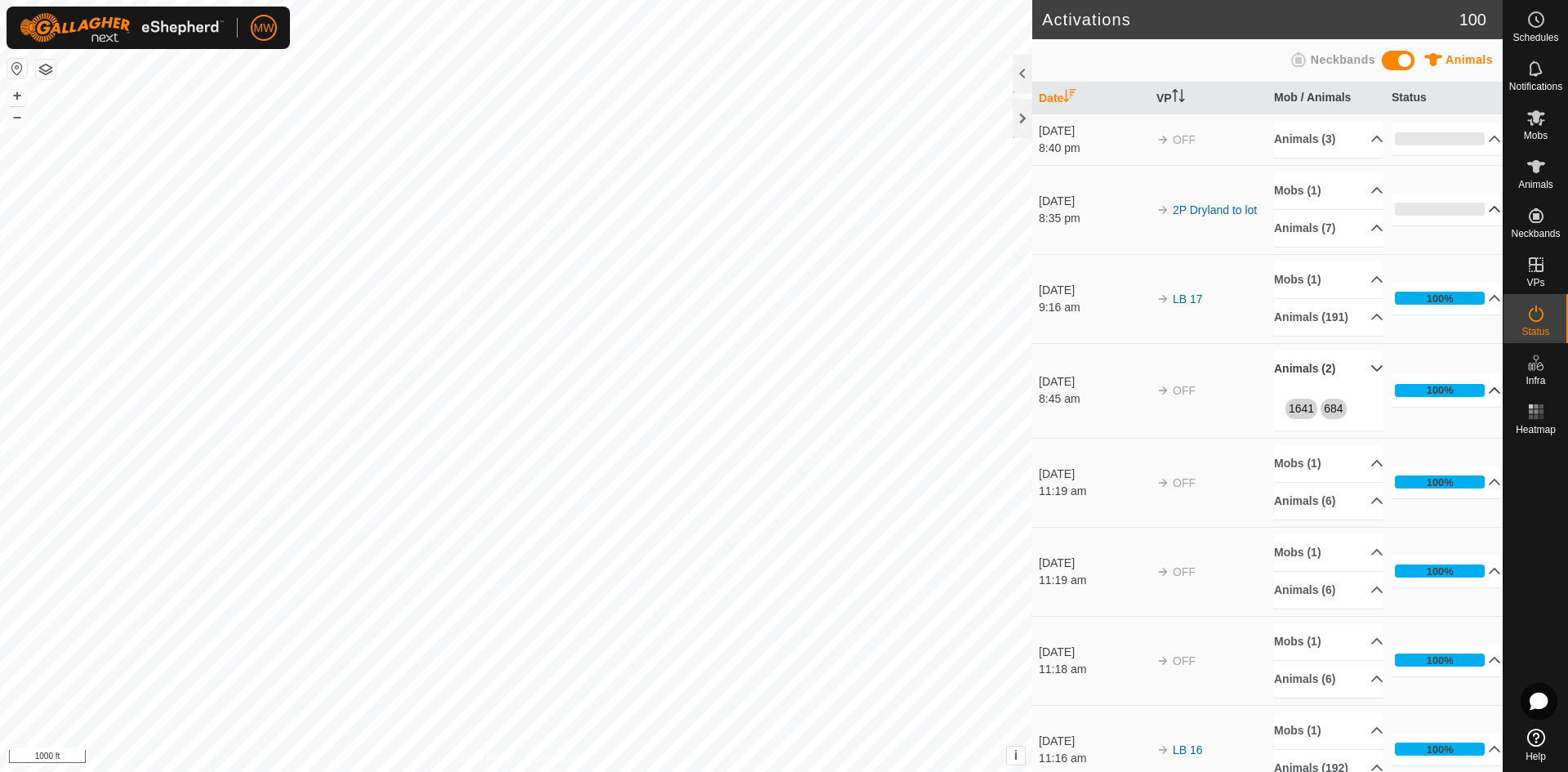
click at [1356, 387] on p-accordion-header "Animals (2)" at bounding box center [1328, 368] width 109 height 37
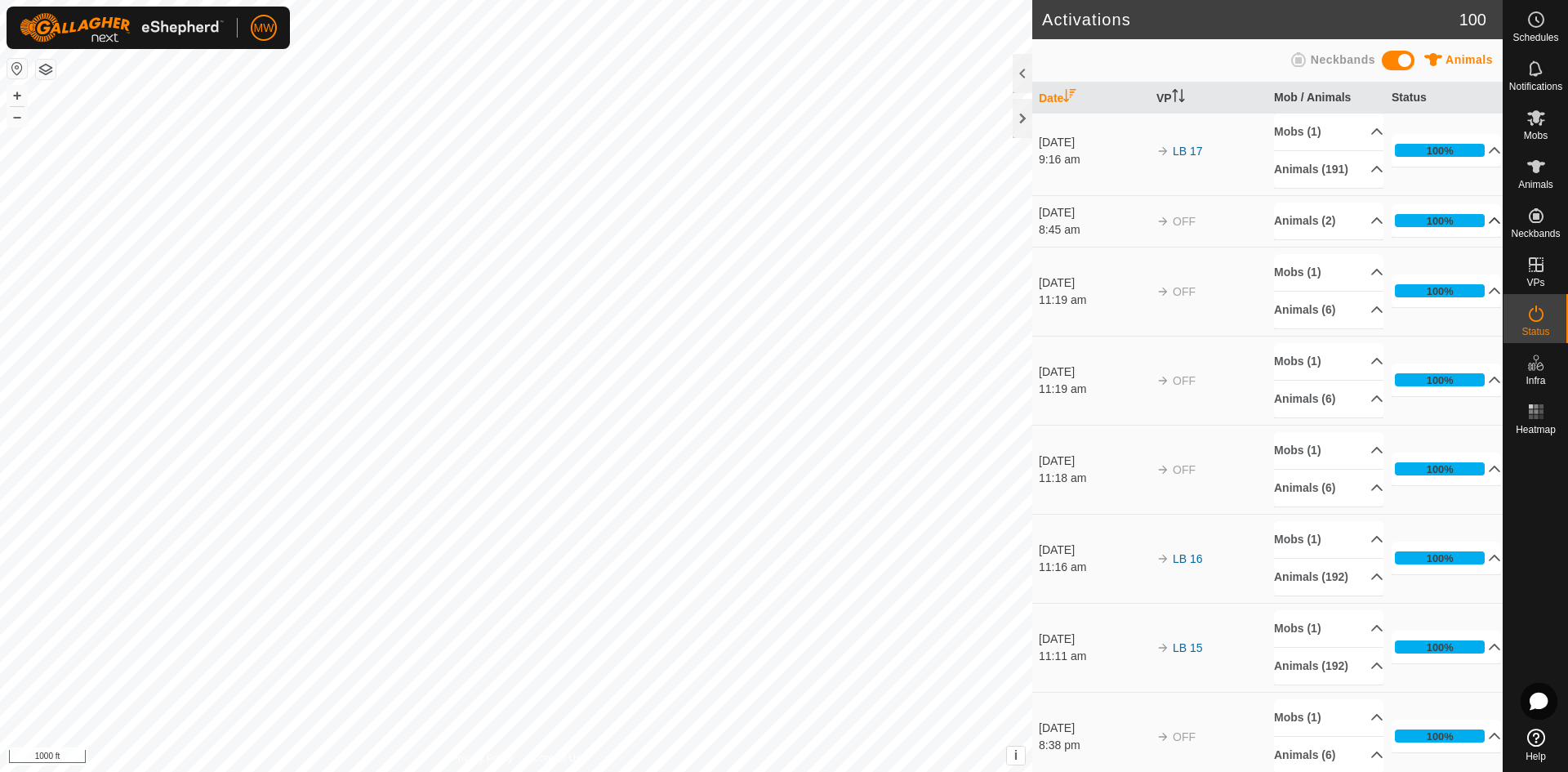
scroll to position [163, 0]
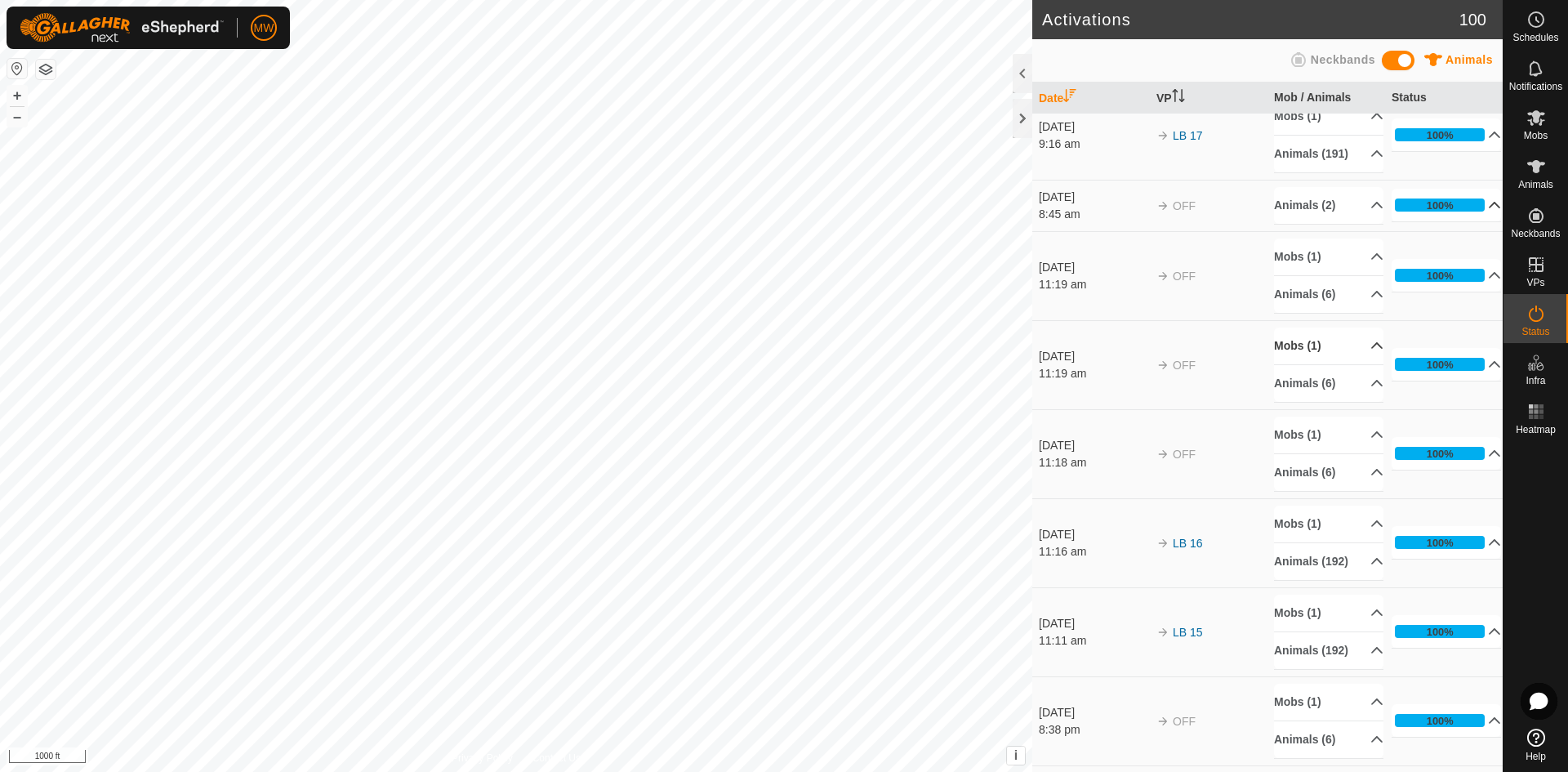
click at [1370, 352] on icon at bounding box center [1377, 345] width 13 height 13
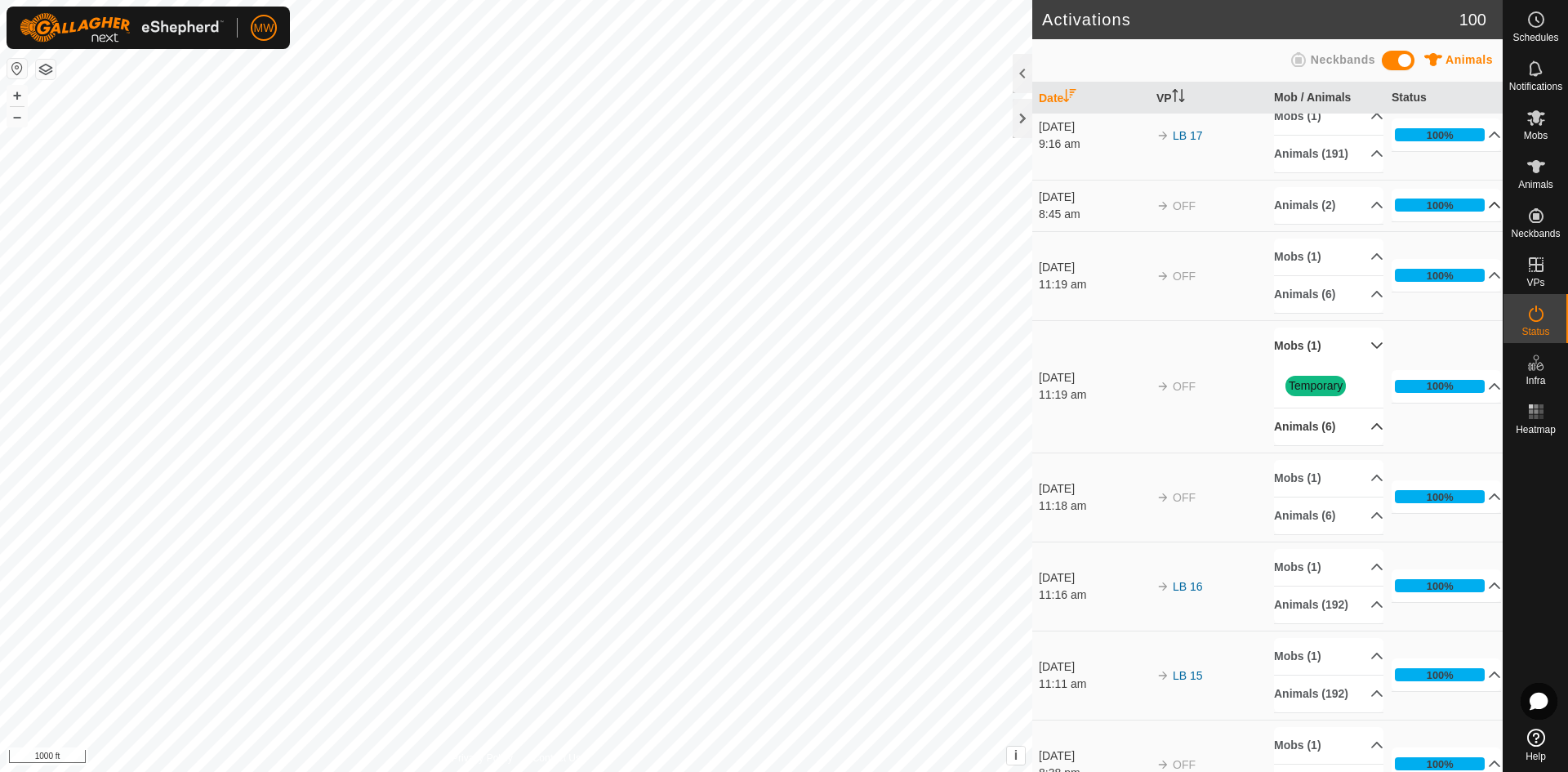
click at [1354, 437] on p-accordion-header "Animals (6)" at bounding box center [1328, 427] width 109 height 37
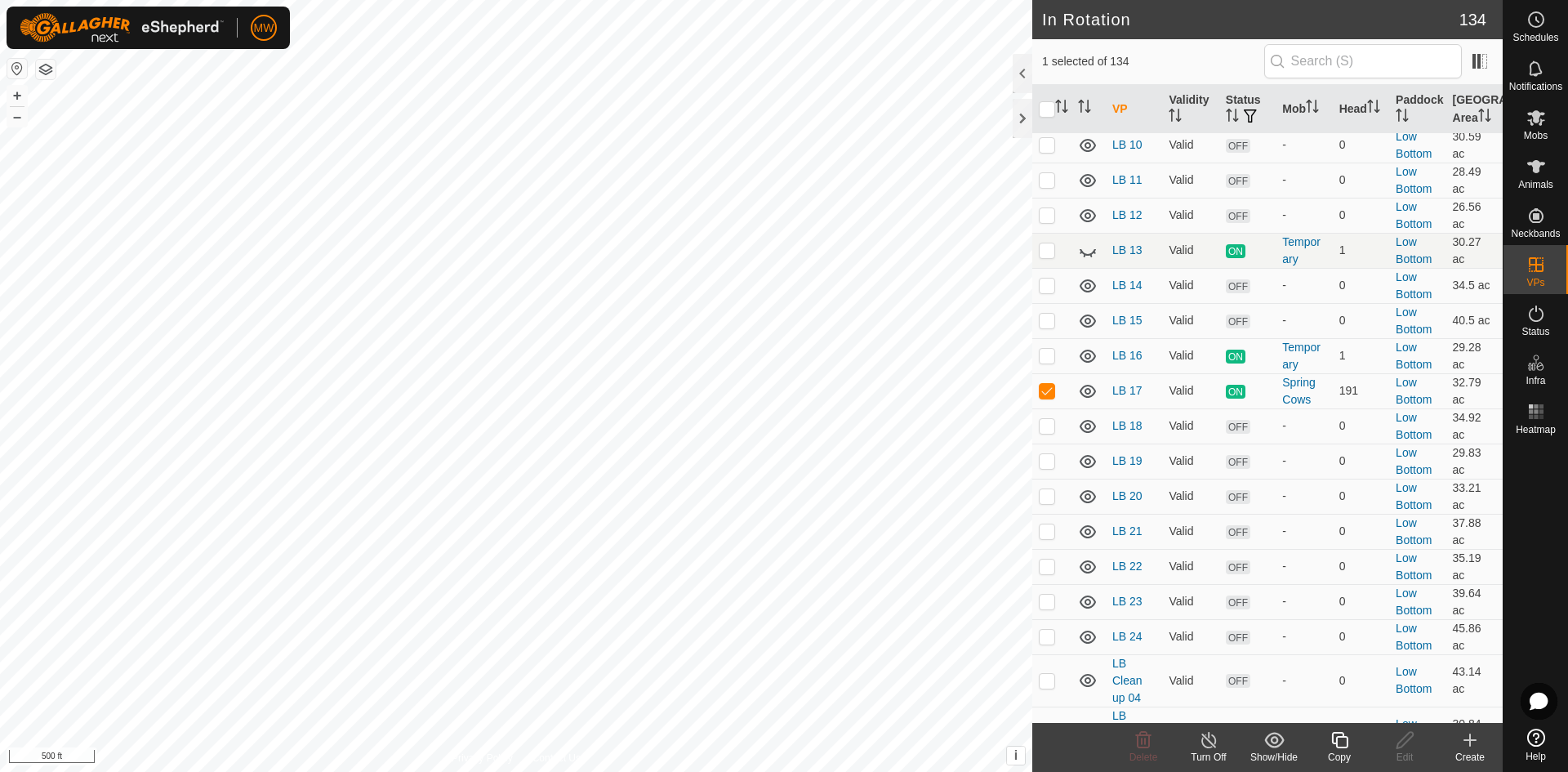
scroll to position [2532, 0]
click at [1047, 383] on p-checkbox at bounding box center [1047, 390] width 16 height 13
checkbox input "false"
click at [1044, 418] on p-checkbox at bounding box center [1047, 425] width 16 height 13
click at [1047, 418] on p-checkbox at bounding box center [1047, 425] width 16 height 13
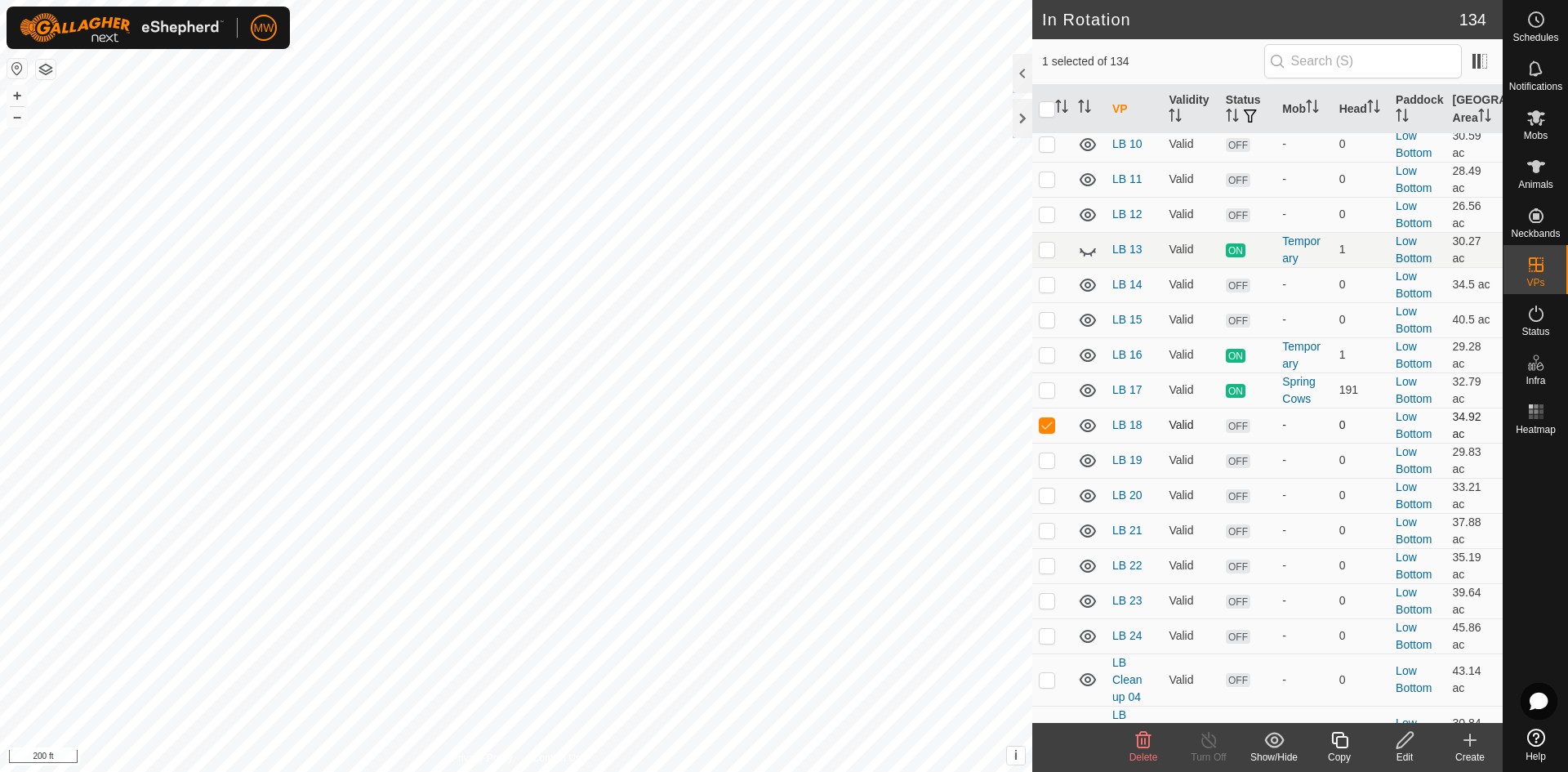
checkbox input "false"
click at [1047, 453] on p-checkbox at bounding box center [1047, 459] width 16 height 13
checkbox input "true"
click at [1536, 26] on circle at bounding box center [1536, 20] width 14 height 14
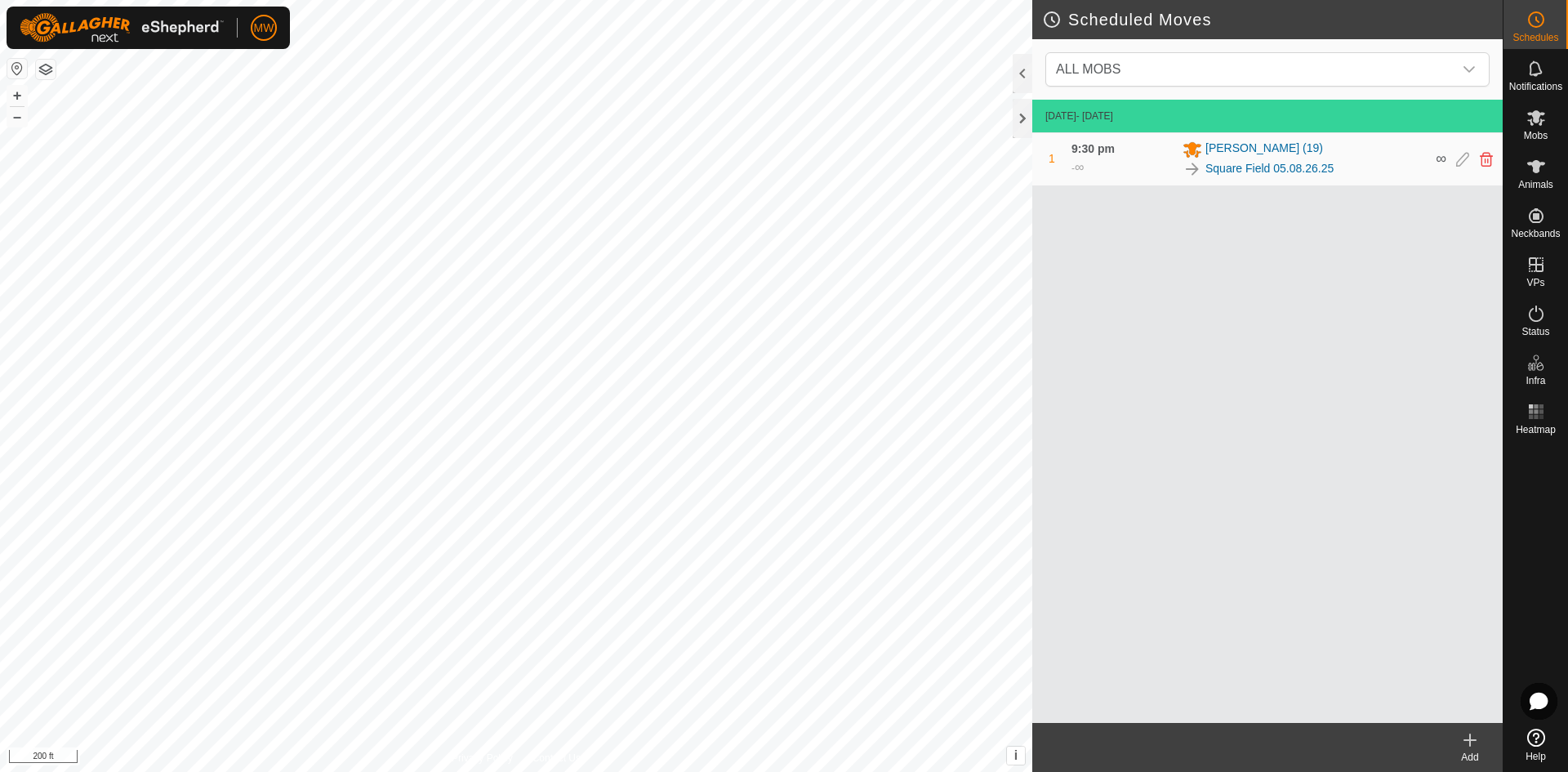
click at [1463, 736] on icon at bounding box center [1471, 740] width 20 height 20
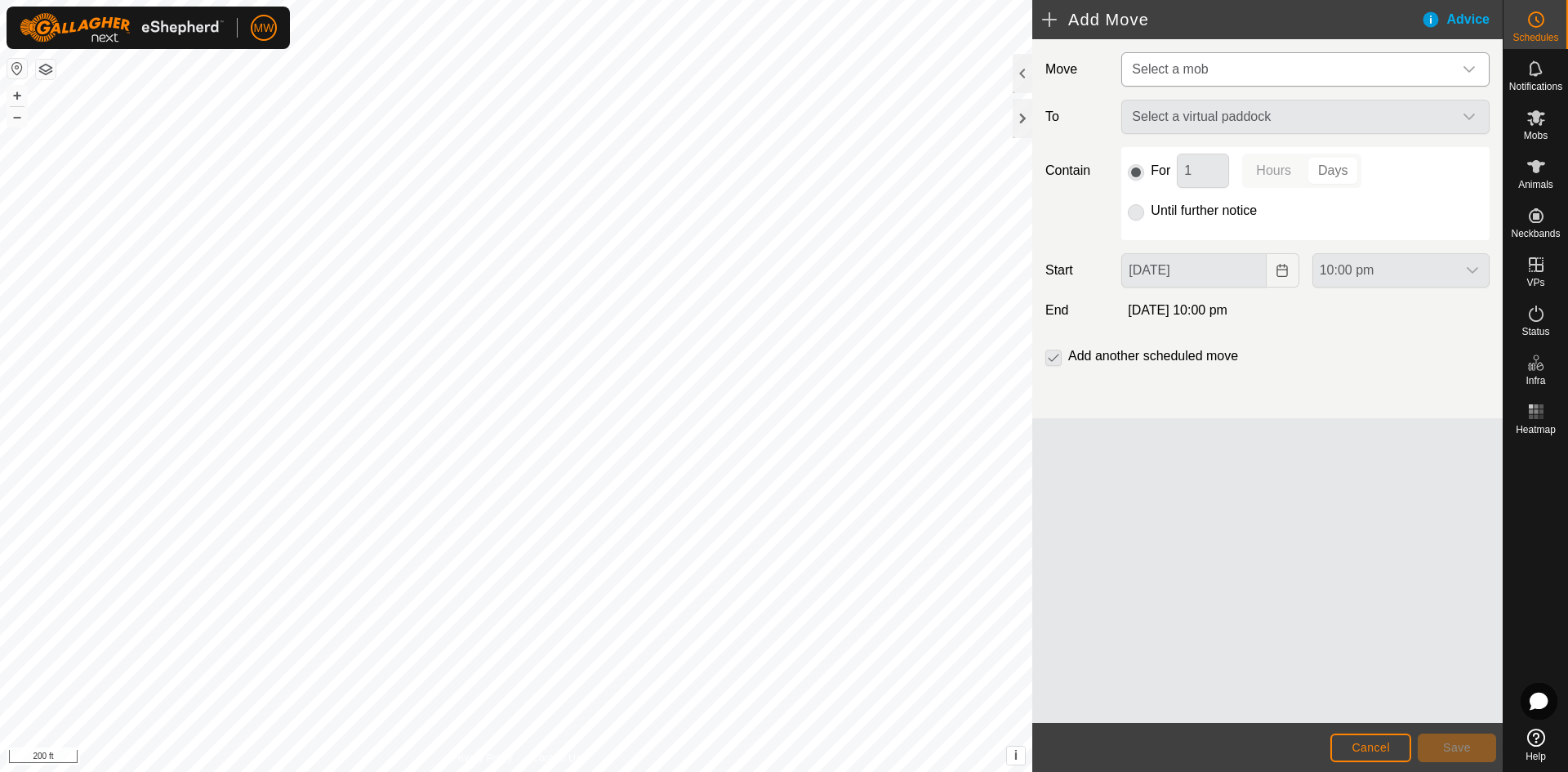
click at [1198, 66] on span "Select a mob" at bounding box center [1170, 69] width 76 height 14
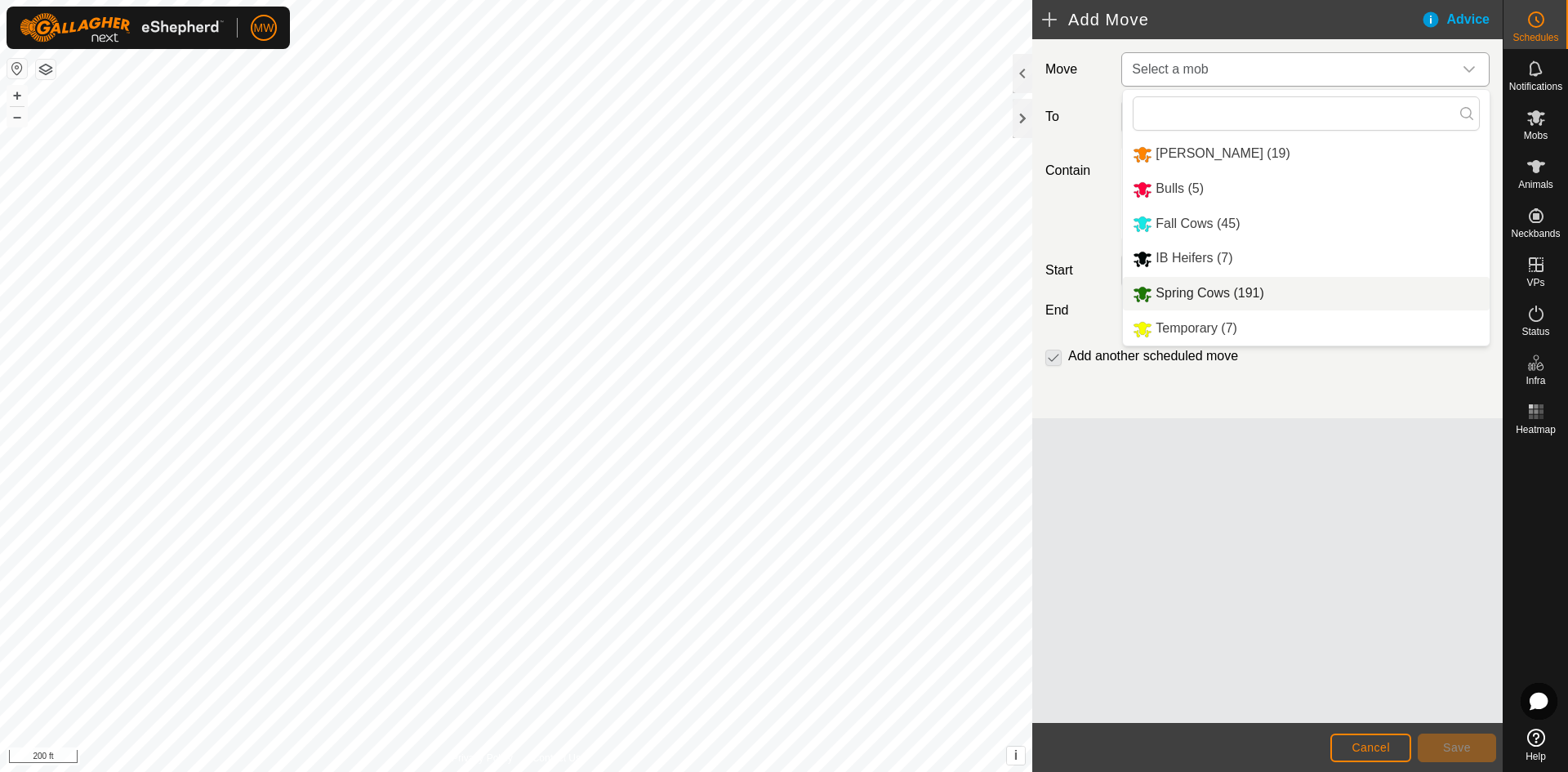
click at [1185, 290] on li "Spring Cows (191)" at bounding box center [1306, 293] width 366 height 33
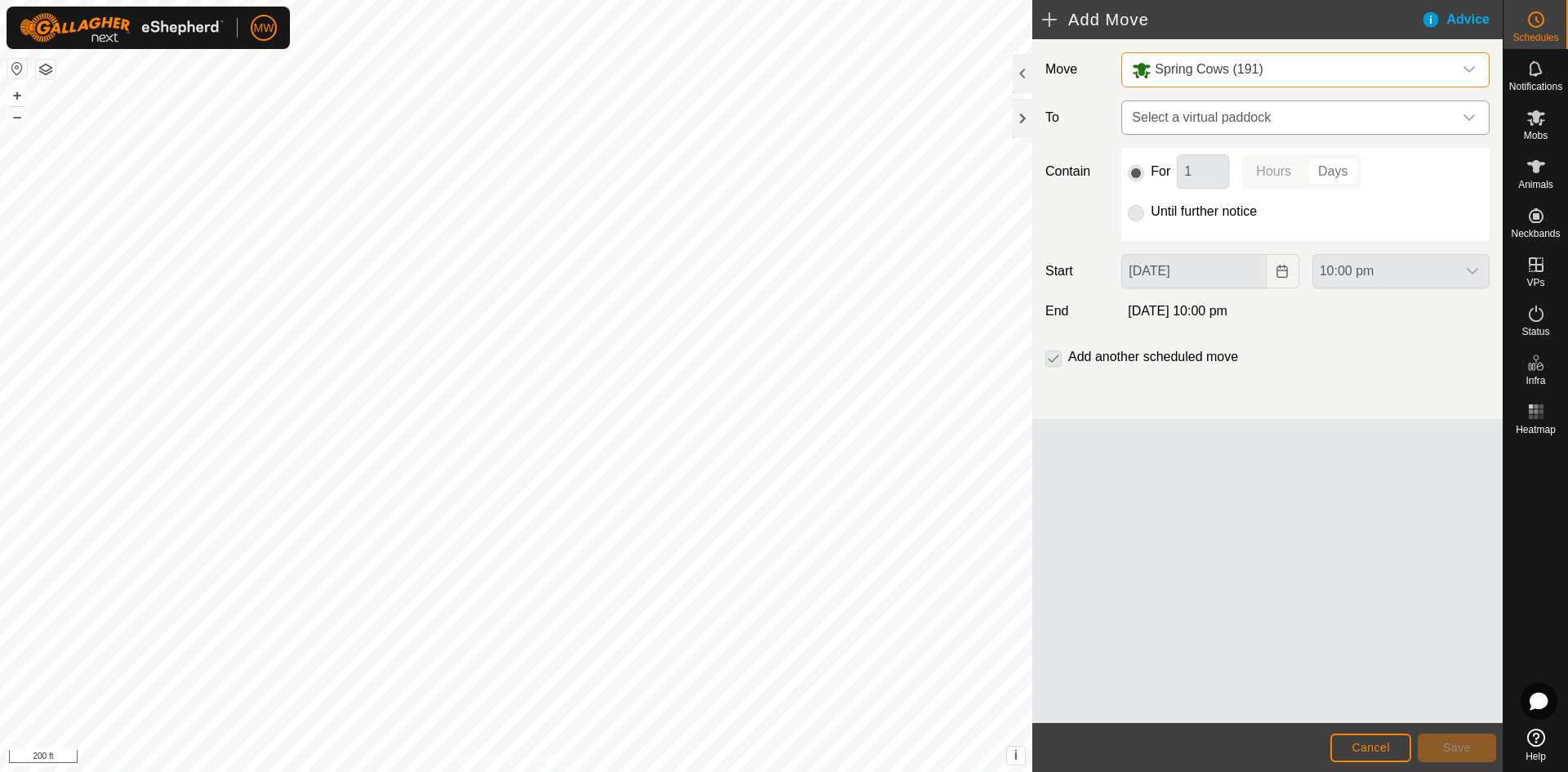
click at [1463, 116] on icon "dropdown trigger" at bounding box center [1469, 117] width 13 height 13
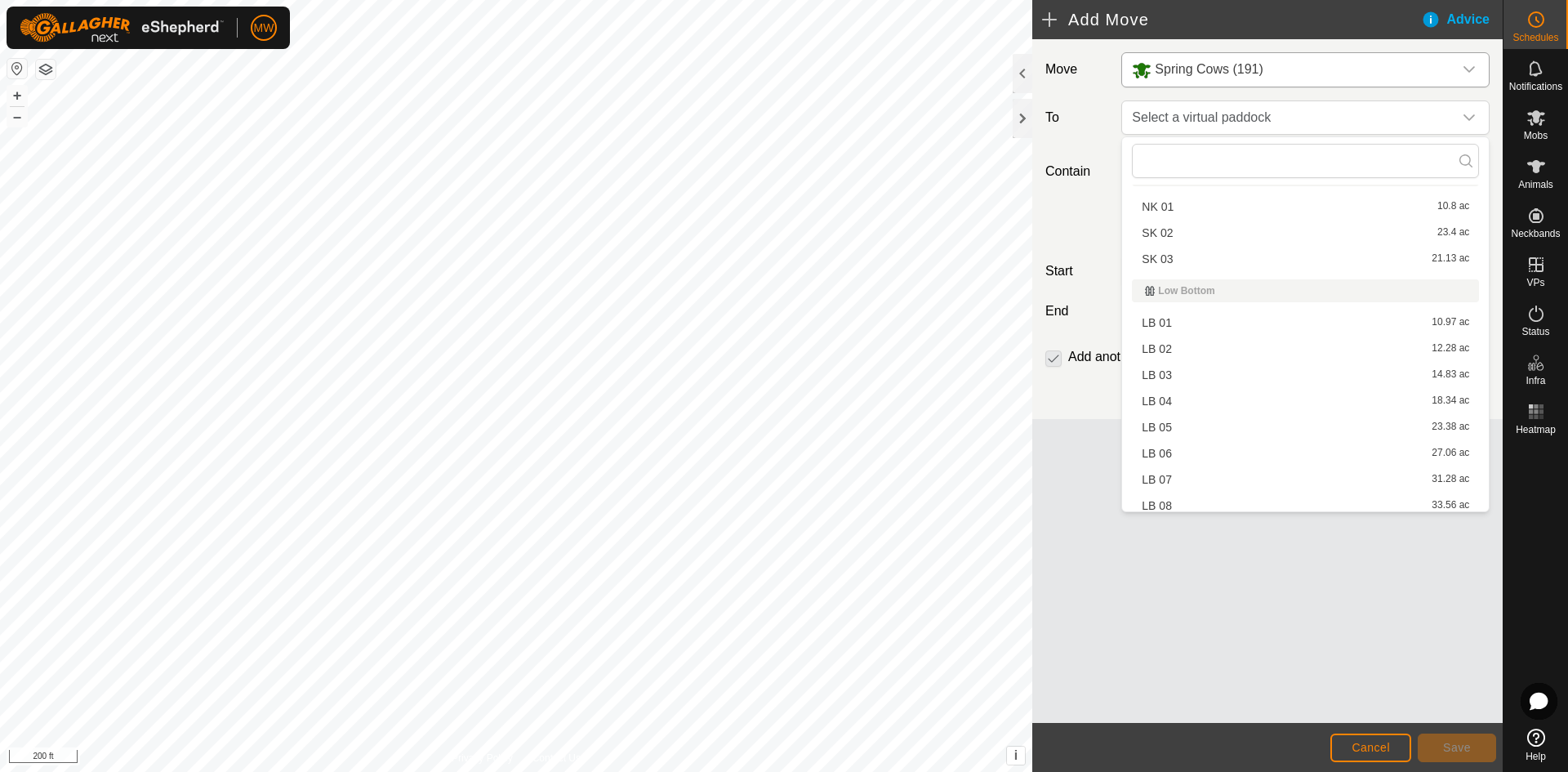
scroll to position [1878, 0]
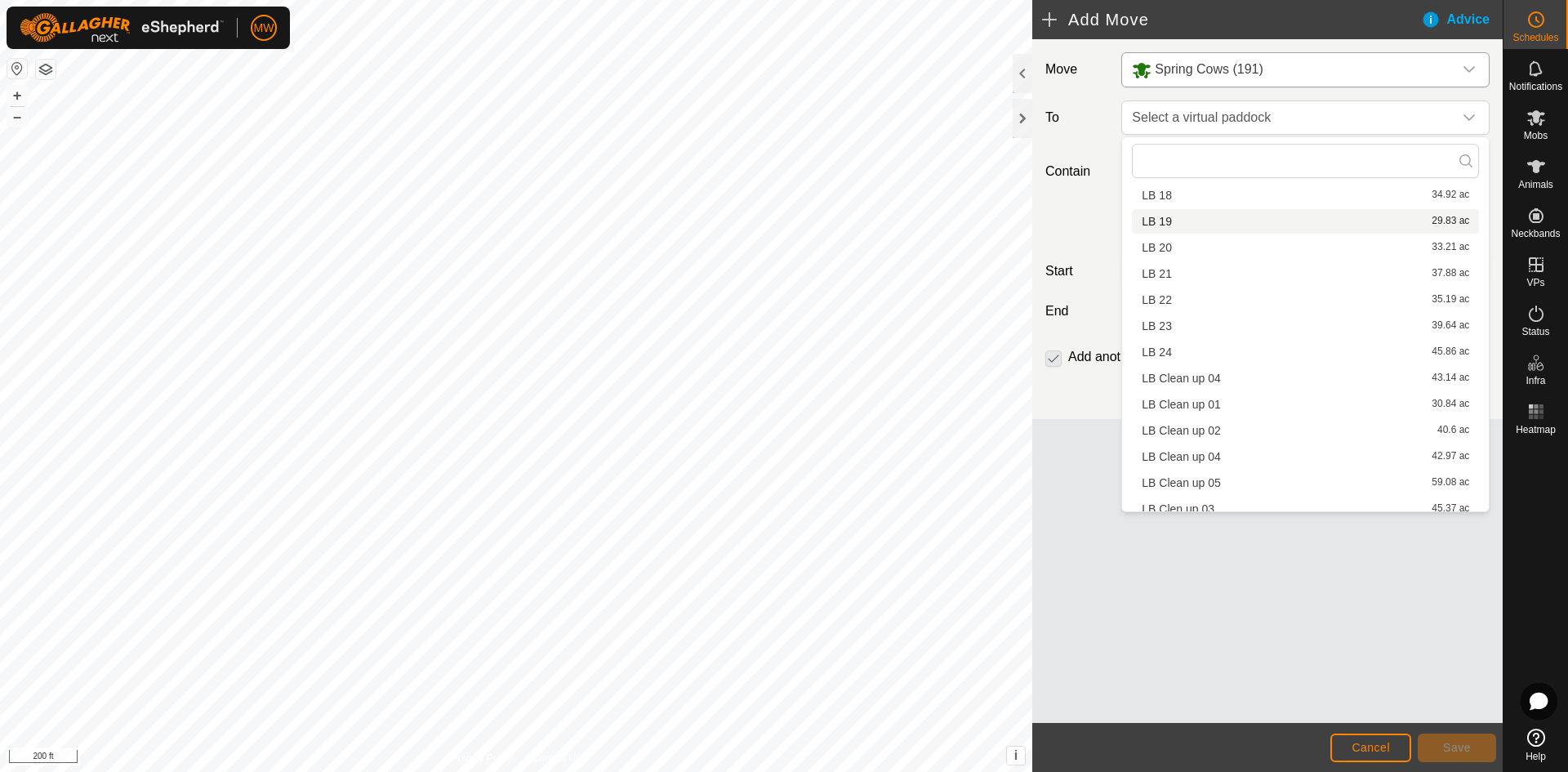
click at [1159, 222] on li "LB 19 29.83 ac" at bounding box center [1305, 221] width 347 height 24
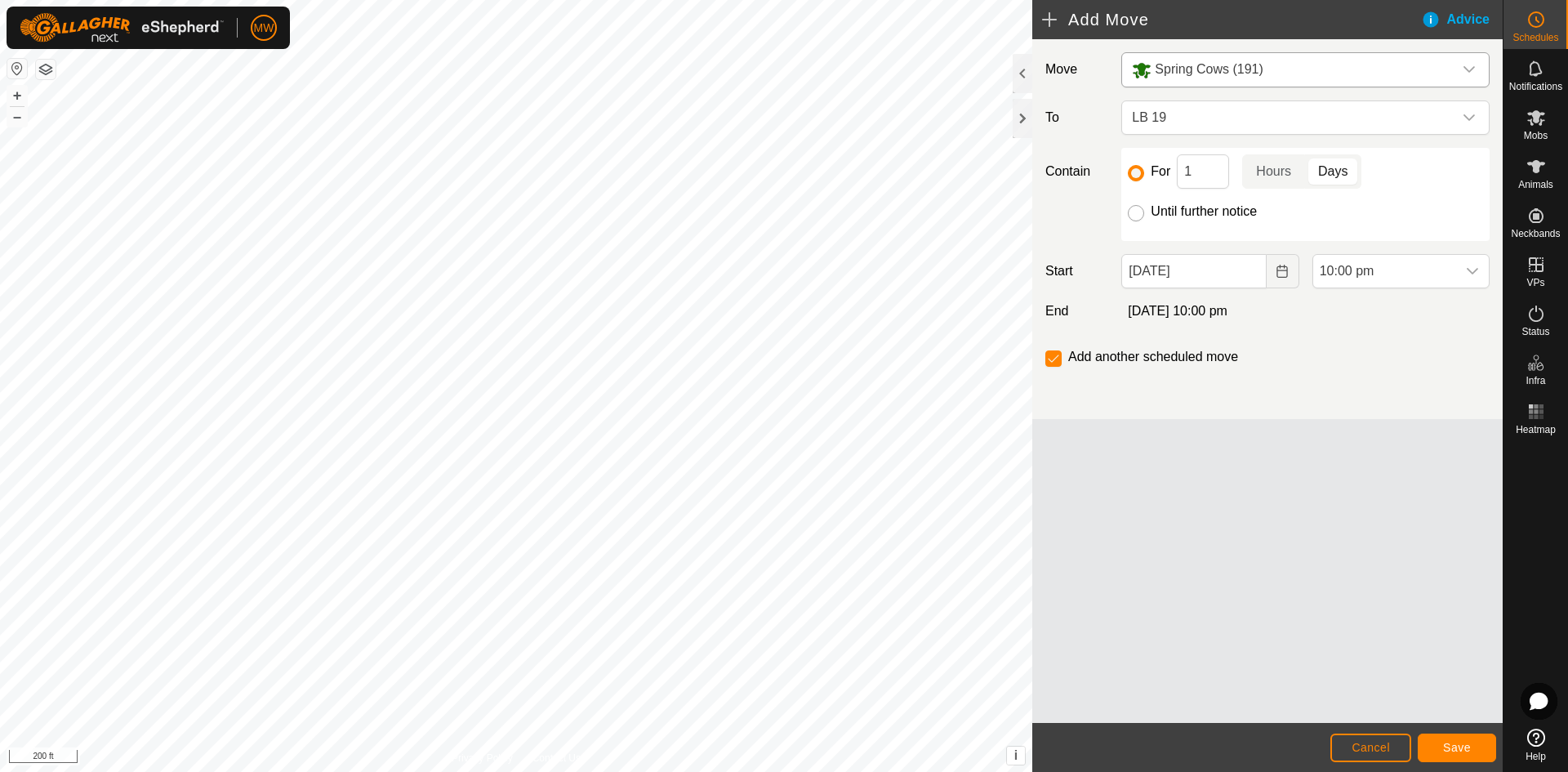
click at [1133, 211] on input "Until further notice" at bounding box center [1136, 213] width 16 height 16
radio input "true"
checkbox input "false"
click at [1232, 268] on input "[DATE]" at bounding box center [1194, 271] width 144 height 34
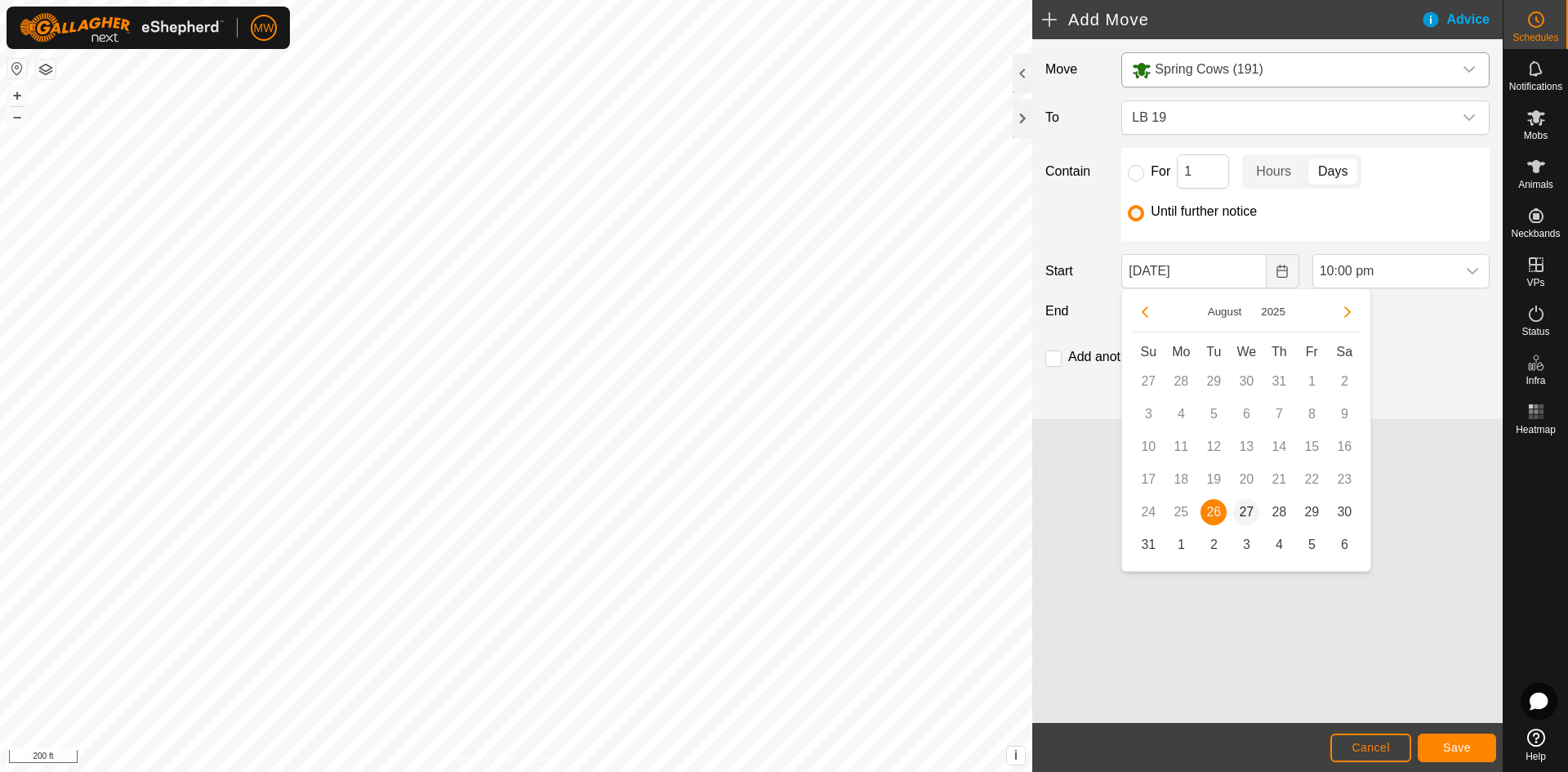
click at [1247, 506] on span "27" at bounding box center [1246, 511] width 26 height 26
type input "[DATE]"
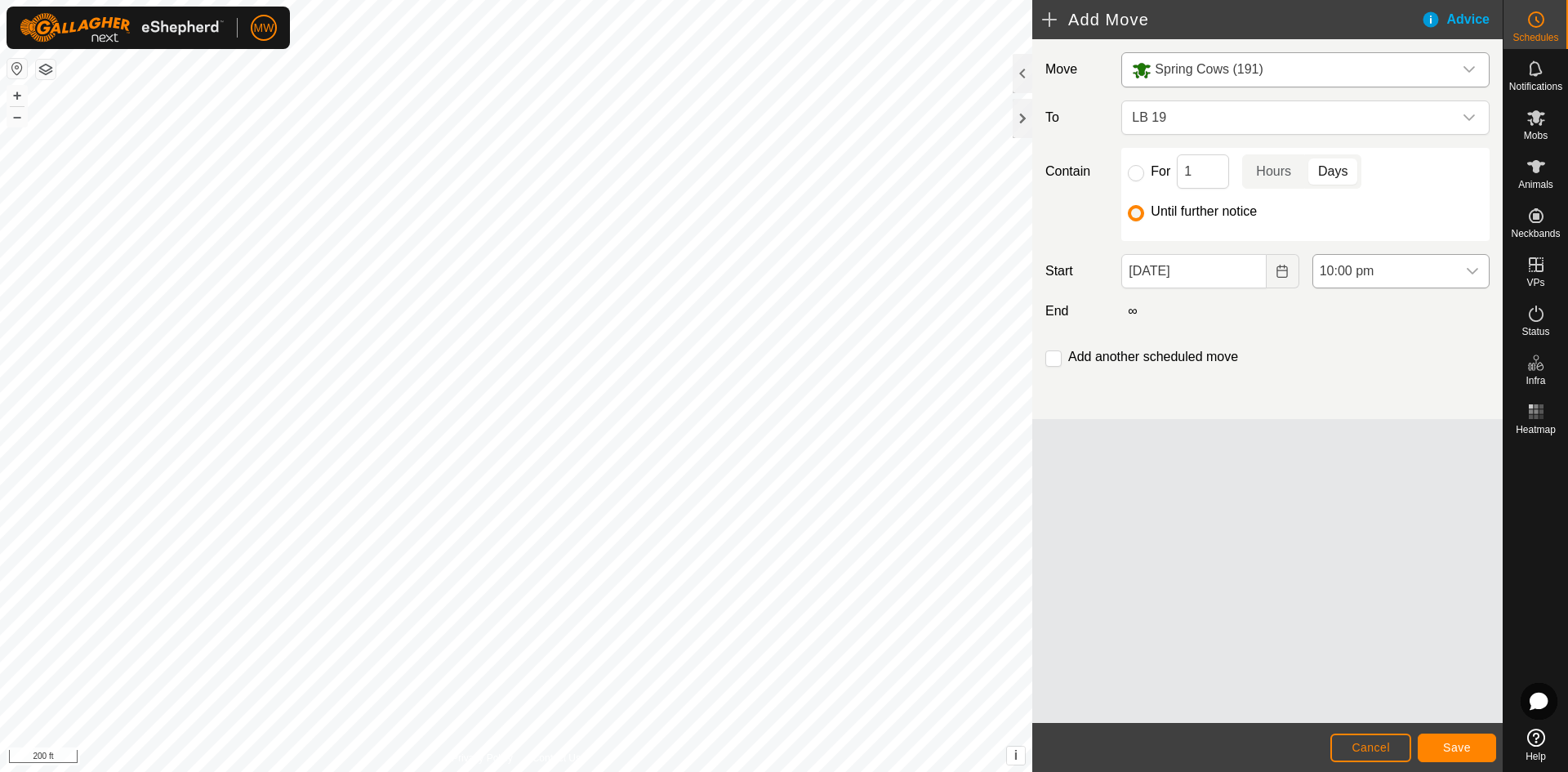
click at [1470, 271] on icon "dropdown trigger" at bounding box center [1472, 271] width 12 height 6
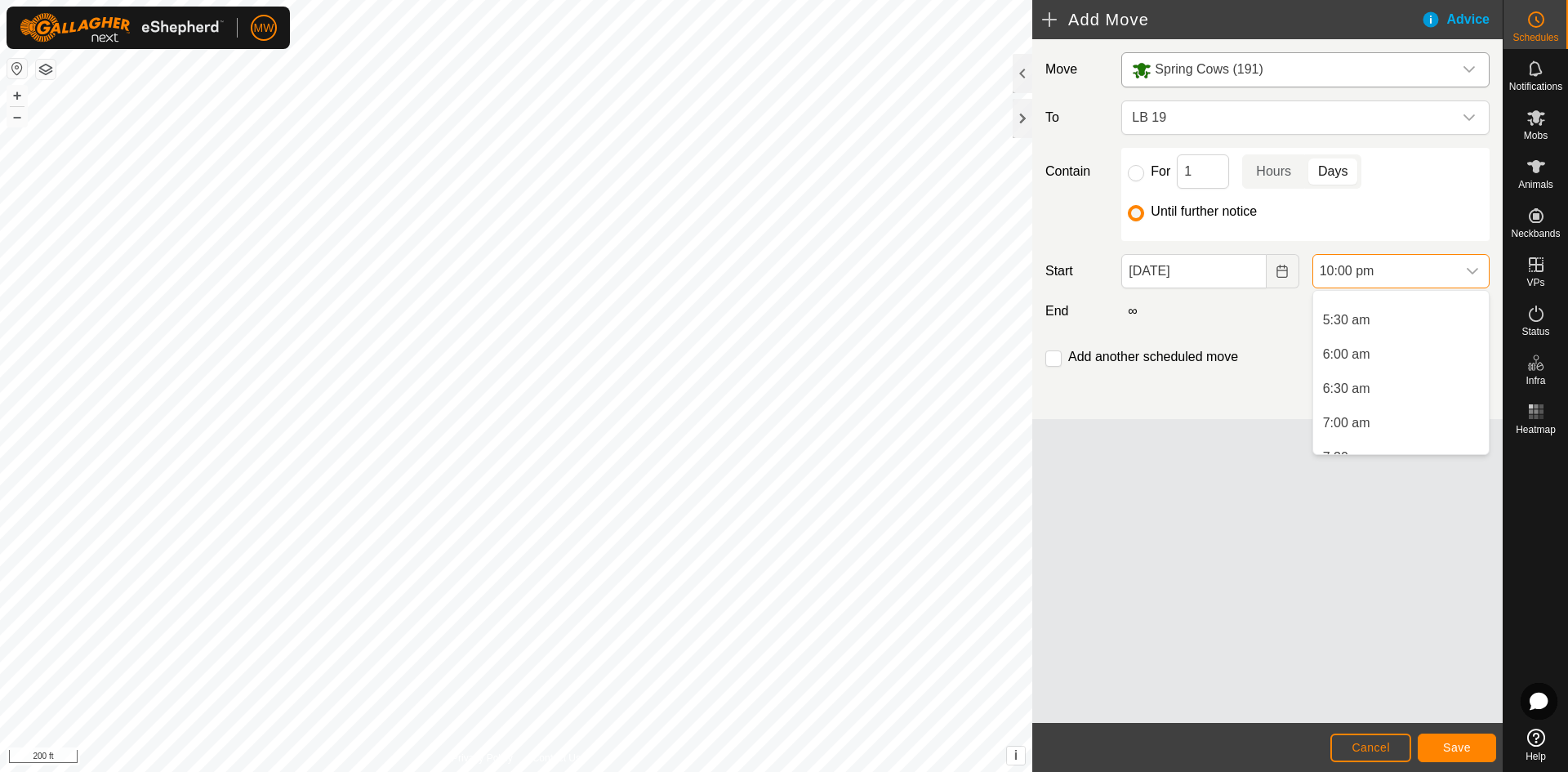
scroll to position [409, 0]
click at [1352, 383] on li "7:00 am" at bounding box center [1401, 379] width 176 height 32
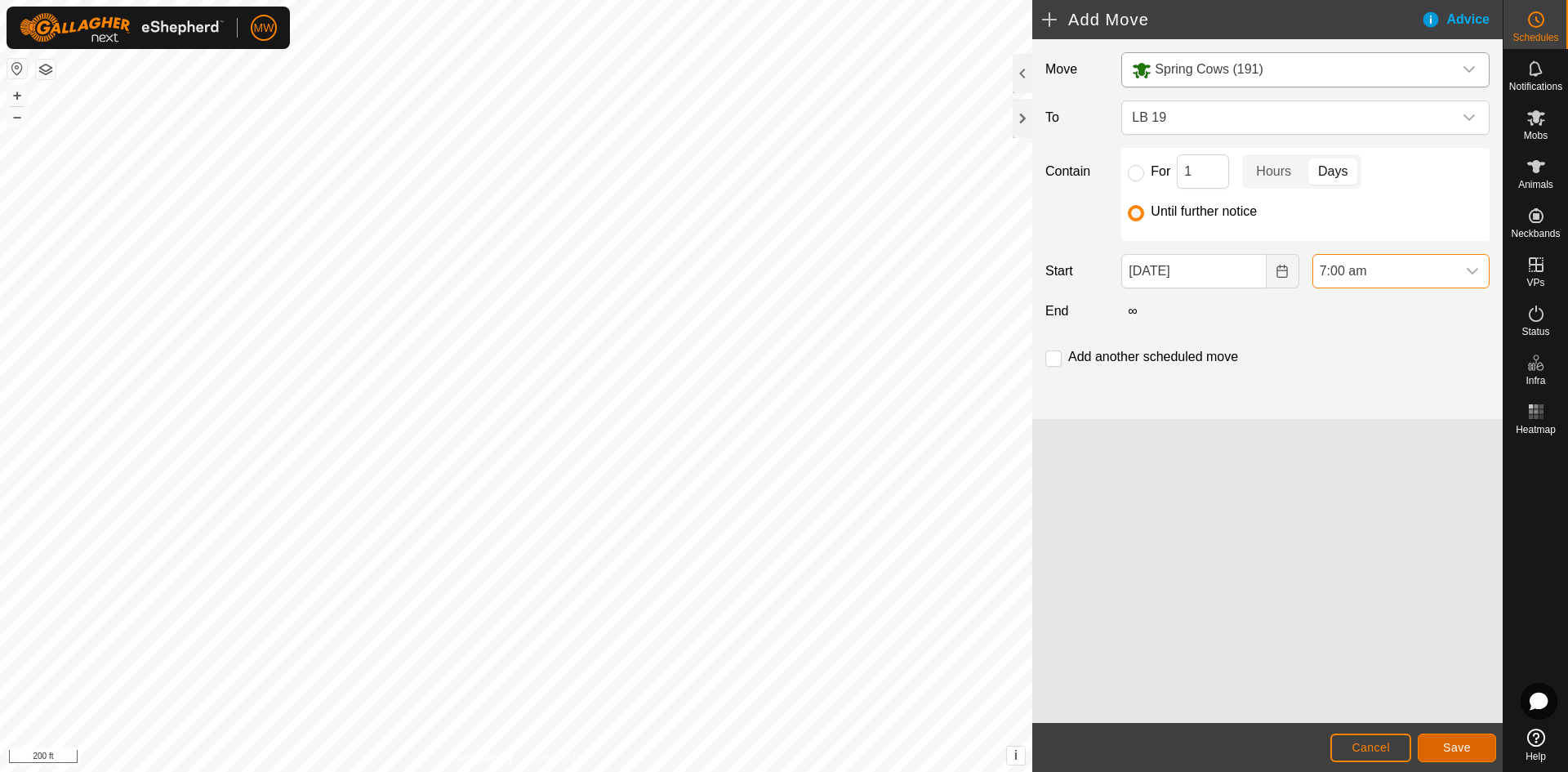
click at [1473, 740] on button "Save" at bounding box center [1457, 748] width 78 height 29
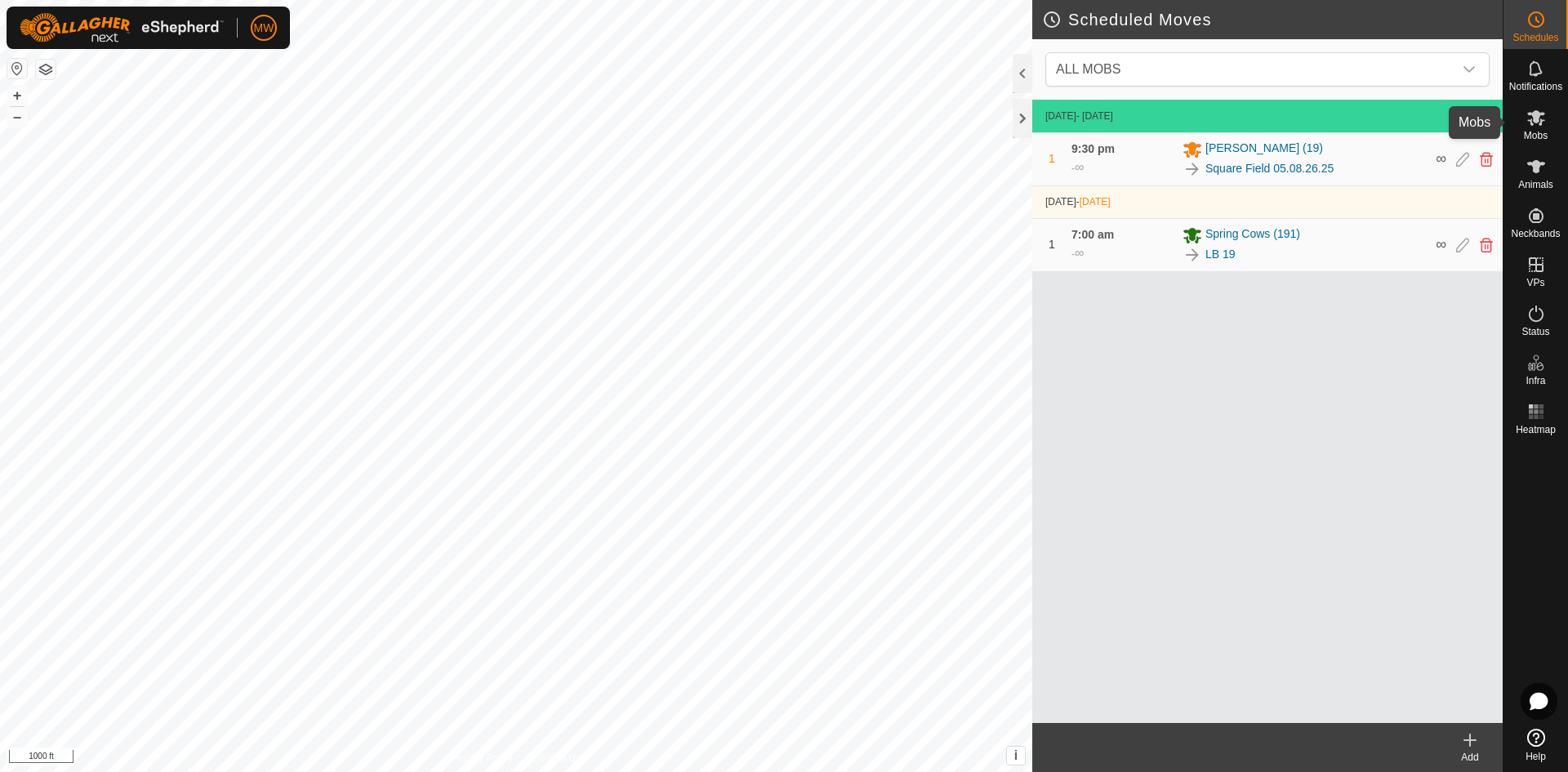
click at [1533, 112] on icon at bounding box center [1536, 117] width 18 height 15
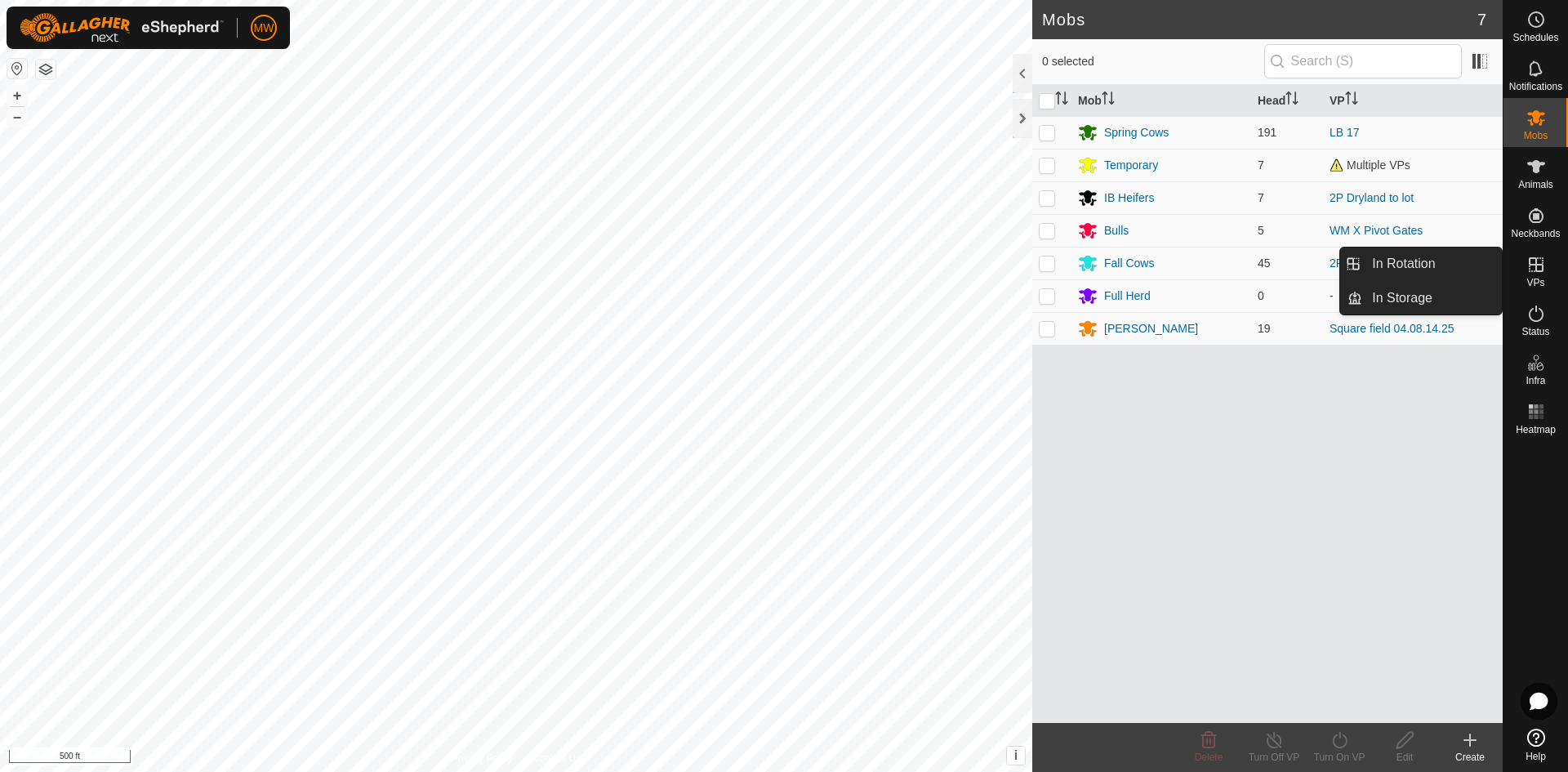
click at [1541, 271] on icon at bounding box center [1536, 264] width 14 height 14
click at [1448, 269] on link "In Rotation" at bounding box center [1432, 263] width 140 height 32
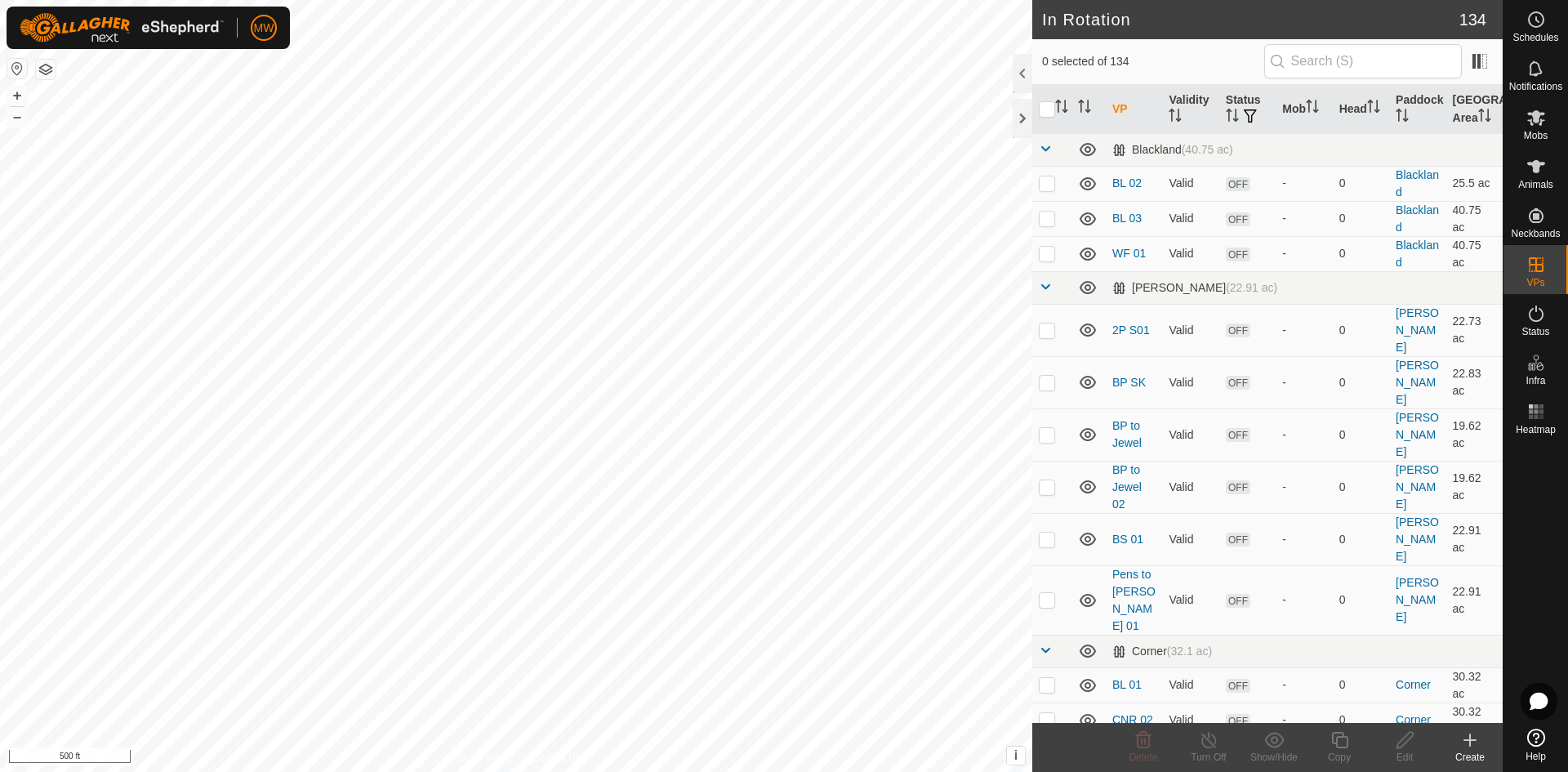
click at [1479, 740] on icon at bounding box center [1471, 740] width 20 height 20
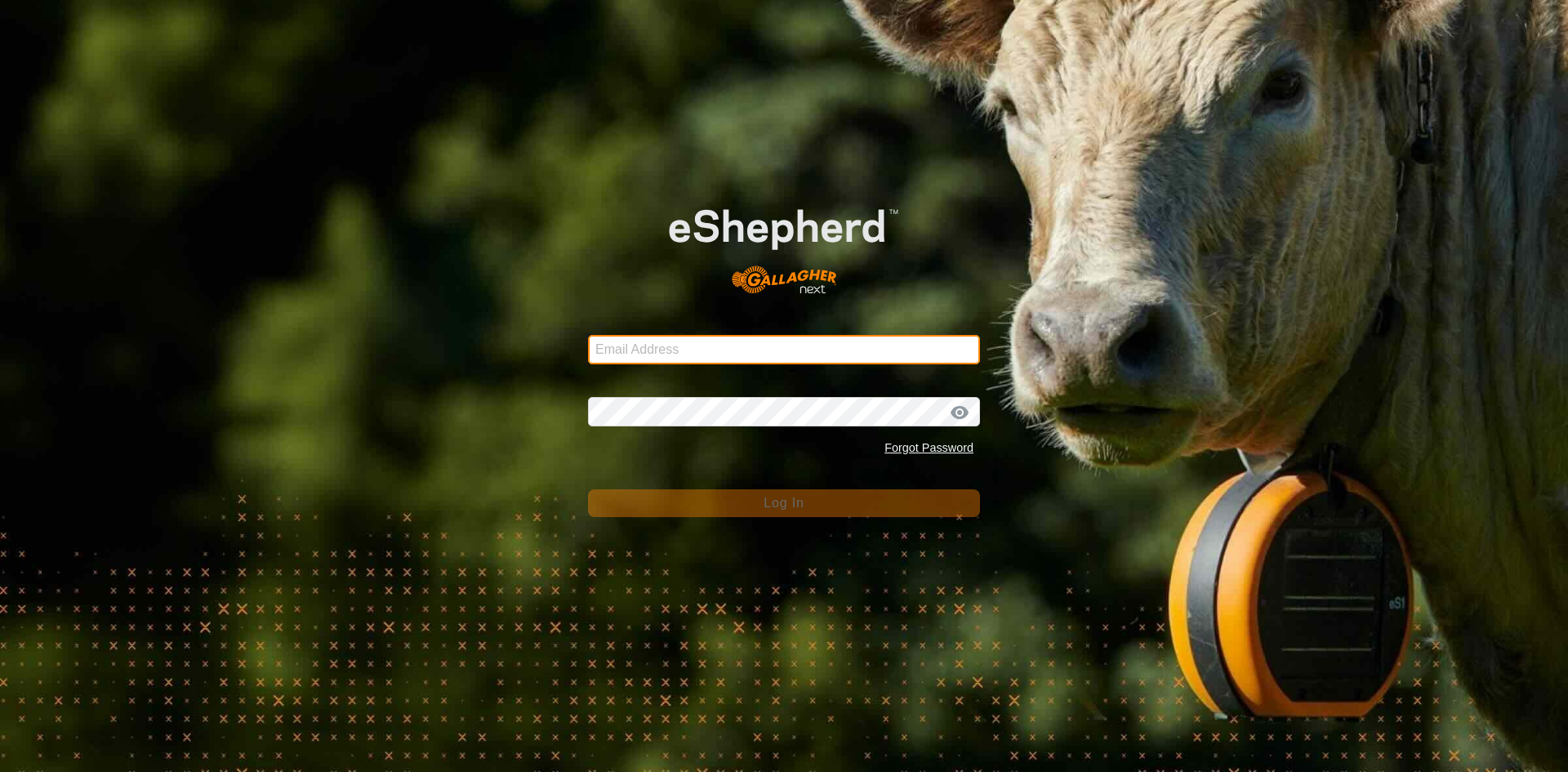
type input "[EMAIL_ADDRESS][DOMAIN_NAME]"
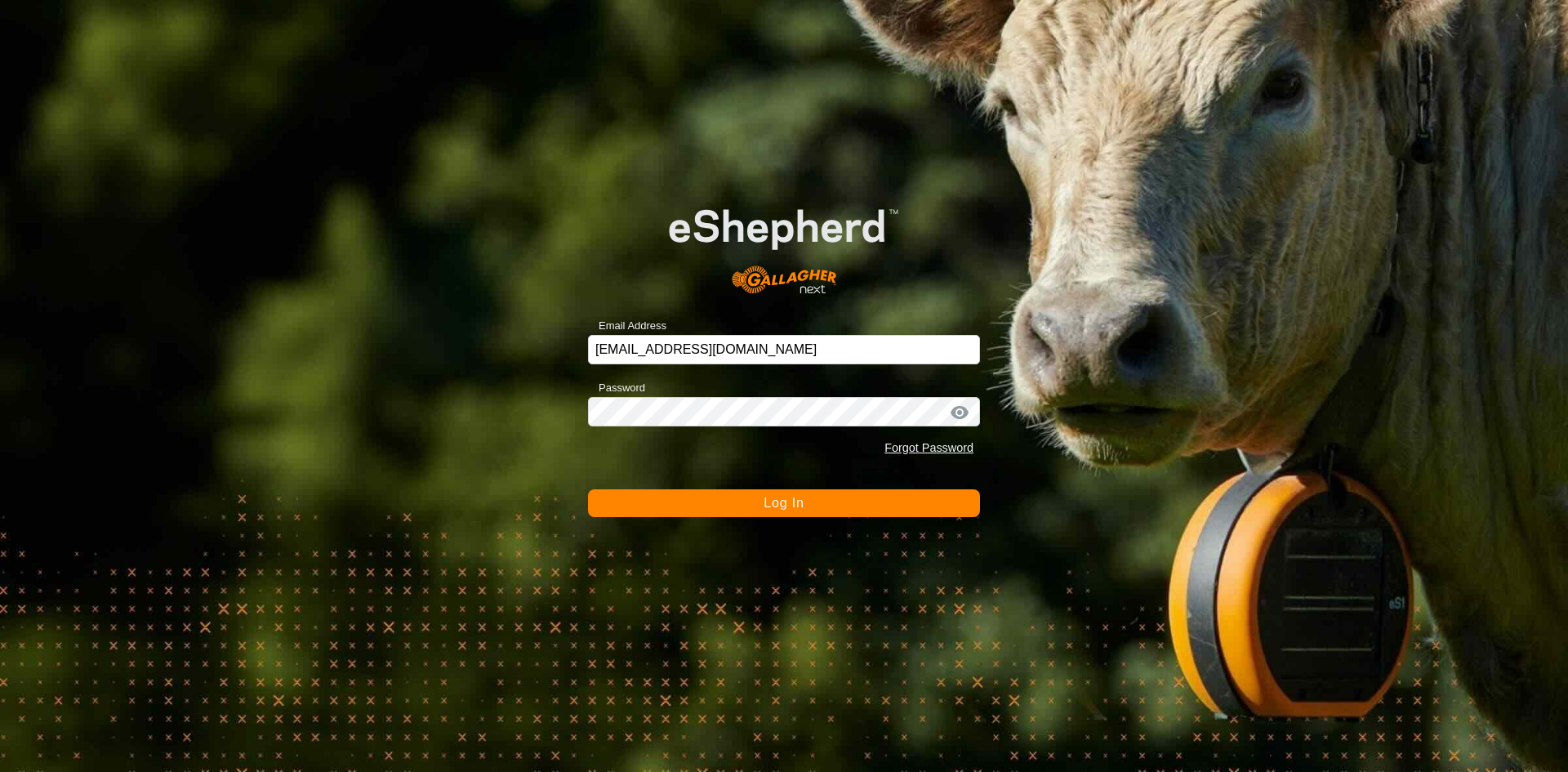
click at [846, 505] on button "Log In" at bounding box center [784, 502] width 392 height 28
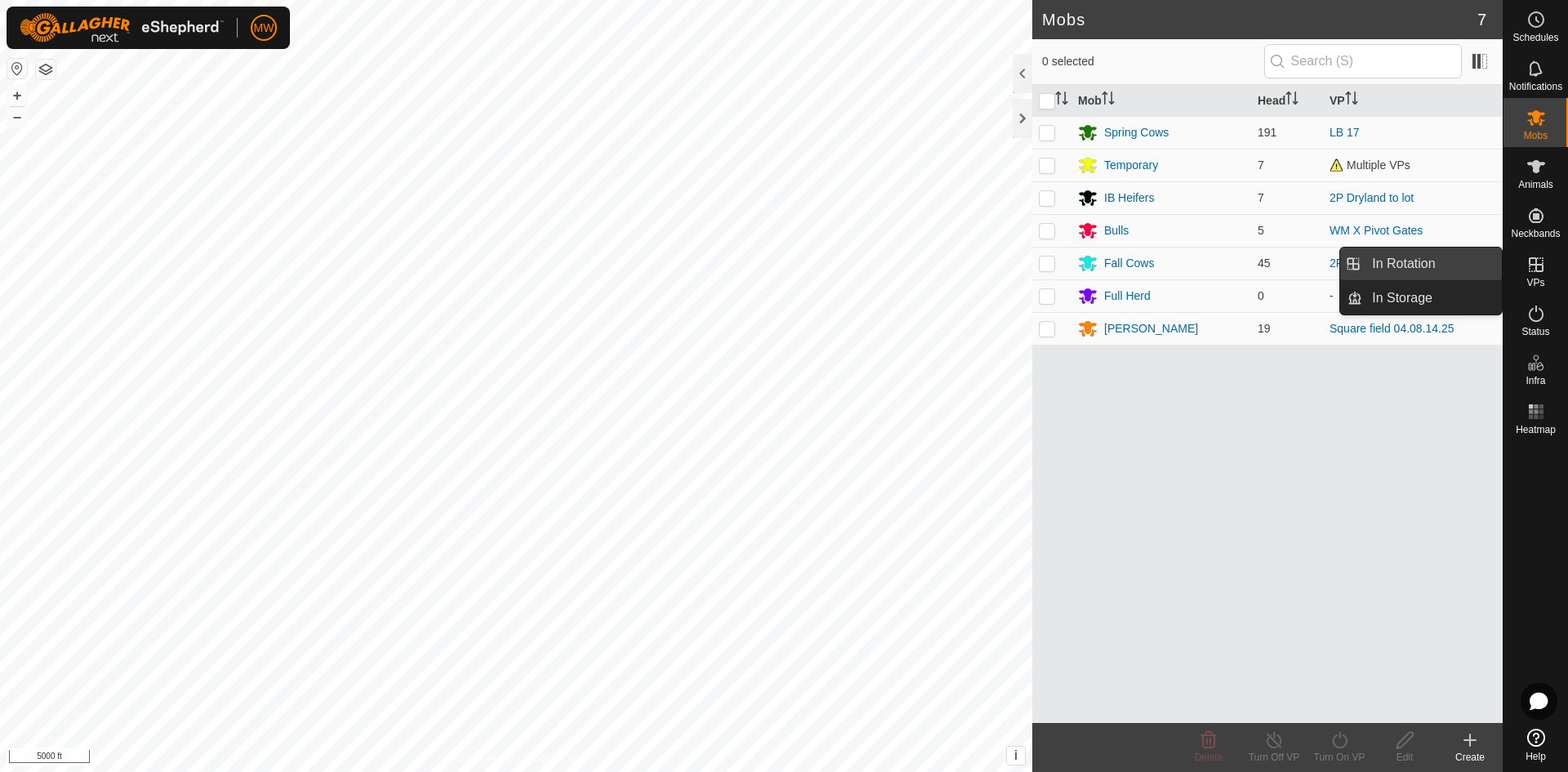
click at [1443, 266] on link "In Rotation" at bounding box center [1432, 263] width 140 height 32
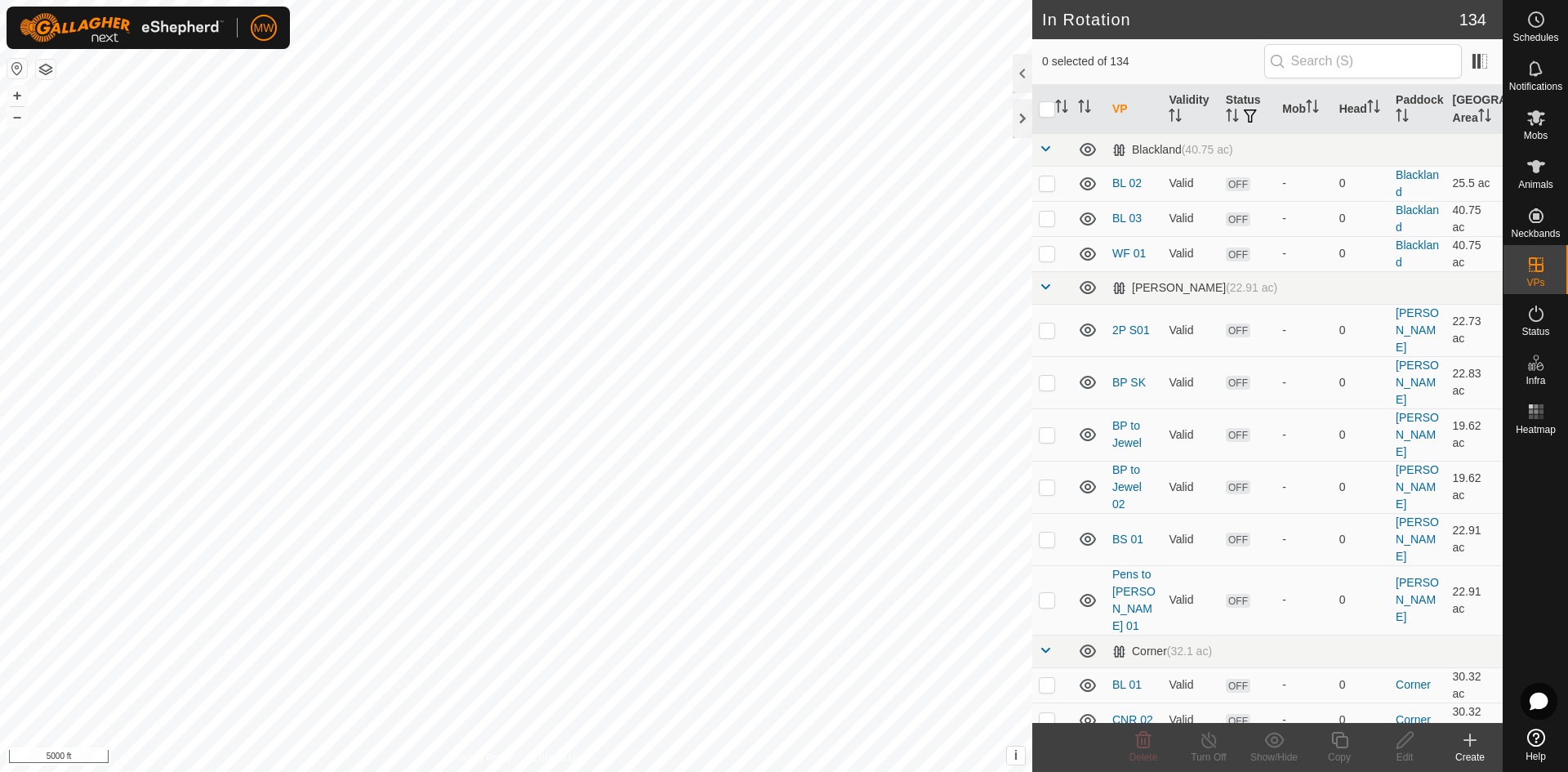
click at [1472, 749] on icon at bounding box center [1471, 740] width 20 height 20
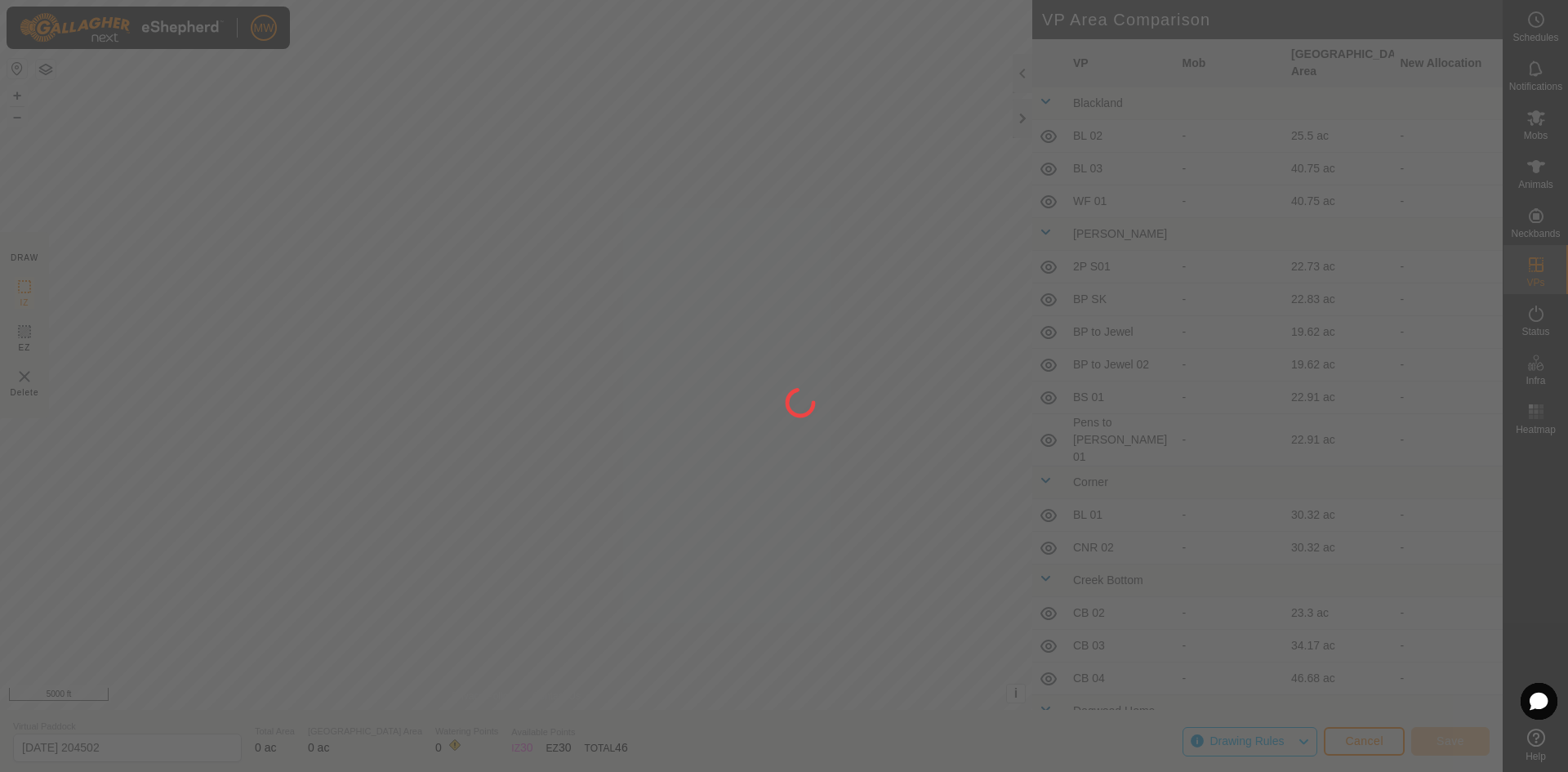
drag, startPoint x: 733, startPoint y: 225, endPoint x: 706, endPoint y: 519, distance: 295.2
click at [706, 519] on div at bounding box center [784, 386] width 1568 height 772
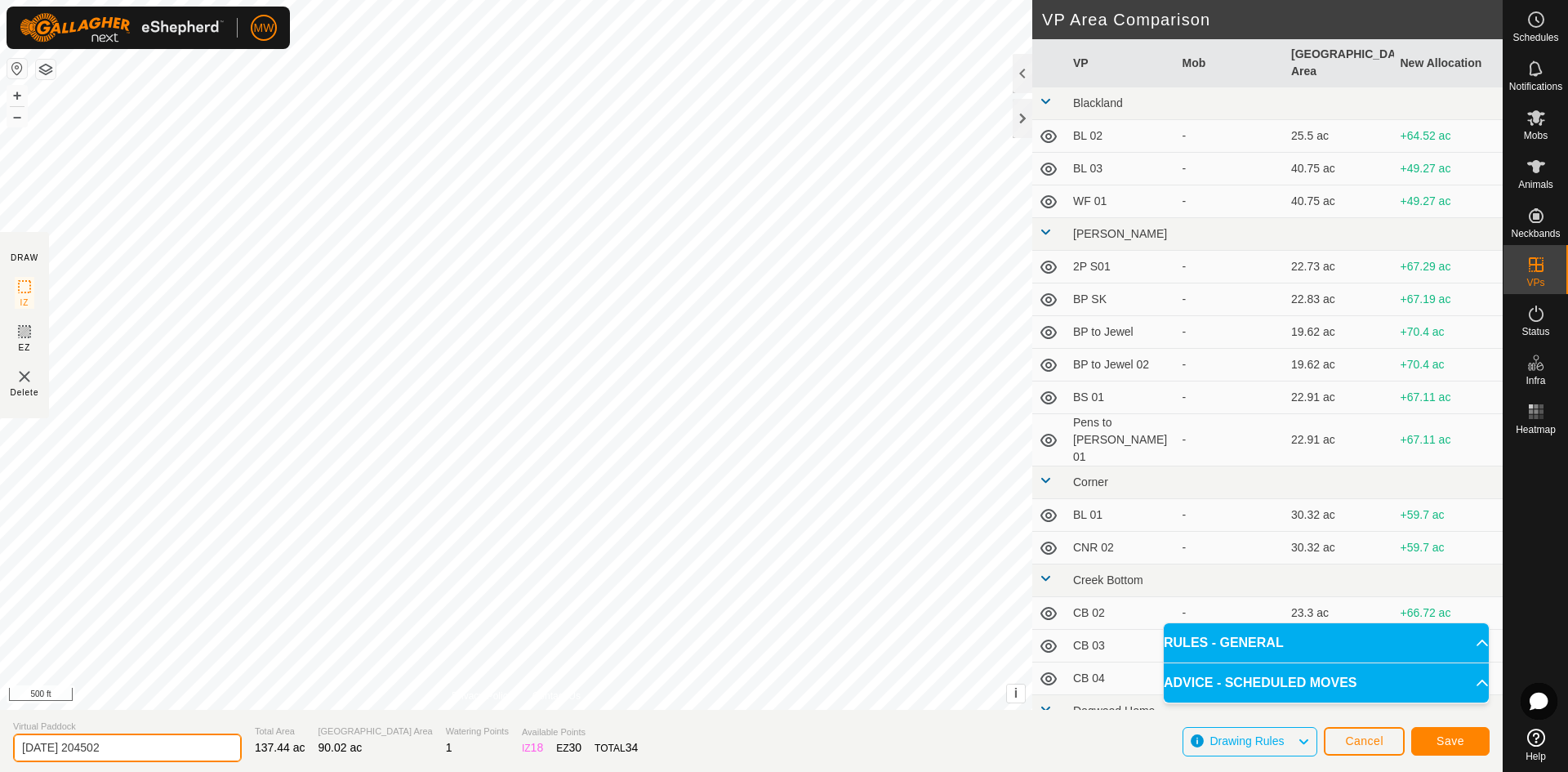
click at [0, 708] on div "DRAW IZ EZ Delete Privacy Policy Contact Us IZ interior angle must be larger th…" at bounding box center [752, 386] width 1503 height 772
type input "2P Bp No Lot"
click at [1468, 731] on button "Save" at bounding box center [1450, 741] width 78 height 29
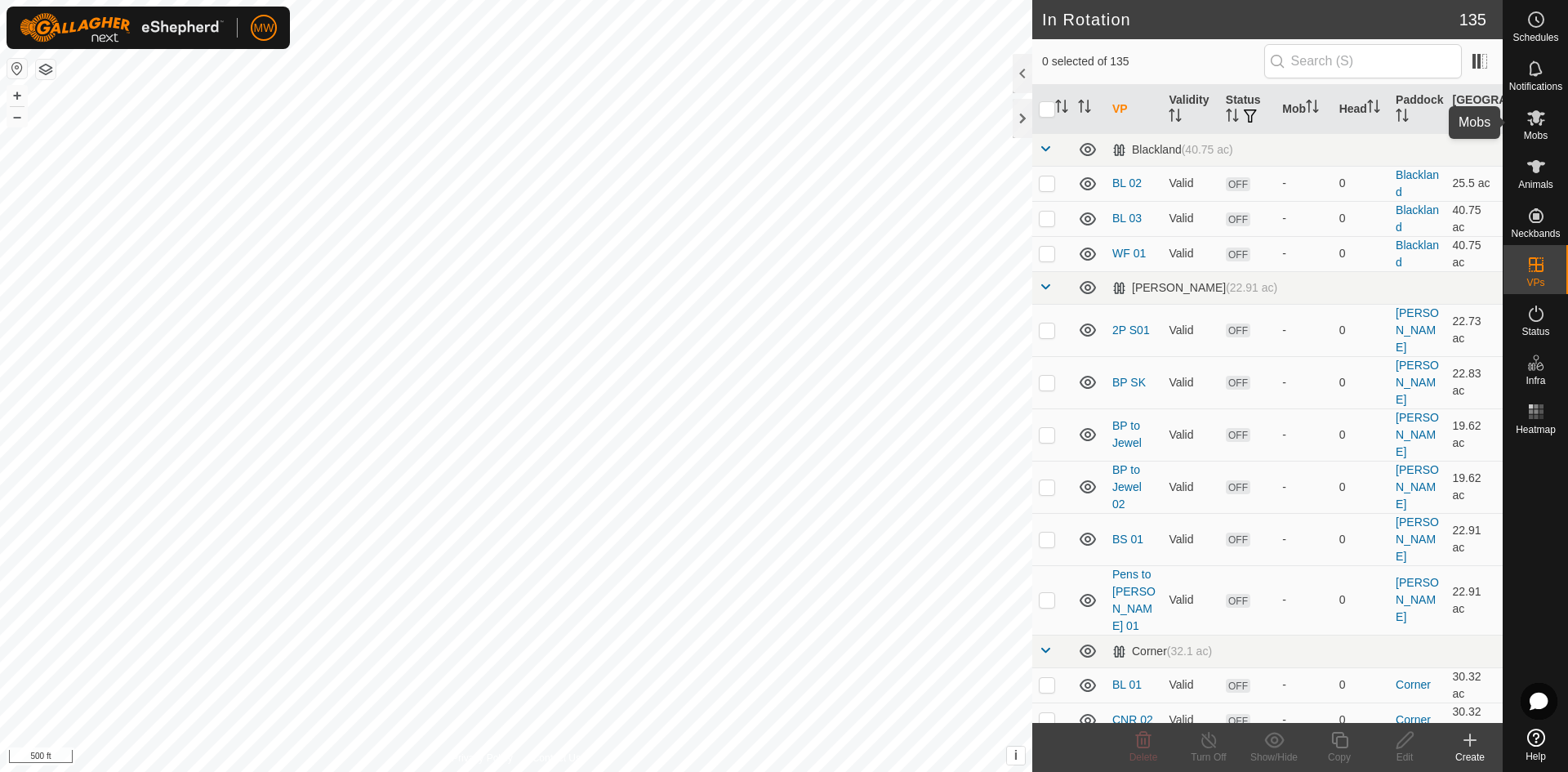
click at [1533, 125] on icon at bounding box center [1536, 118] width 20 height 20
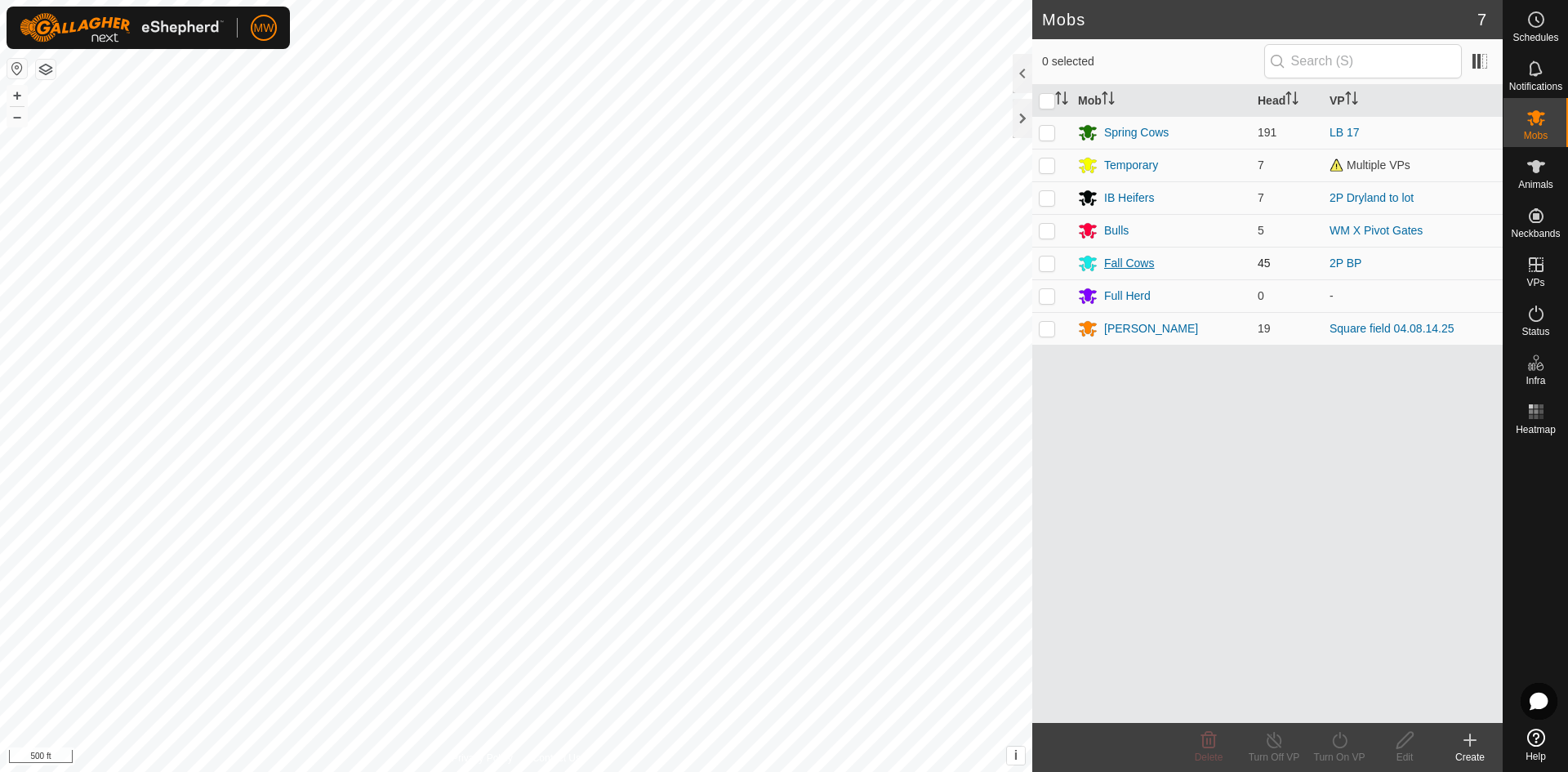
click at [1123, 268] on div "Fall Cows" at bounding box center [1129, 262] width 50 height 17
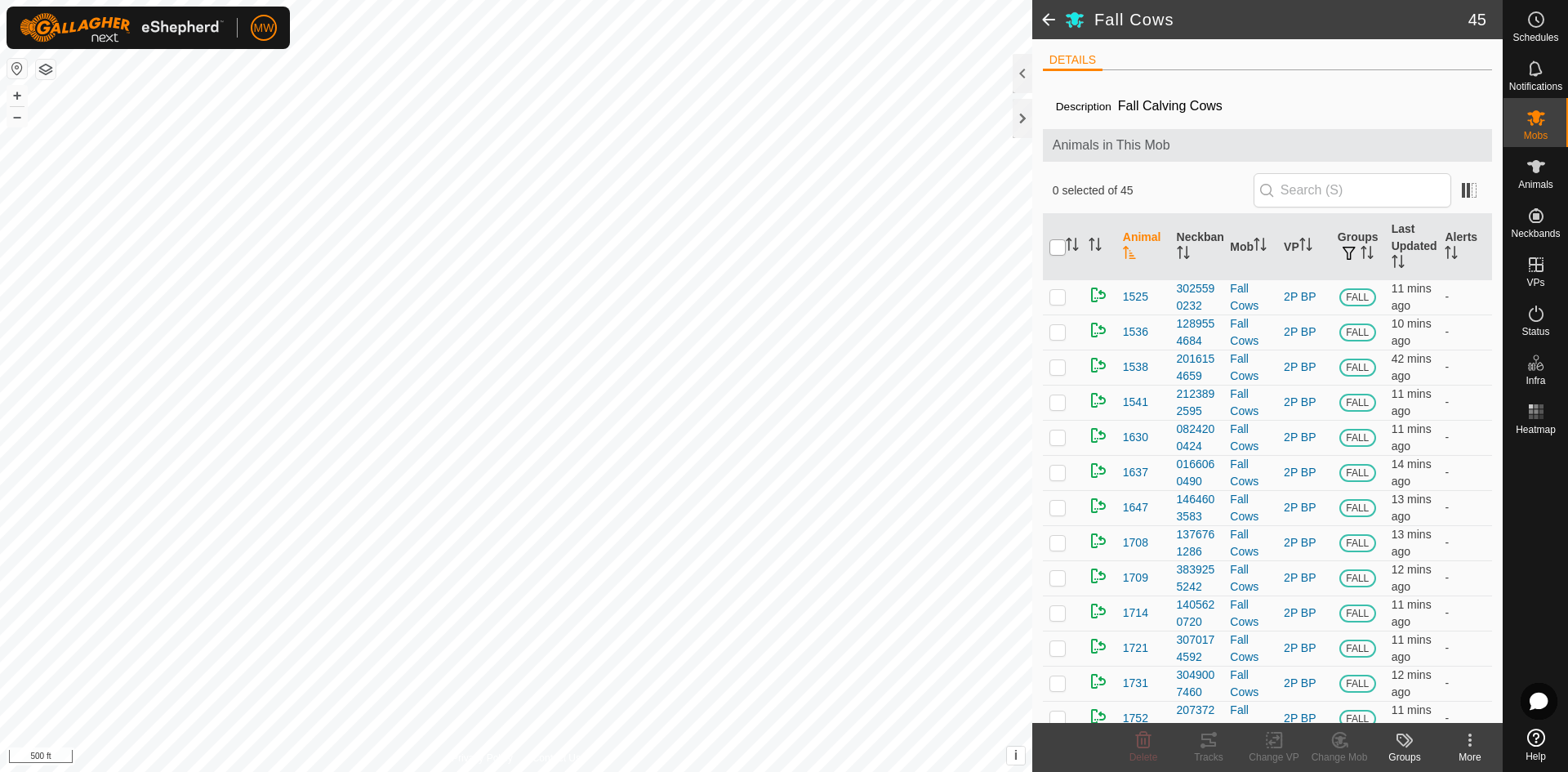
click at [1057, 246] on input "checkbox" at bounding box center [1057, 247] width 16 height 16
checkbox input "true"
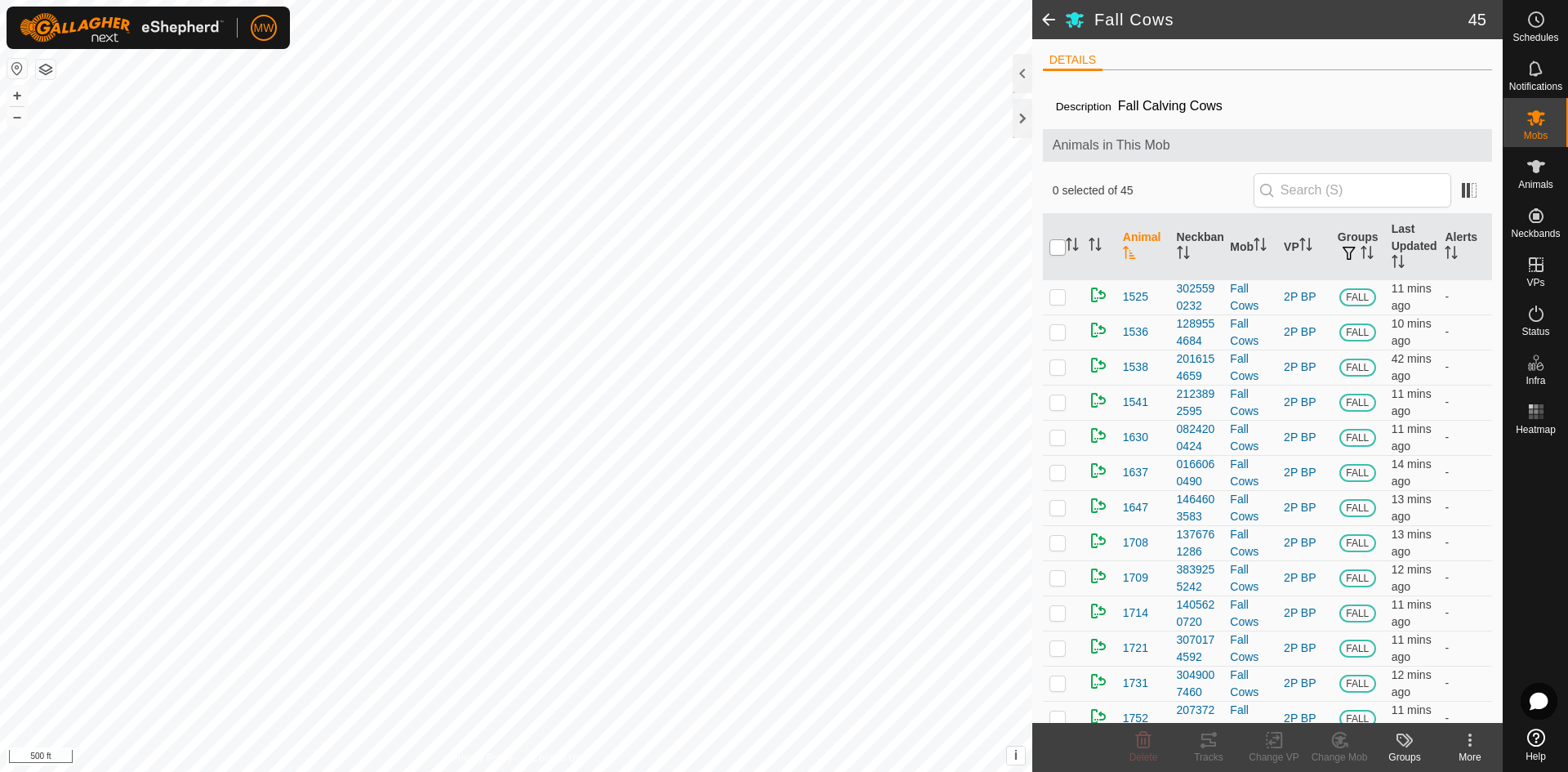
checkbox input "true"
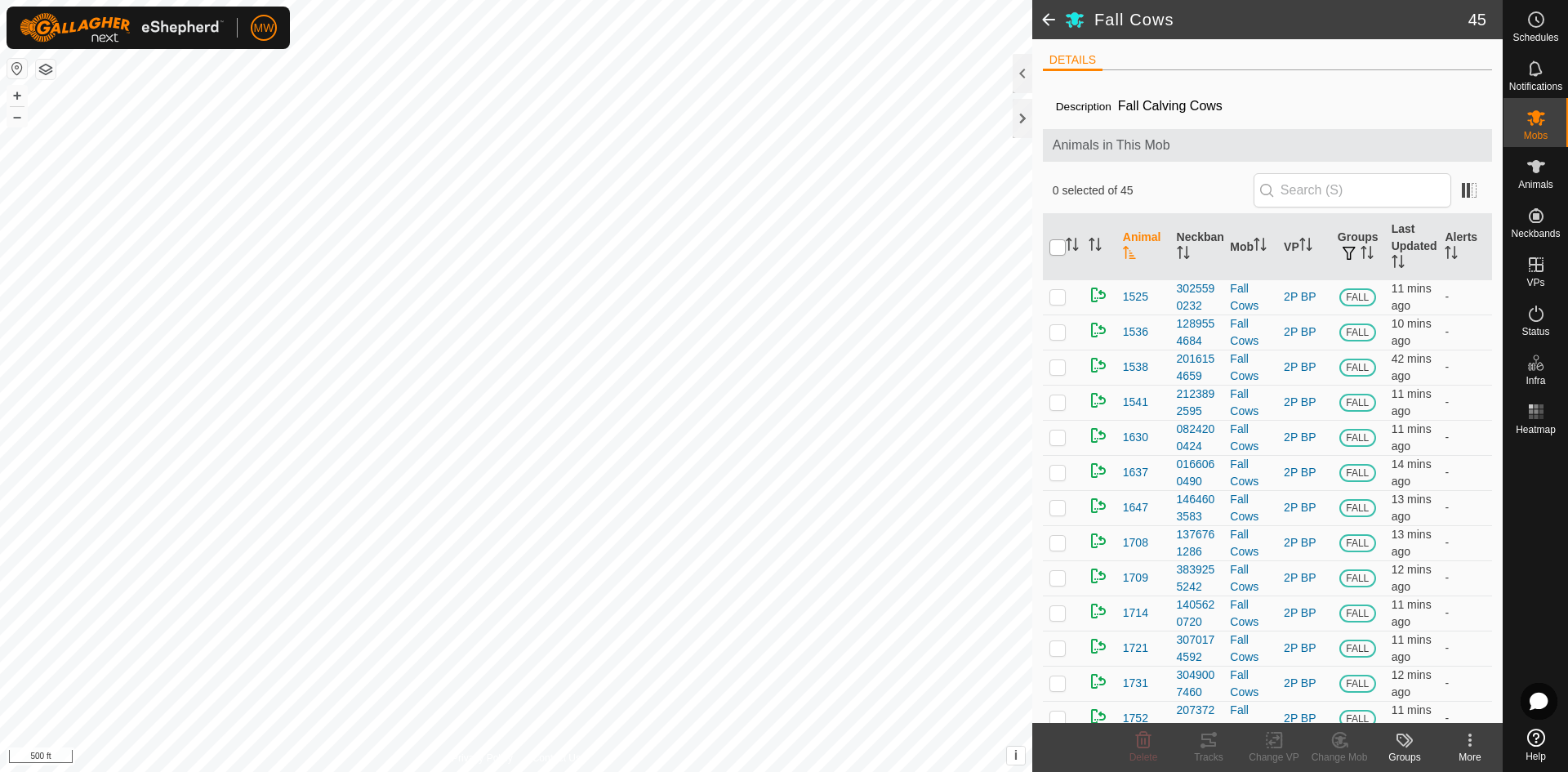
checkbox input "true"
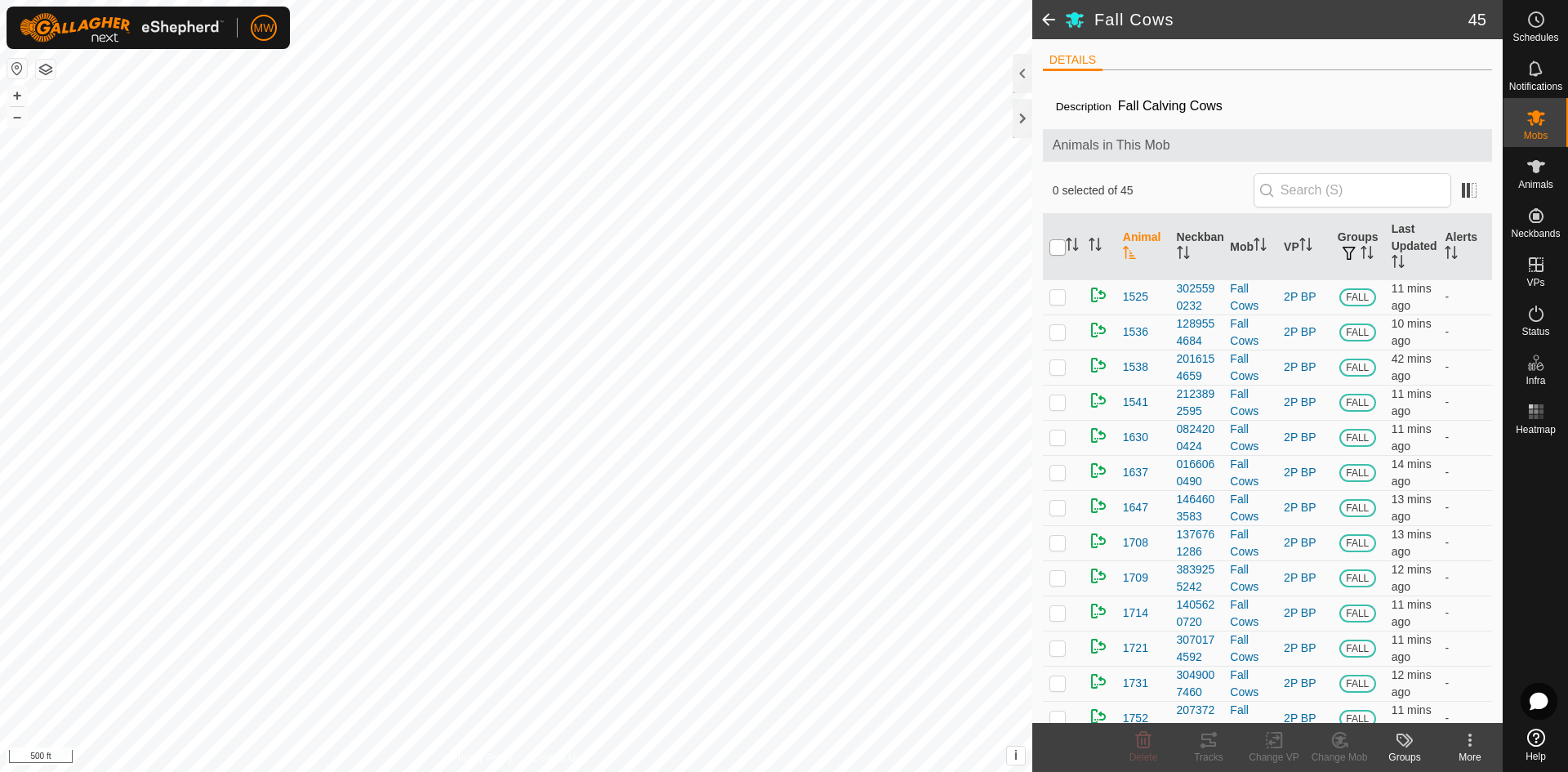
checkbox input "true"
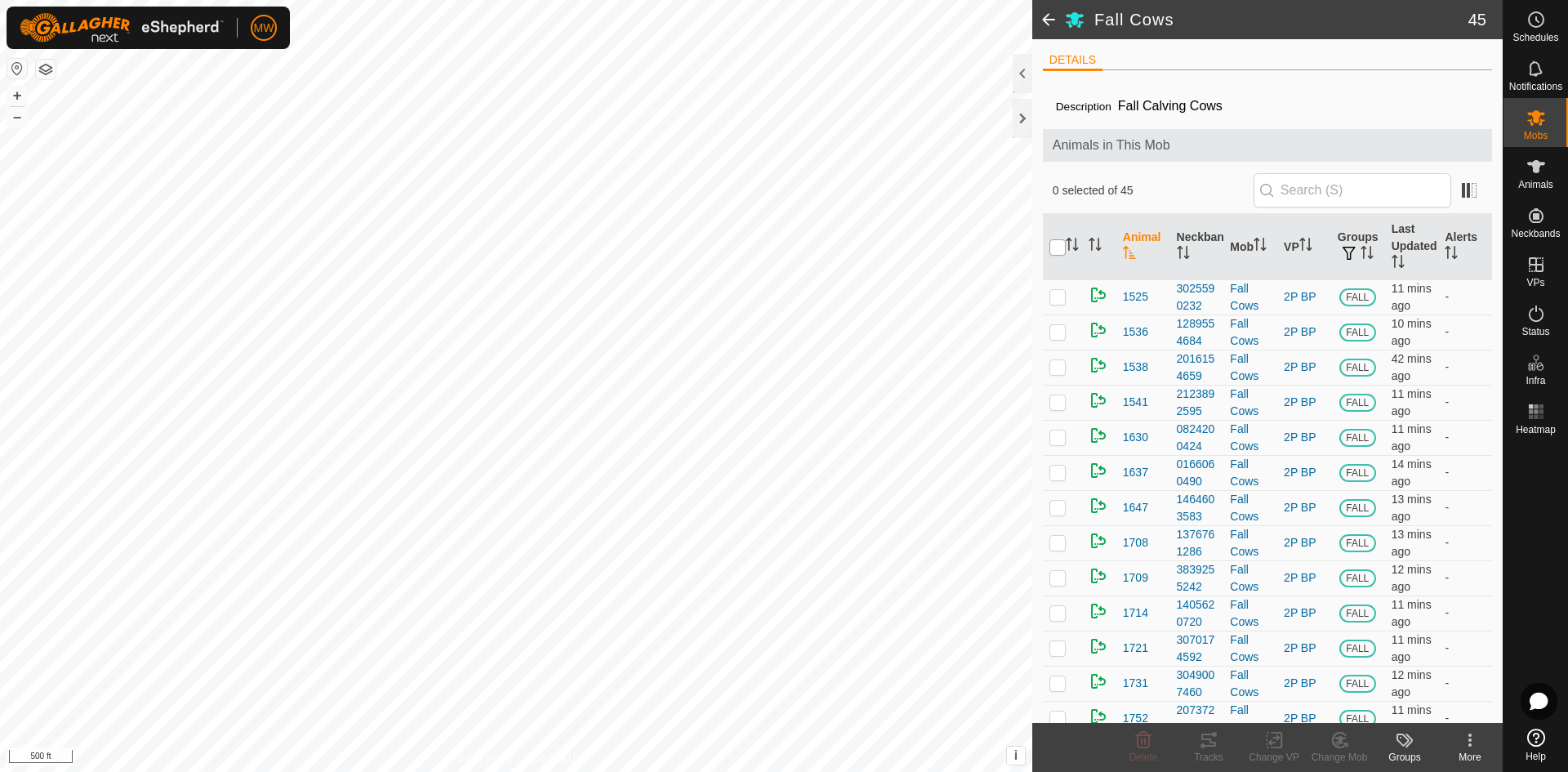
checkbox input "true"
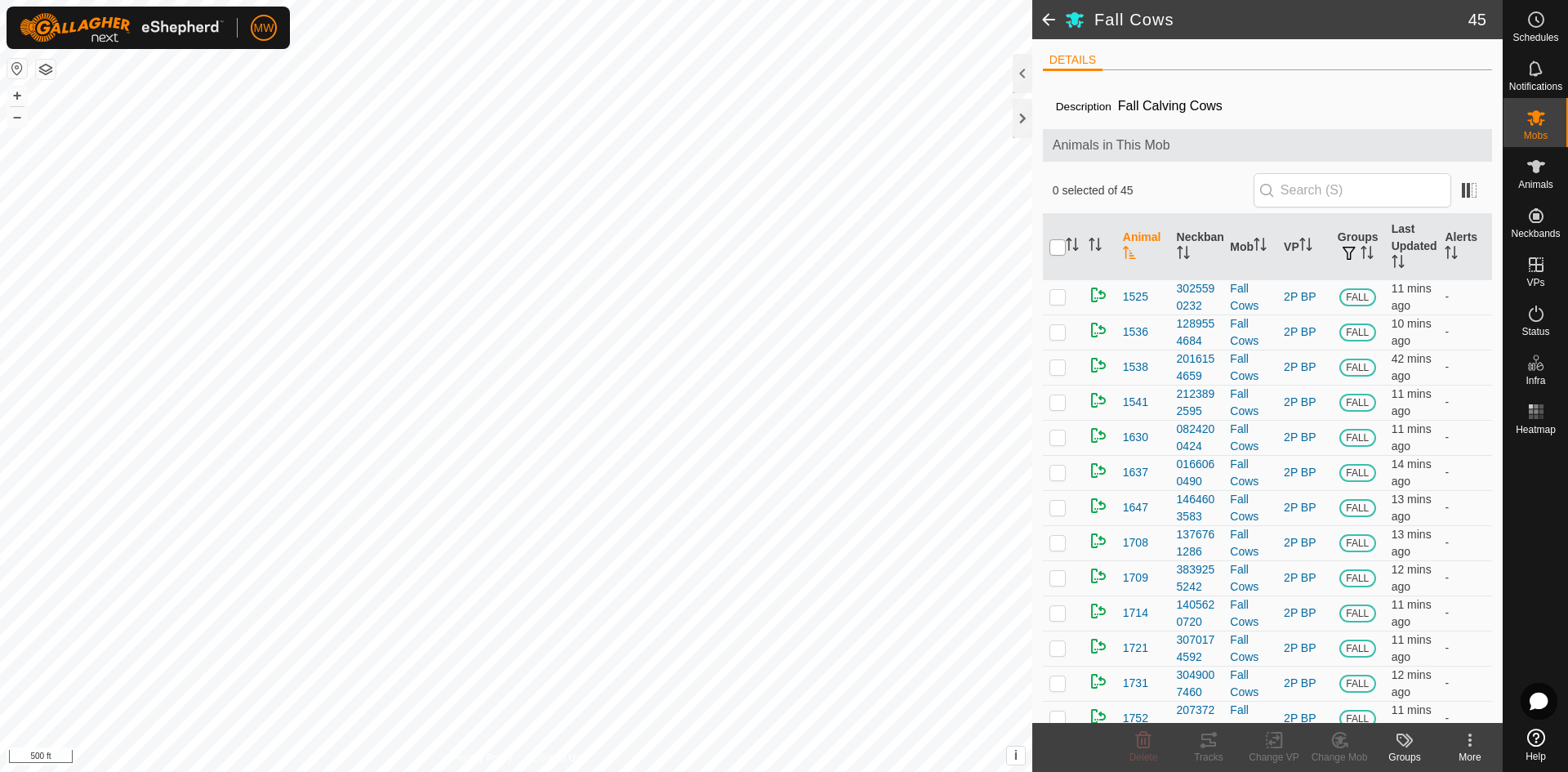
checkbox input "true"
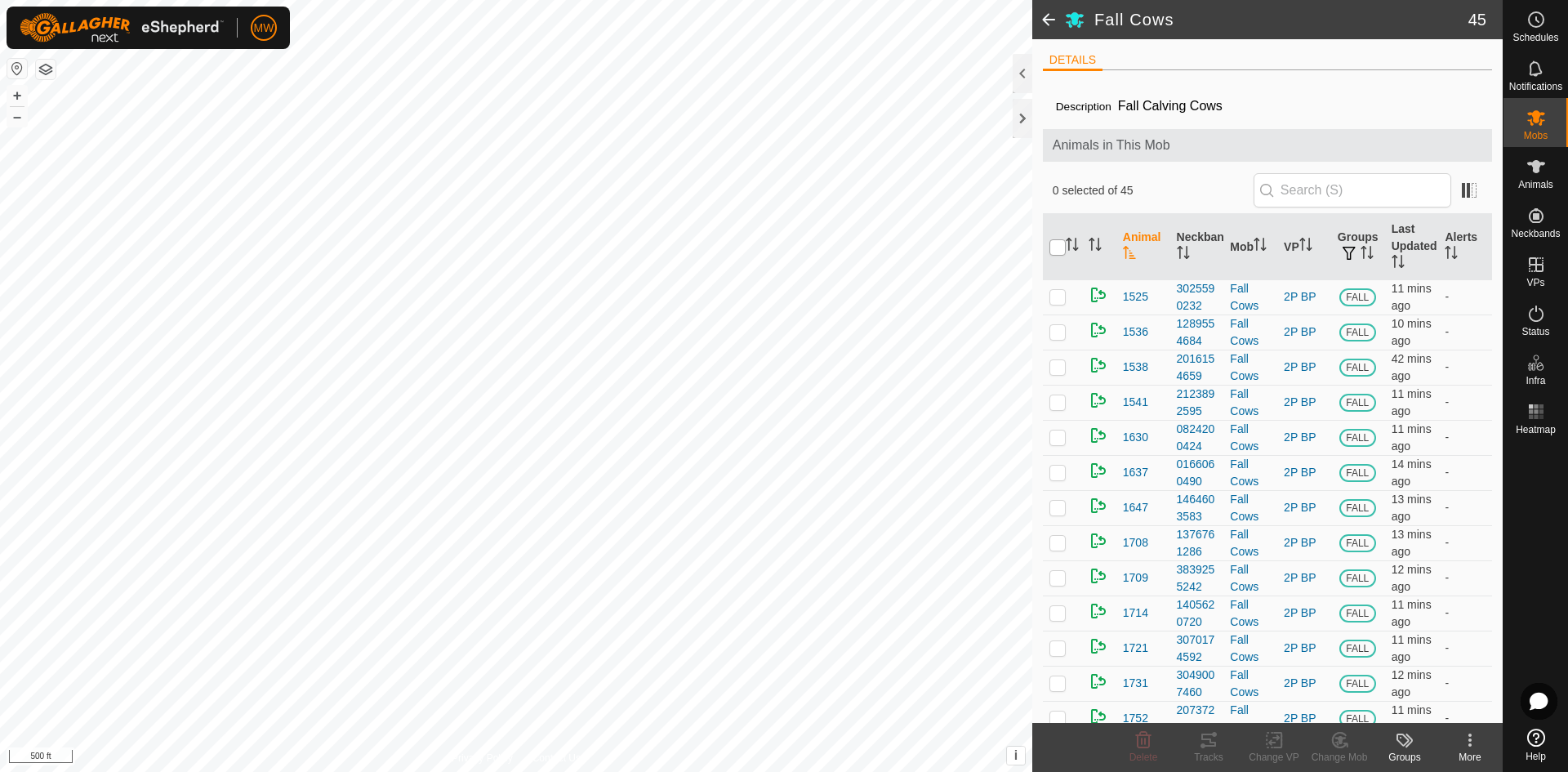
checkbox input "true"
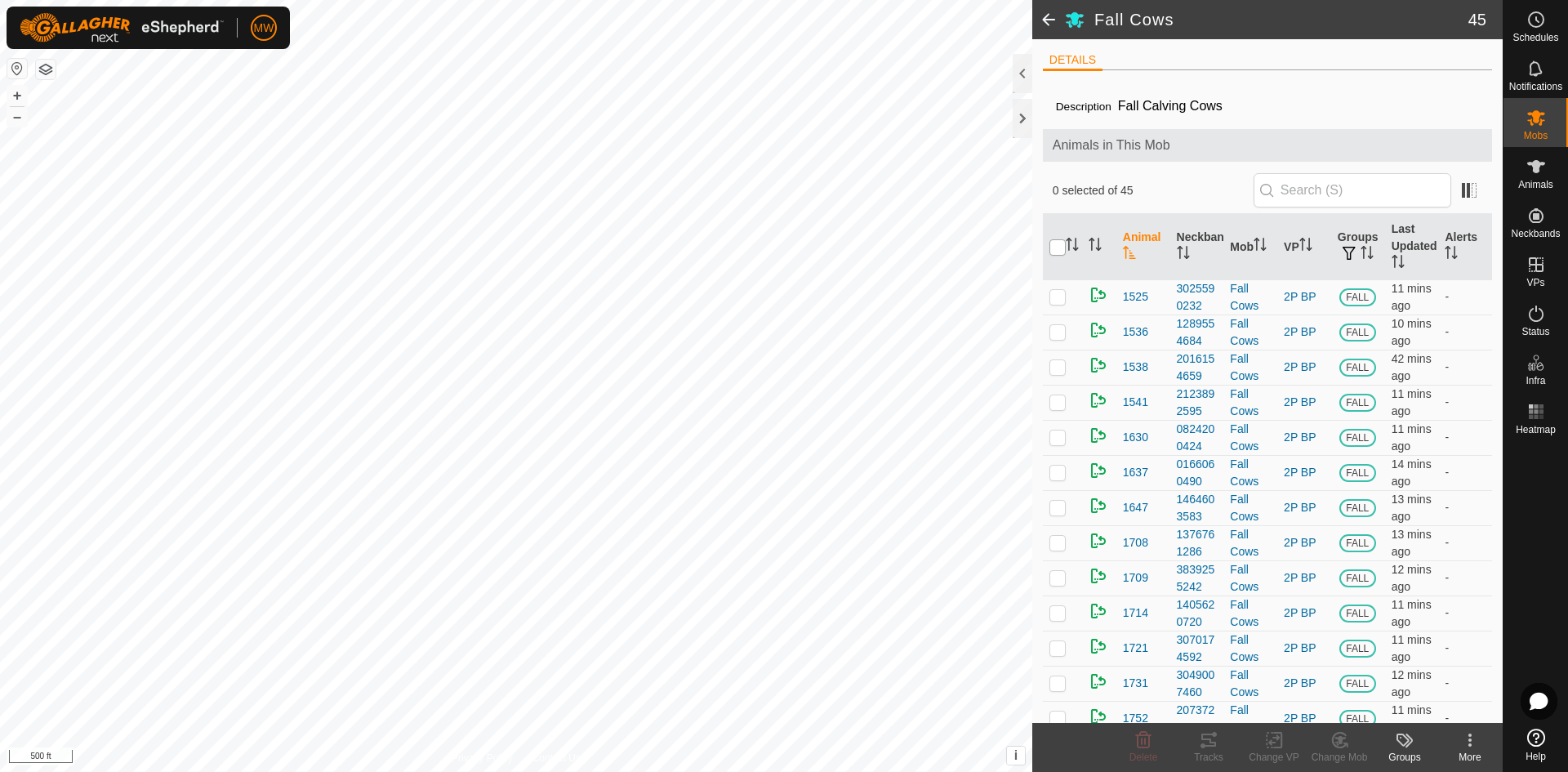
checkbox input "true"
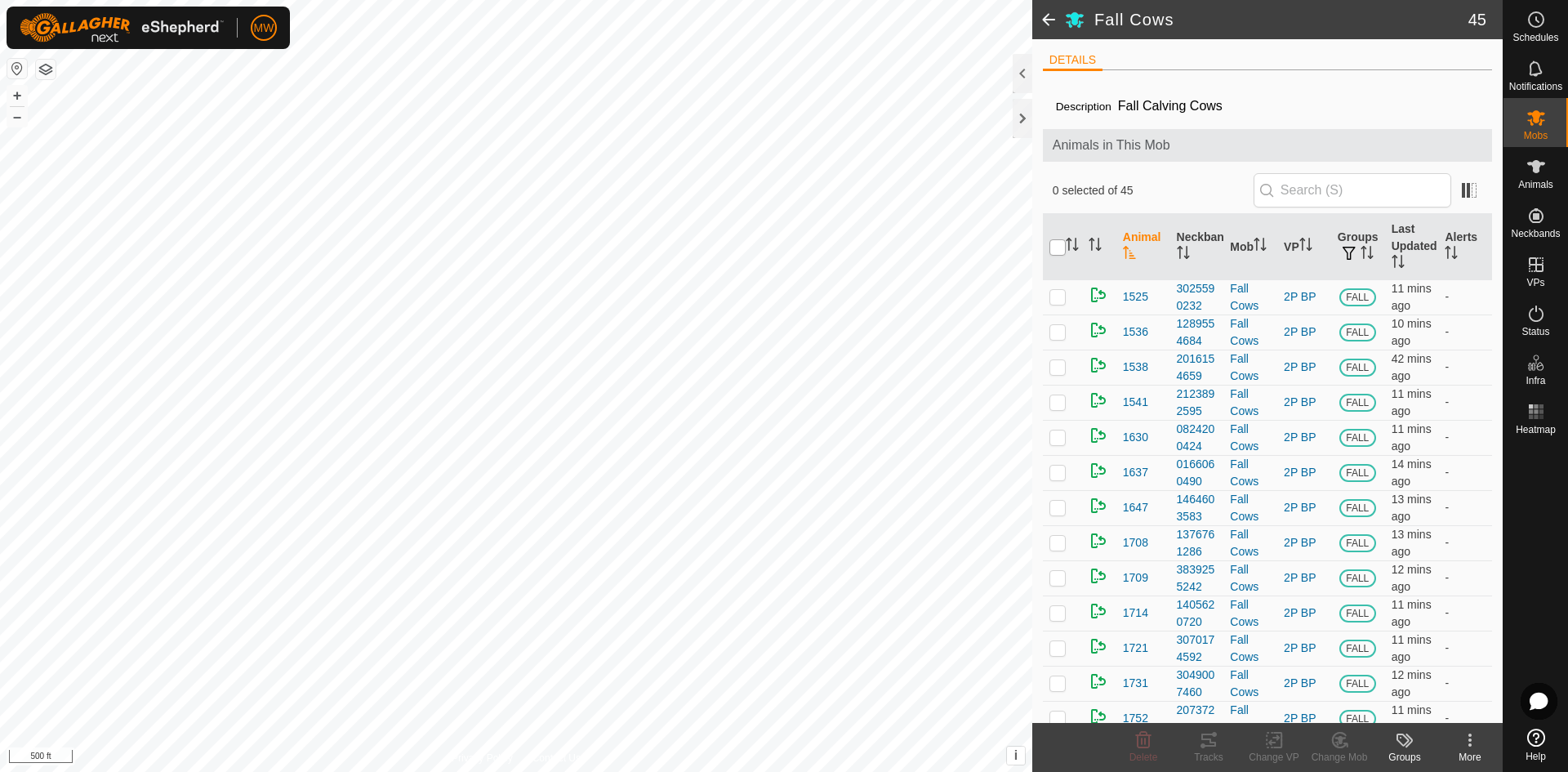
checkbox input "true"
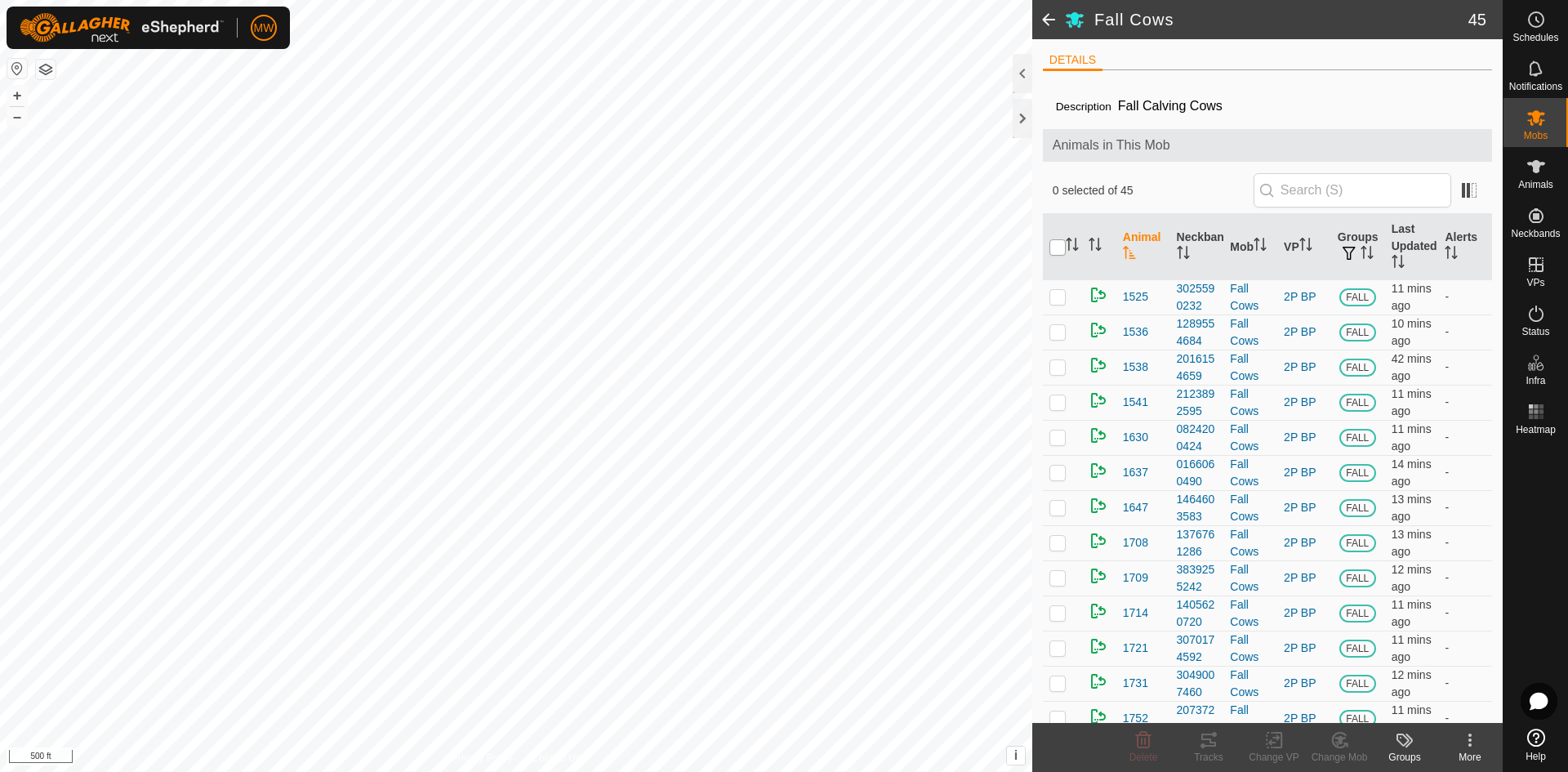
checkbox input "true"
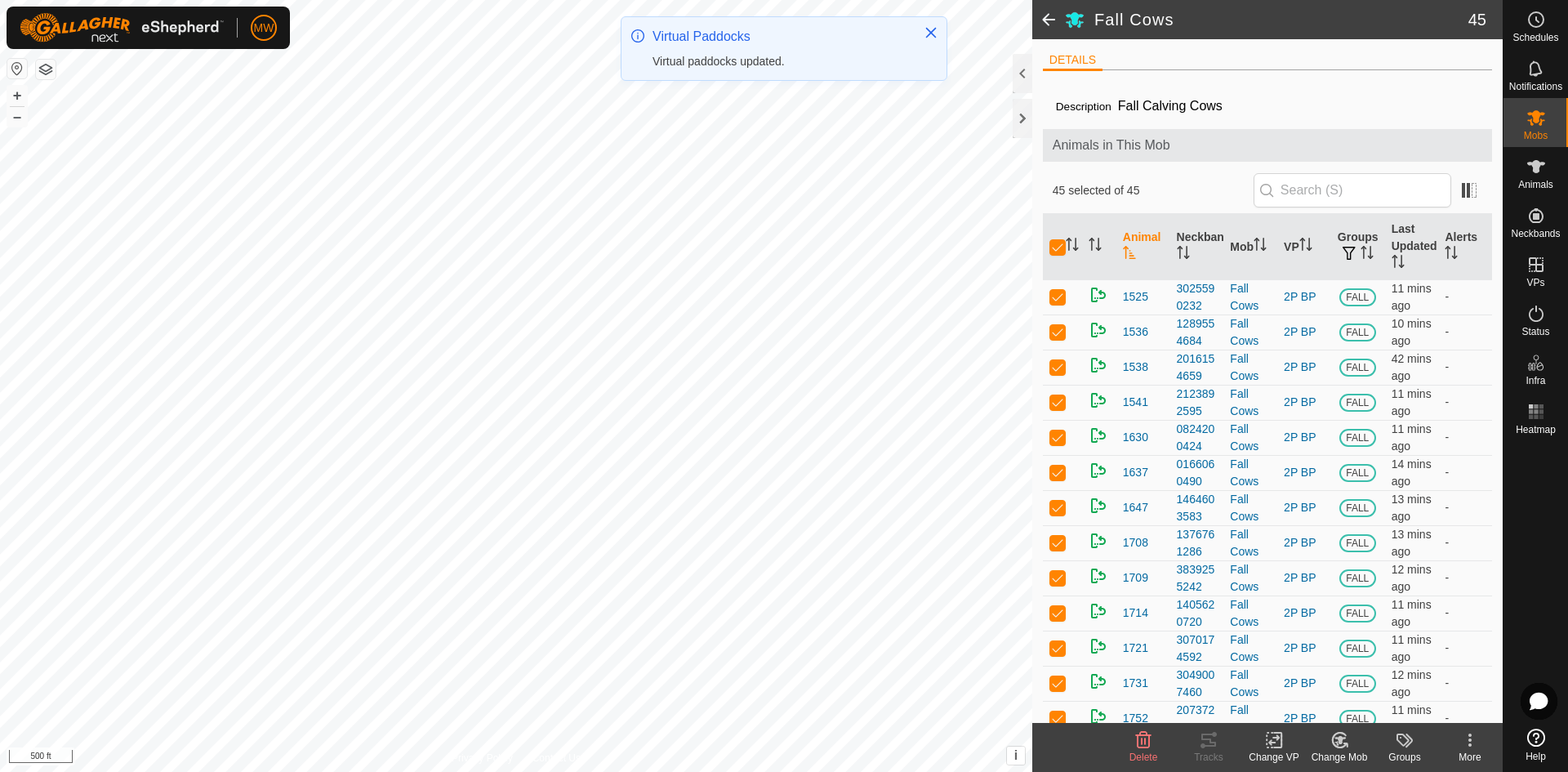
click at [1275, 744] on icon at bounding box center [1274, 740] width 21 height 20
click at [1298, 671] on link "Choose VP..." at bounding box center [1323, 669] width 161 height 32
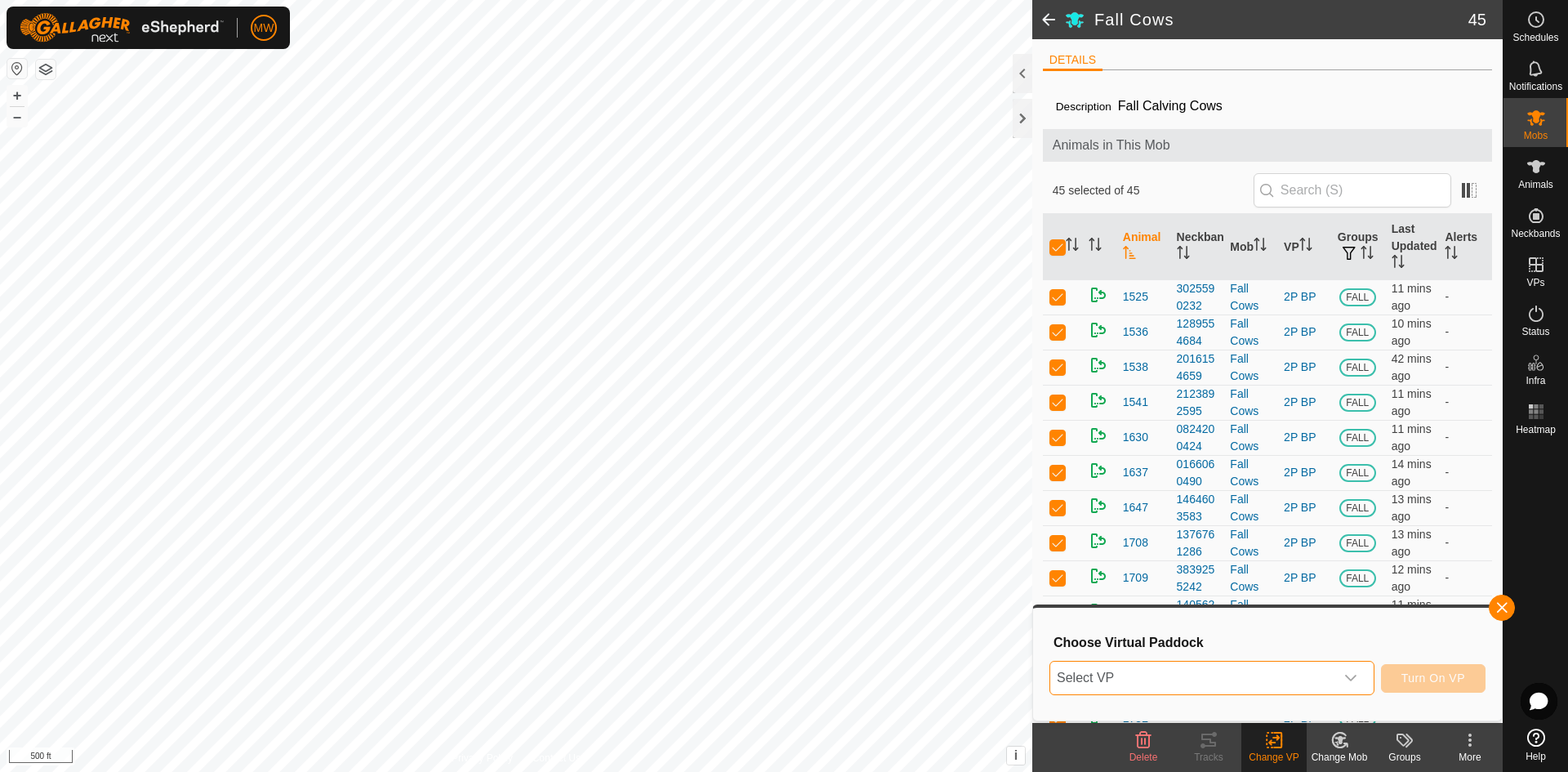
click at [1204, 672] on span "Select VP" at bounding box center [1192, 677] width 284 height 32
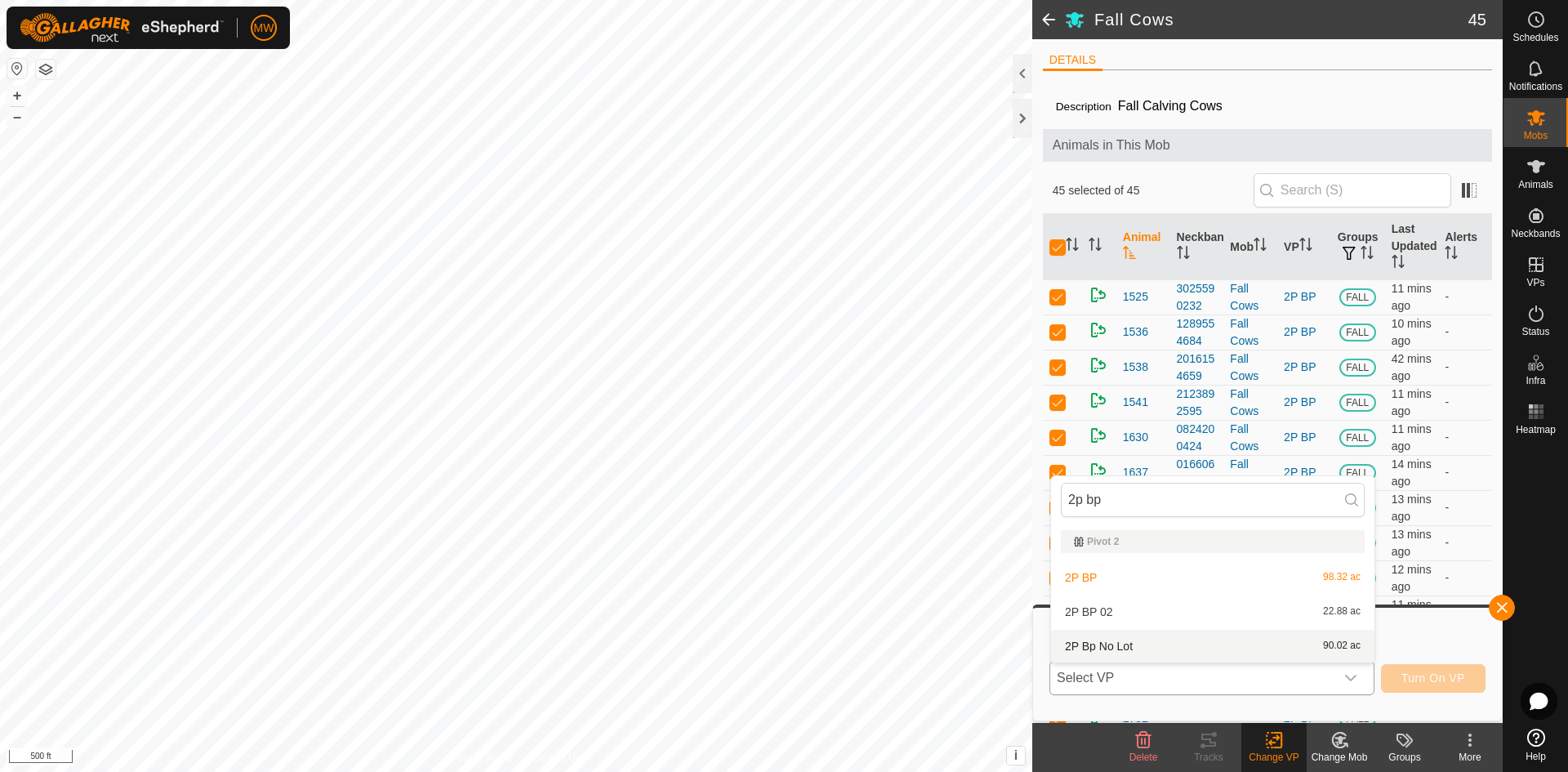
type input "2p bp"
click at [1119, 643] on li "2P Bp No Lot 90.02 ac" at bounding box center [1213, 646] width 324 height 32
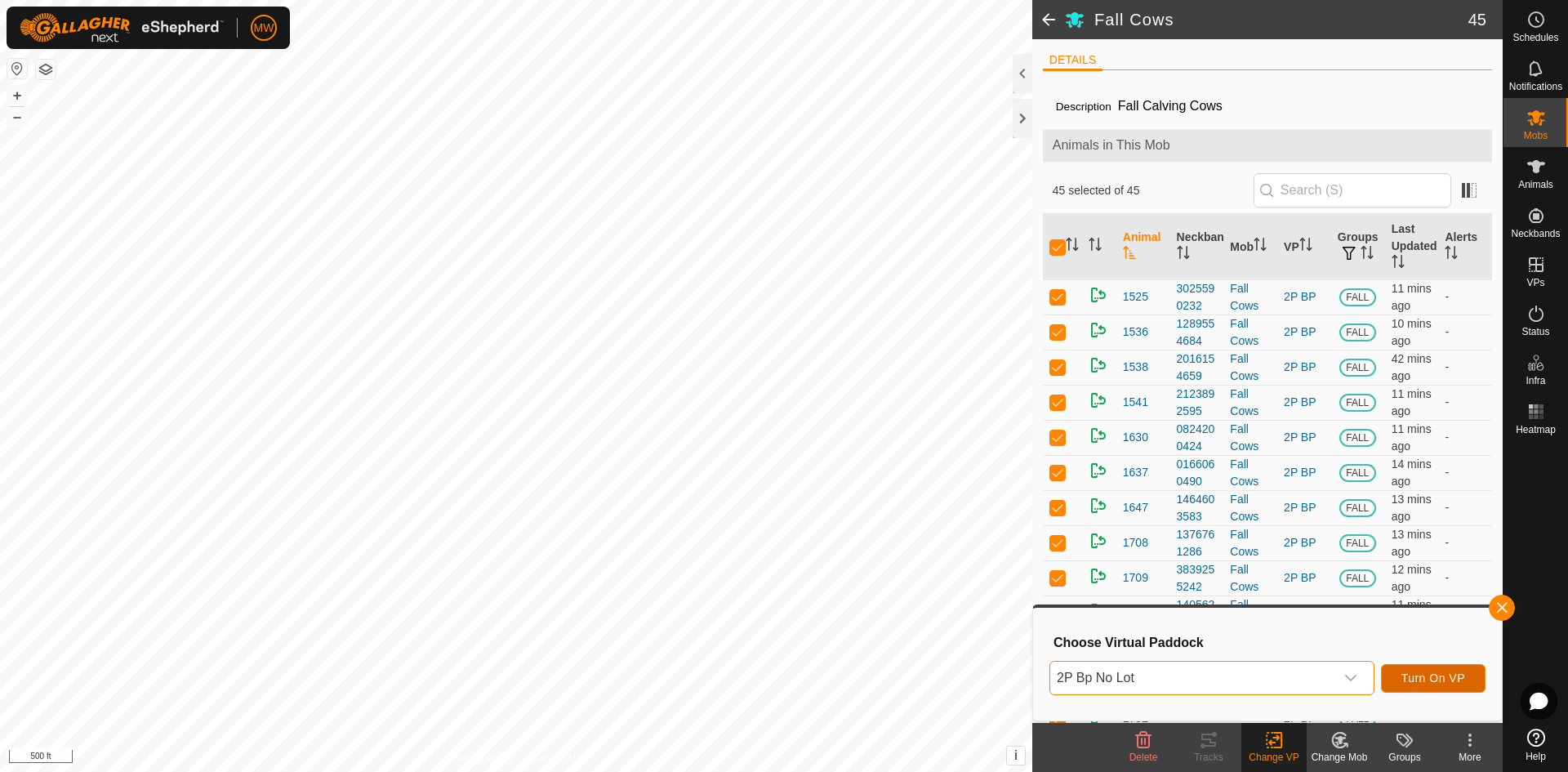
click at [1443, 676] on span "Turn On VP" at bounding box center [1434, 677] width 64 height 13
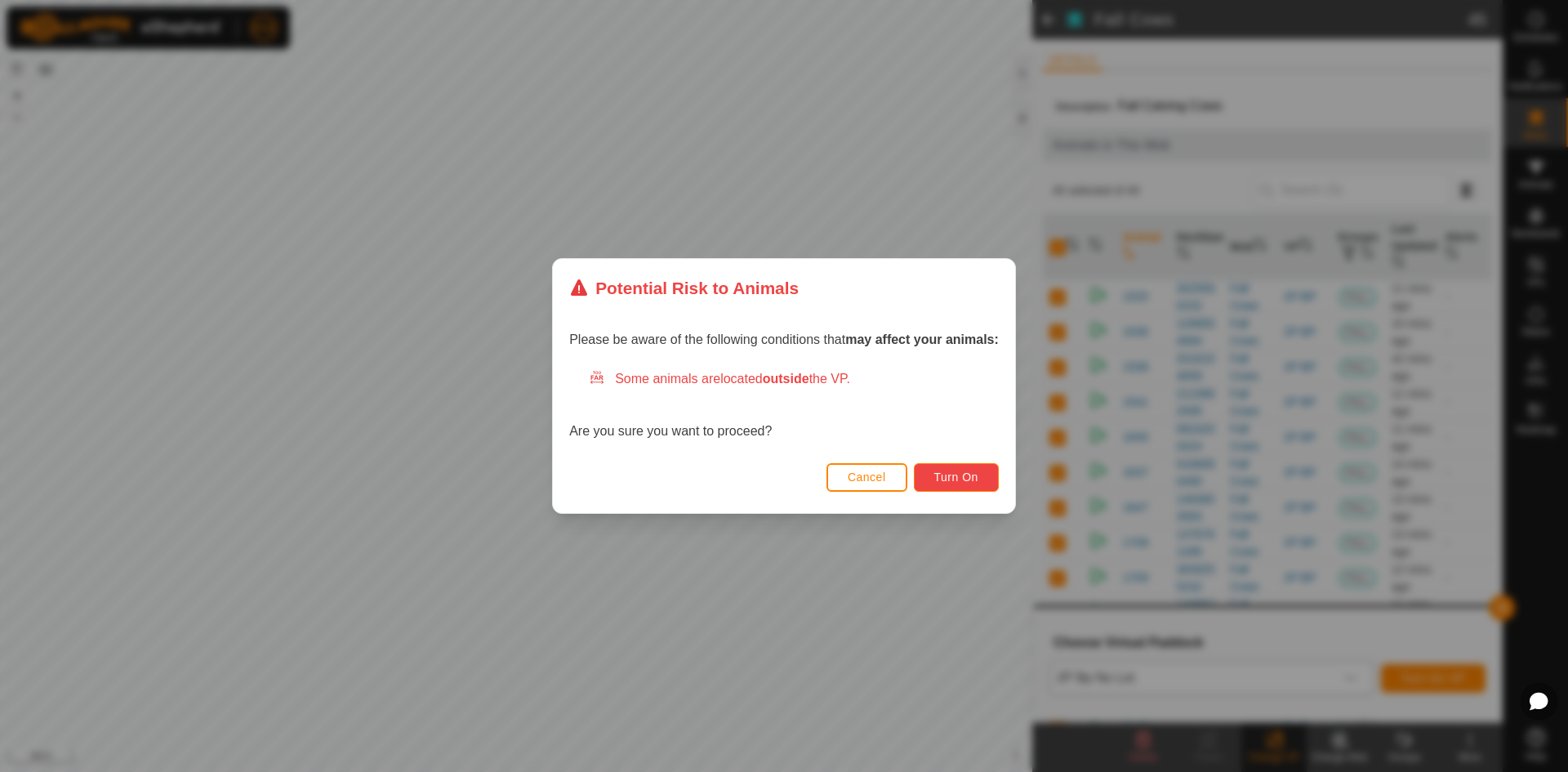
click at [943, 479] on span "Turn On" at bounding box center [956, 476] width 44 height 13
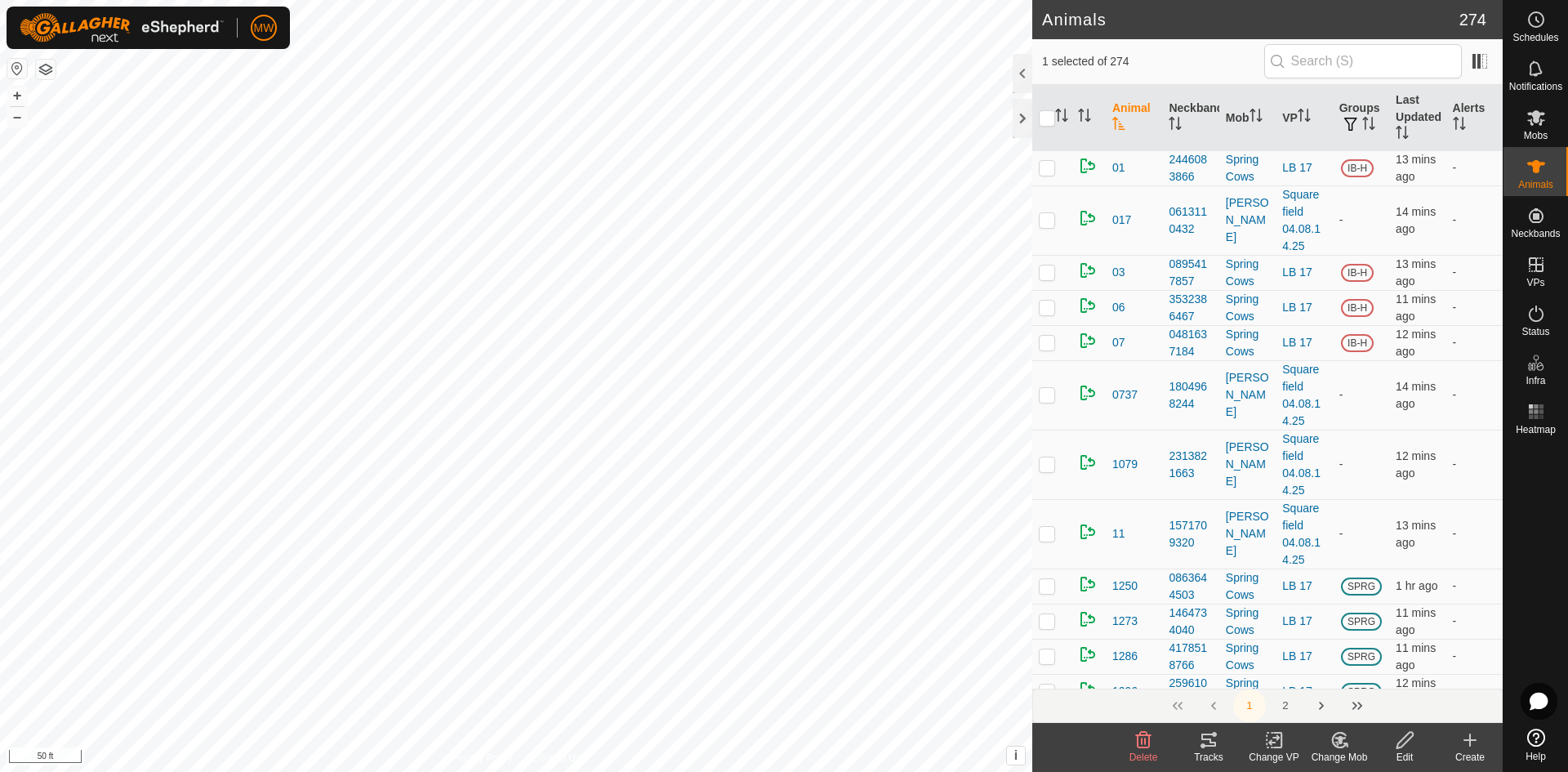
click at [1411, 738] on icon at bounding box center [1405, 740] width 16 height 16
click at [1336, 746] on icon at bounding box center [1339, 740] width 14 height 14
click at [1360, 670] on link "Choose Mob..." at bounding box center [1388, 669] width 161 height 32
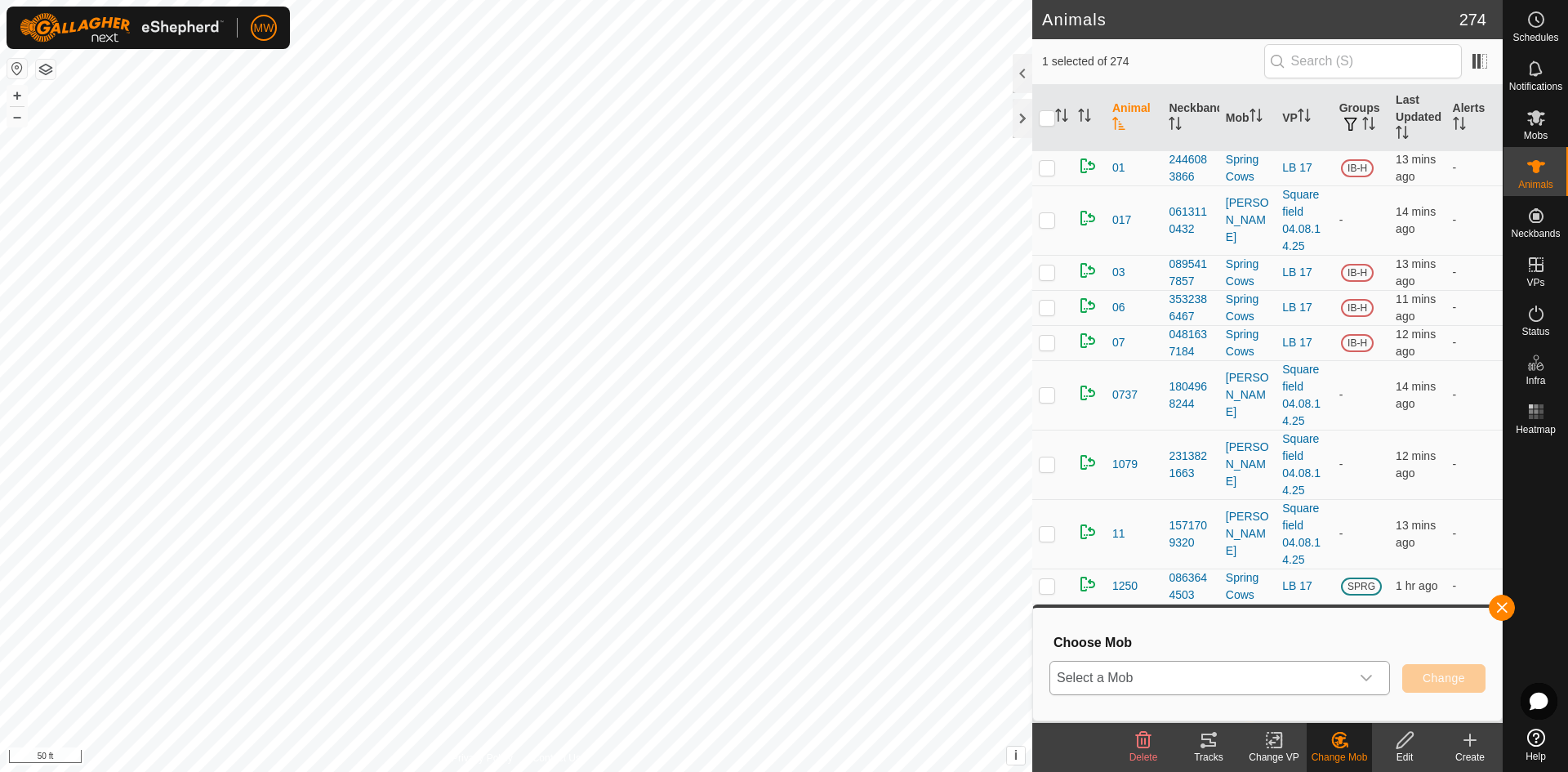
click at [1372, 683] on icon "dropdown trigger" at bounding box center [1366, 677] width 13 height 13
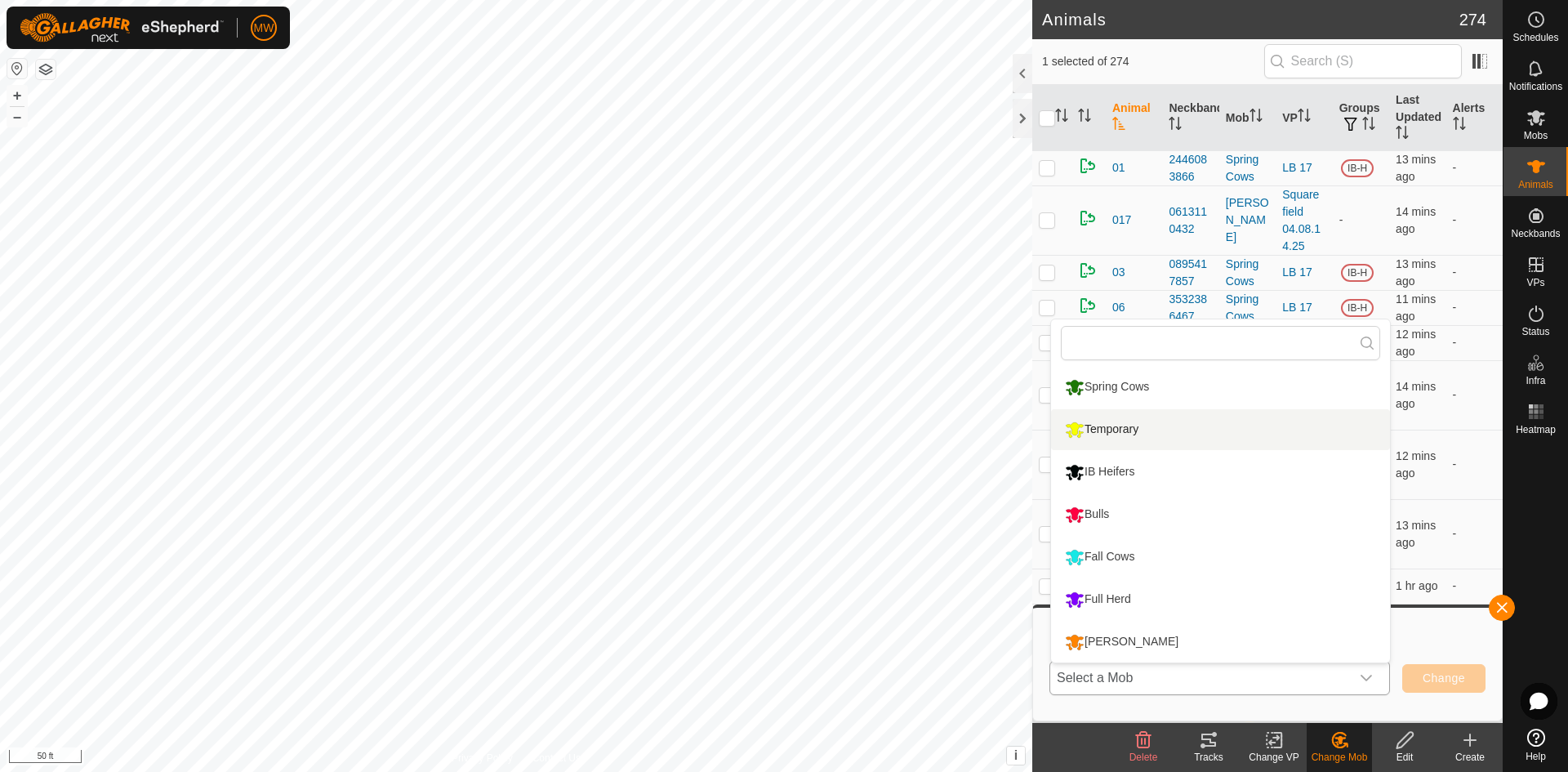
click at [1128, 430] on li "Temporary" at bounding box center [1221, 429] width 339 height 41
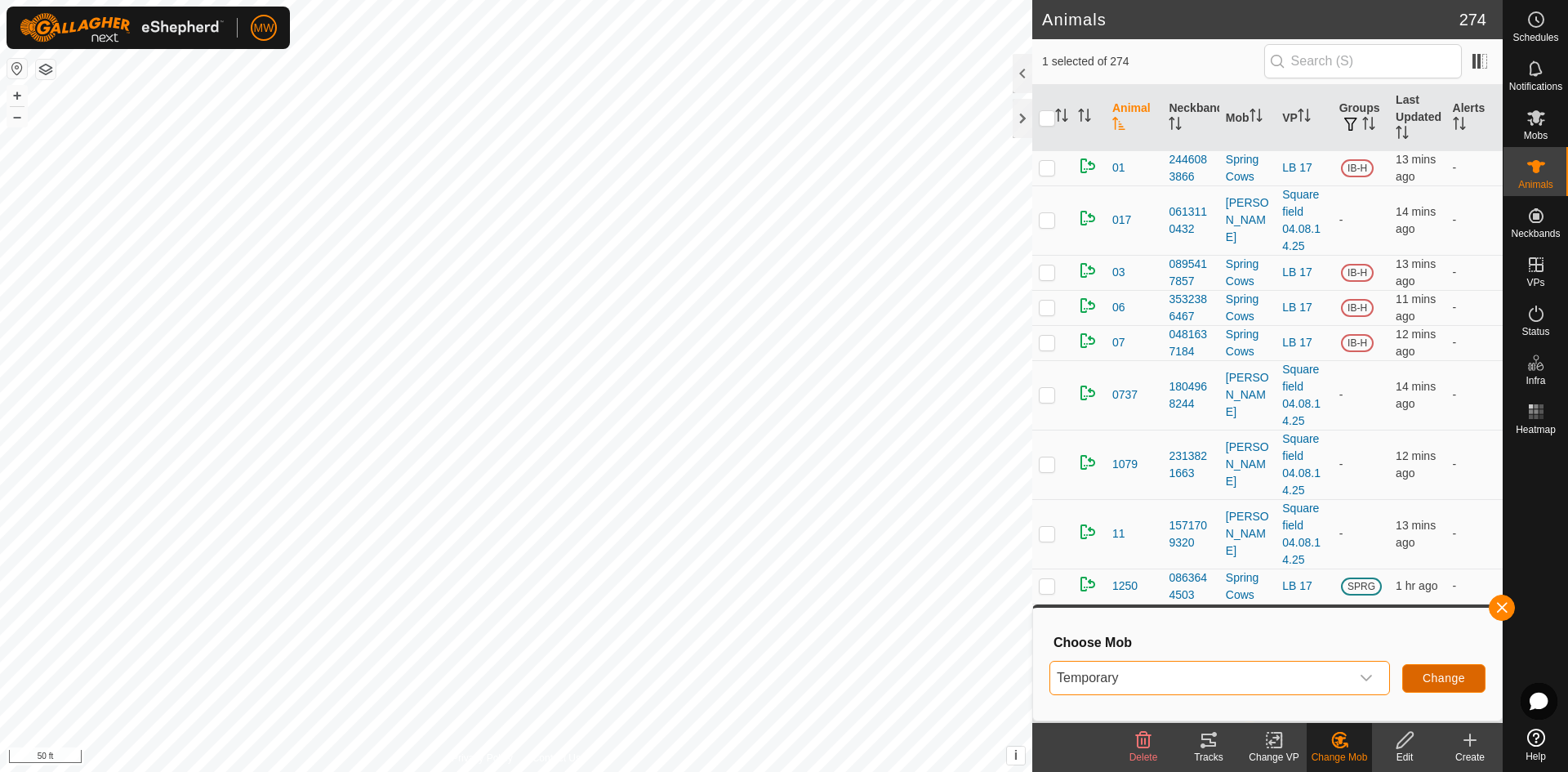
click at [1425, 680] on span "Change" at bounding box center [1443, 677] width 42 height 13
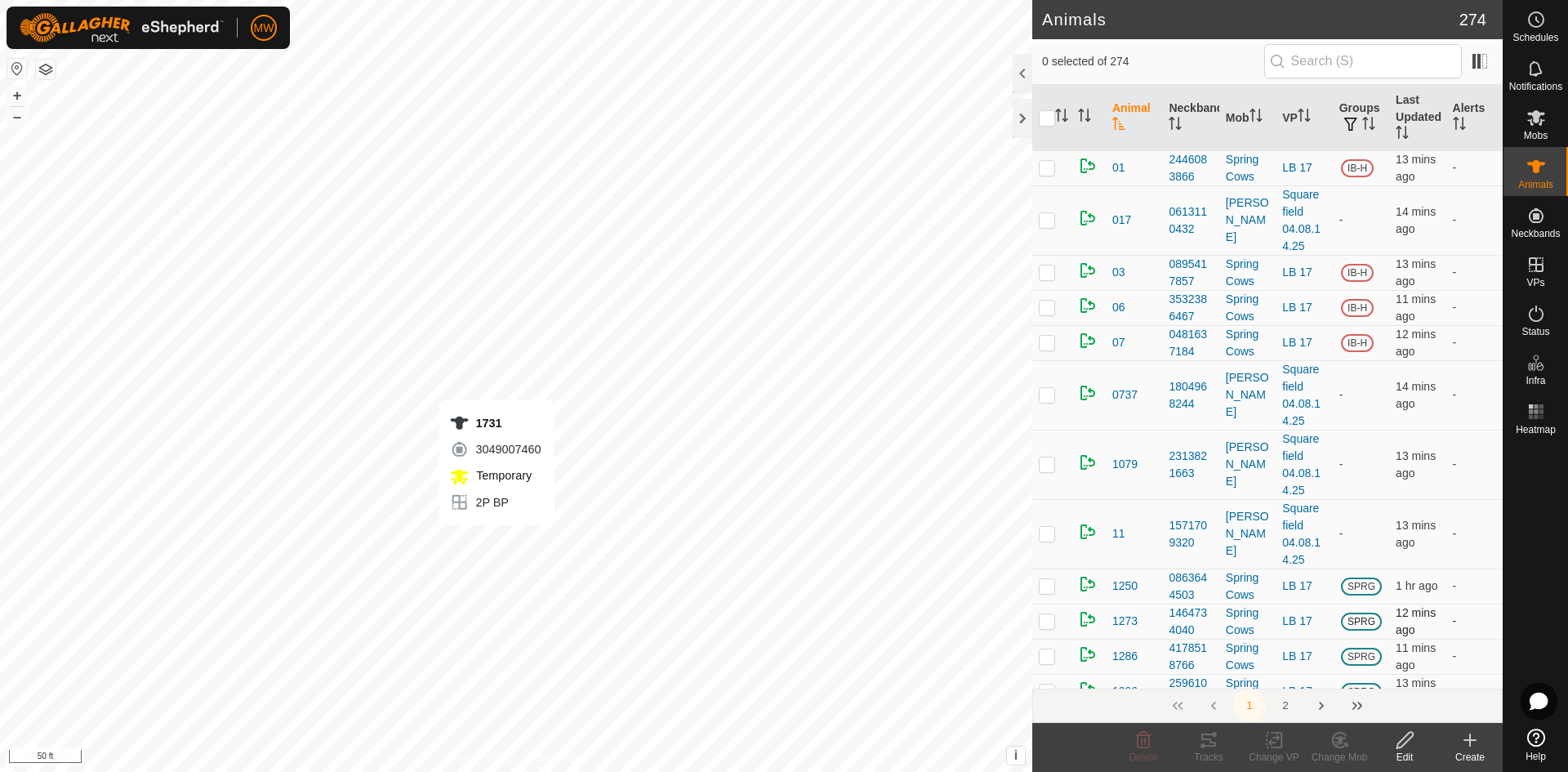
checkbox input "true"
click at [1268, 747] on rect at bounding box center [1274, 740] width 14 height 14
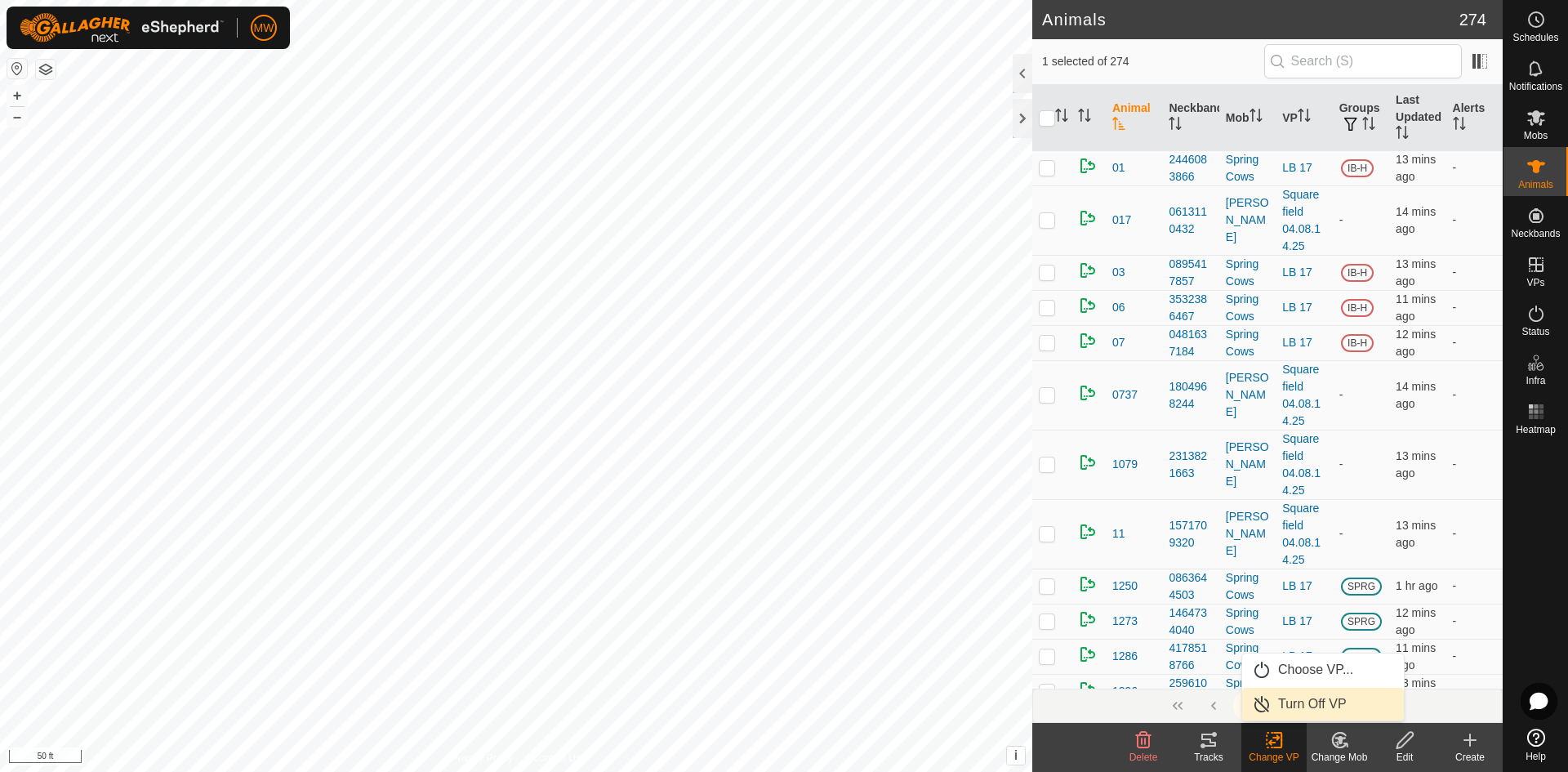
click at [1281, 703] on link "Turn Off VP" at bounding box center [1323, 703] width 161 height 32
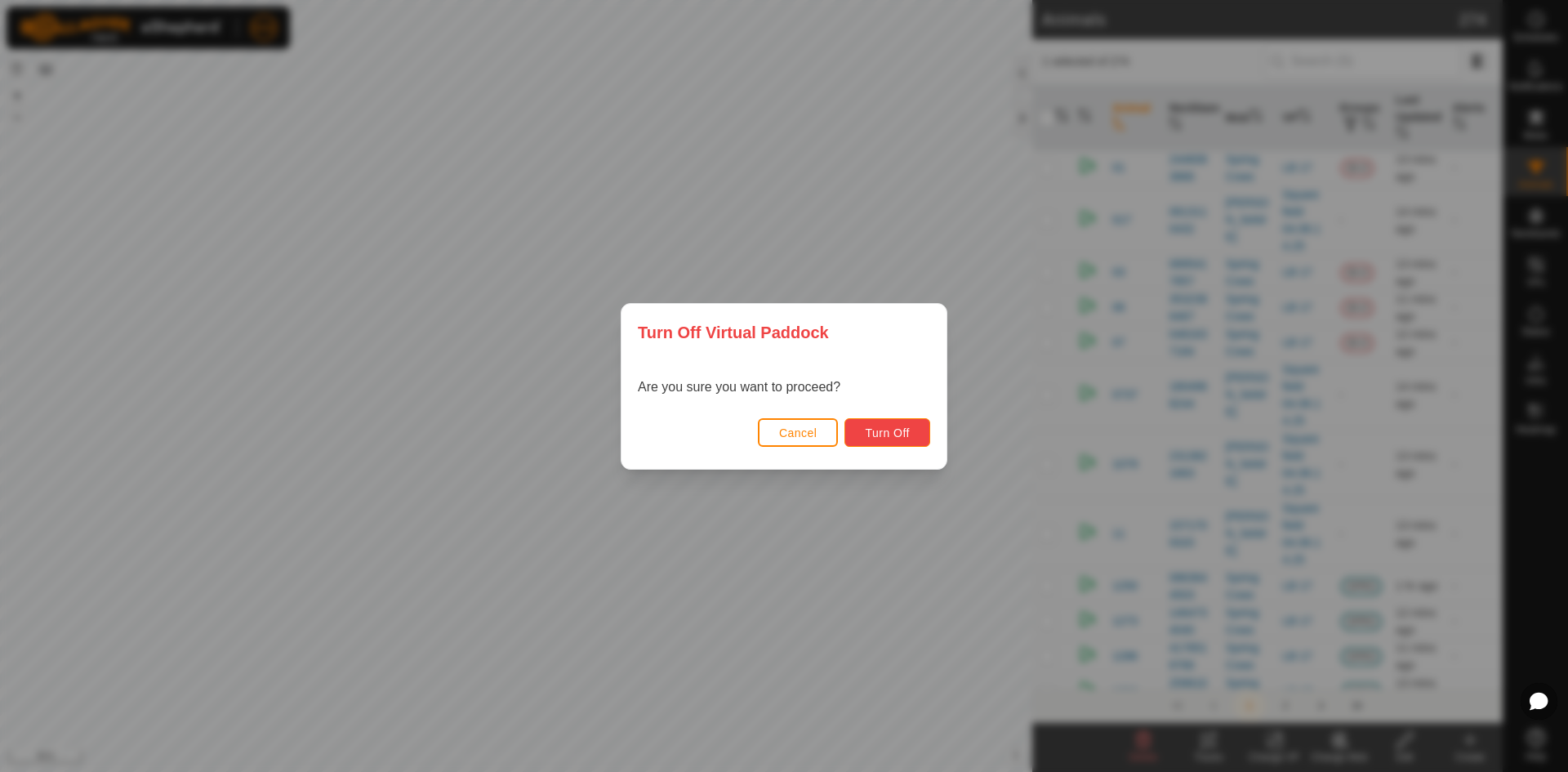
click at [873, 436] on span "Turn Off" at bounding box center [888, 433] width 45 height 13
